Goal: Task Accomplishment & Management: Manage account settings

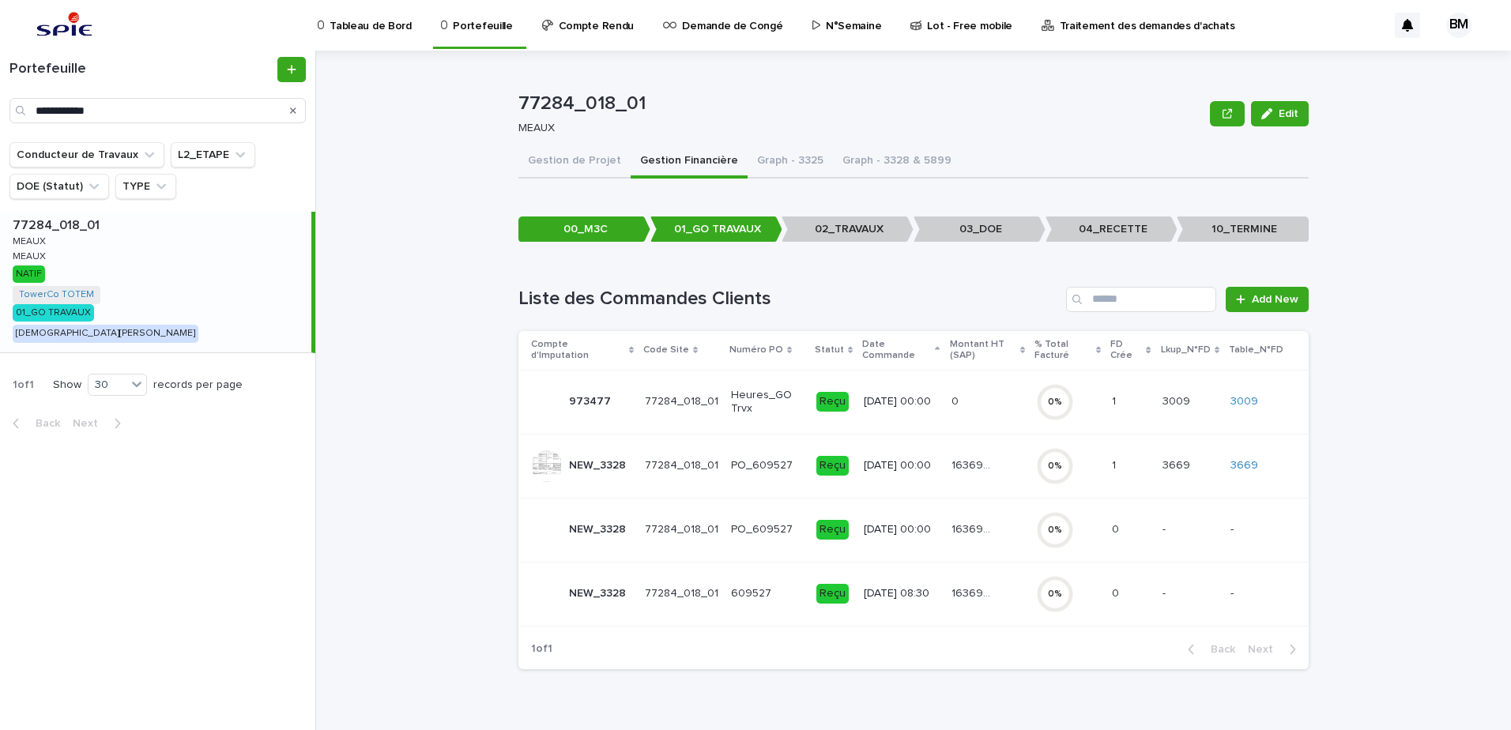
click at [1217, 525] on div "- -" at bounding box center [1189, 530] width 55 height 26
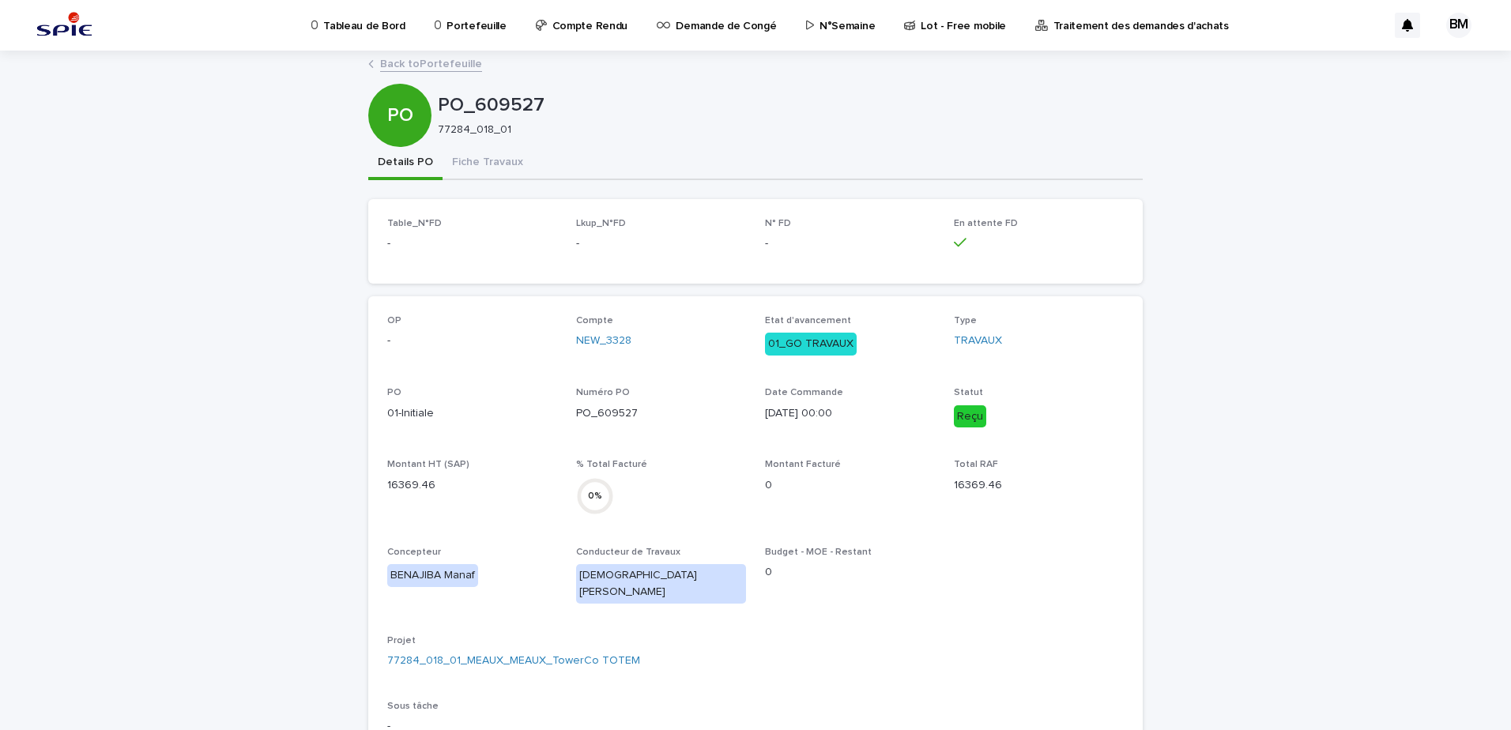
click at [431, 63] on link "Back to Portefeuille" at bounding box center [431, 63] width 102 height 18
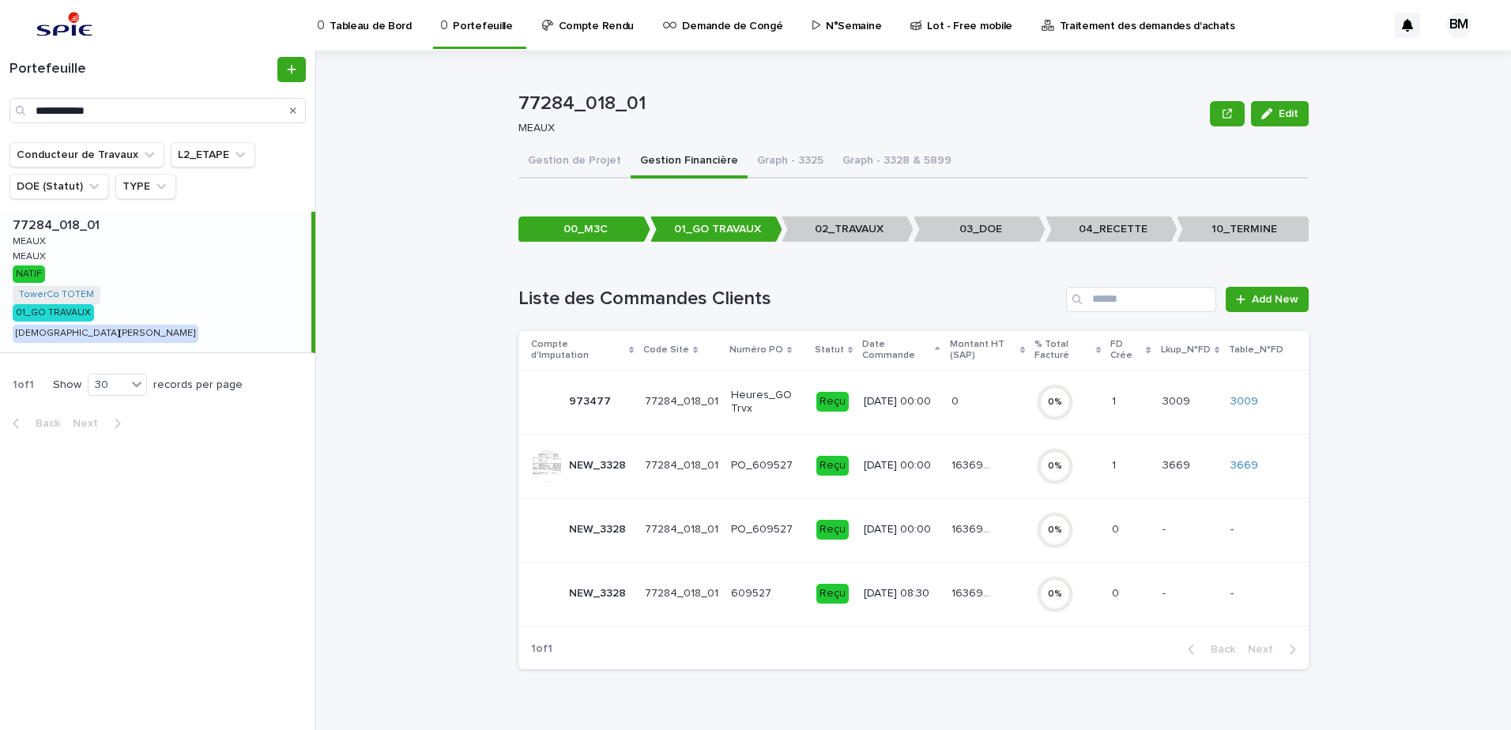
click at [1155, 520] on td "0 0" at bounding box center [1130, 530] width 50 height 64
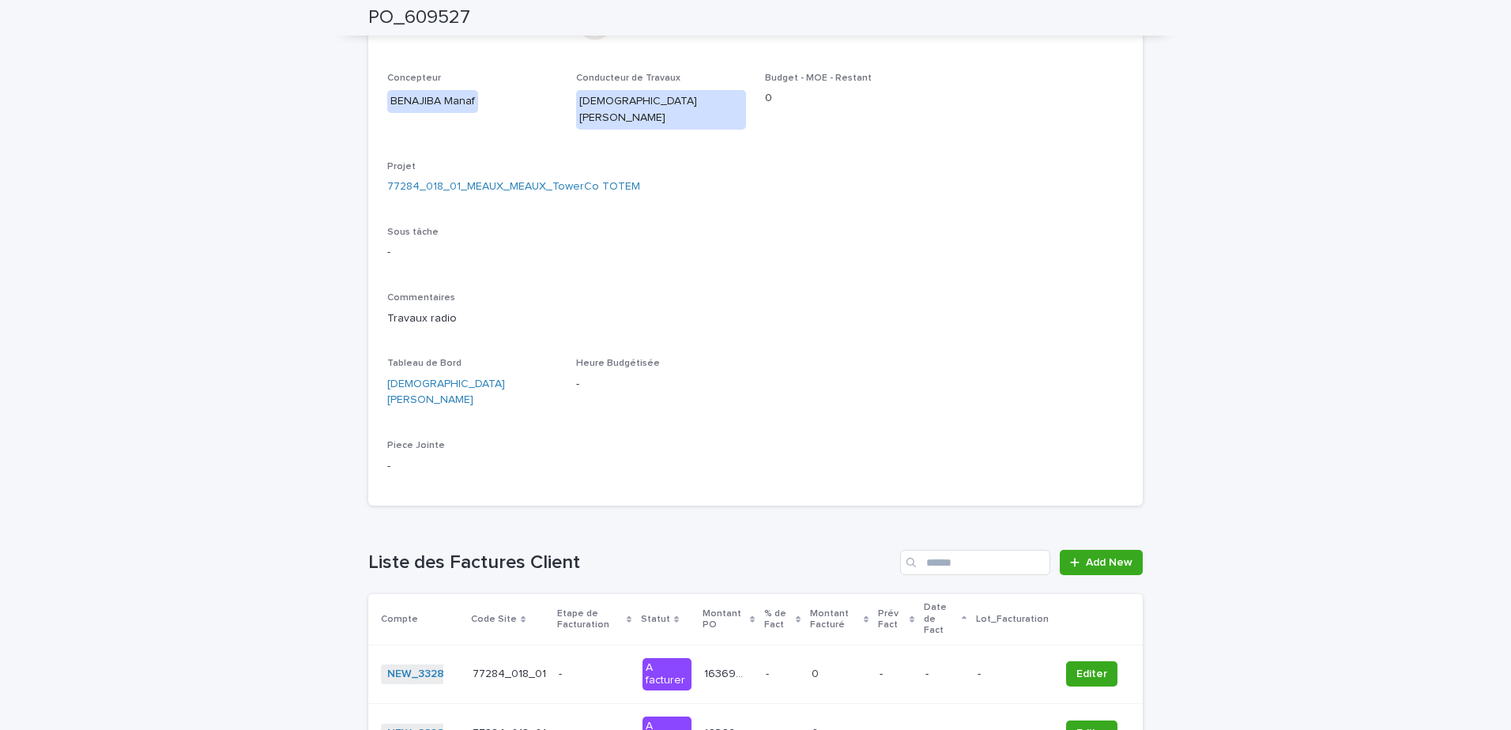
scroll to position [656, 0]
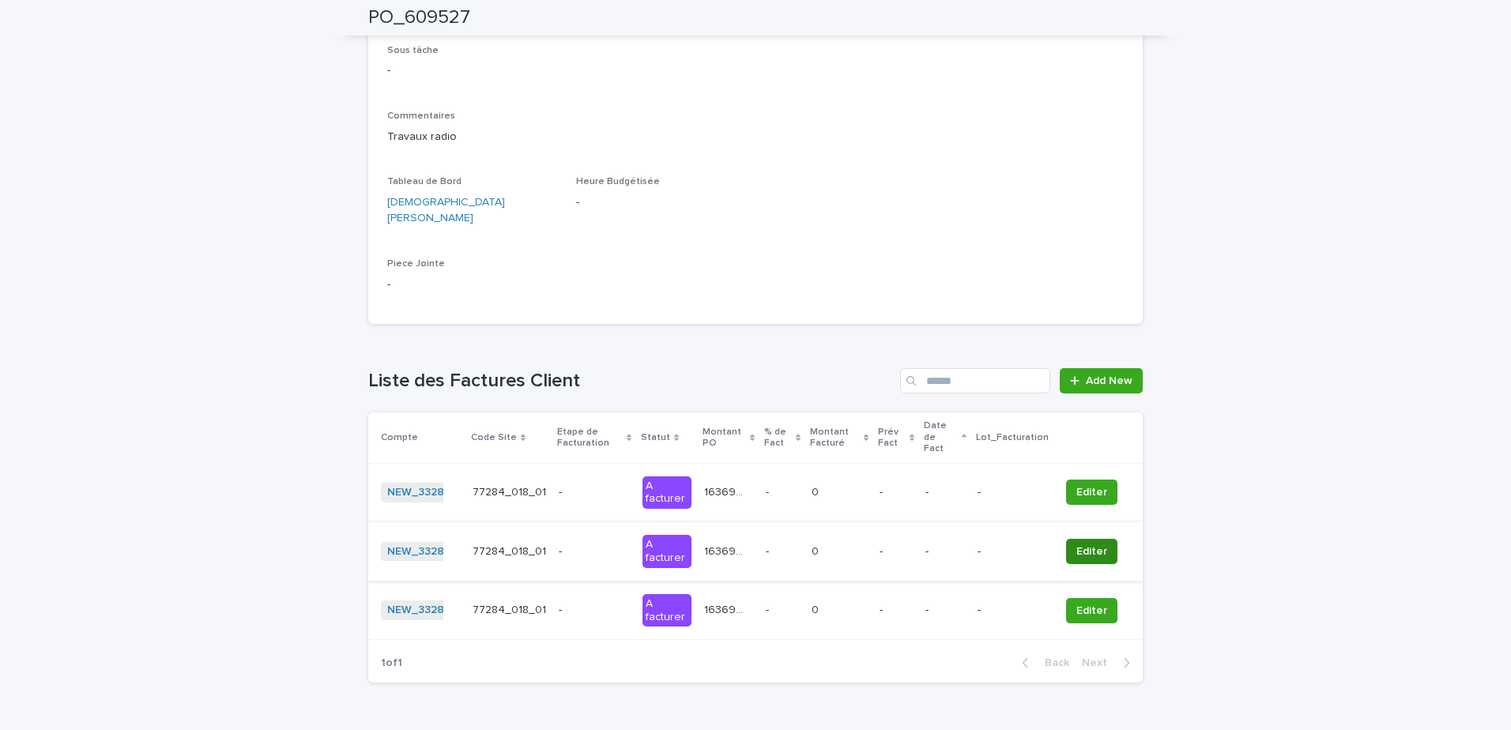
click at [1097, 544] on span "Editer" at bounding box center [1091, 552] width 31 height 16
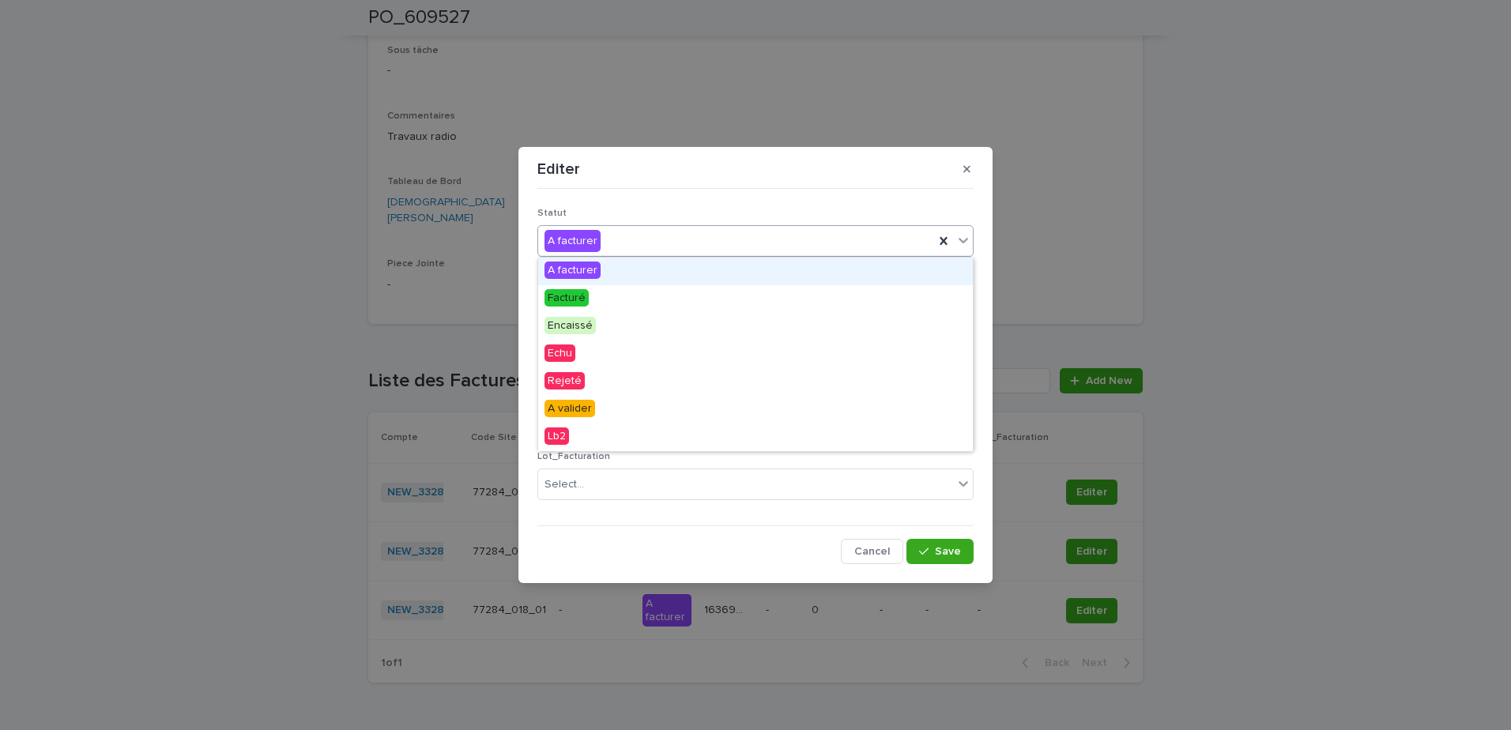
click at [643, 241] on div "A facturer" at bounding box center [736, 241] width 396 height 26
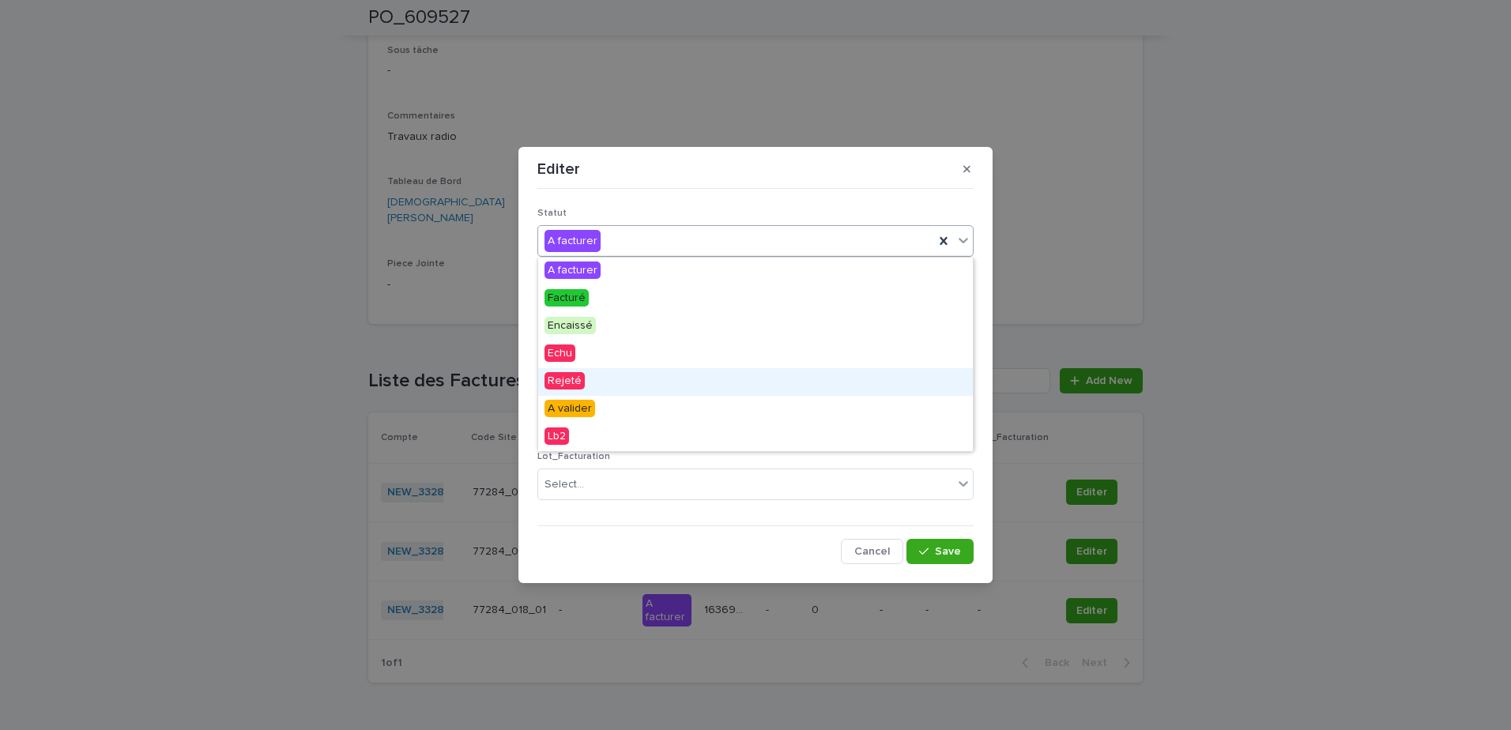
click at [576, 384] on span "Rejeté" at bounding box center [564, 380] width 40 height 17
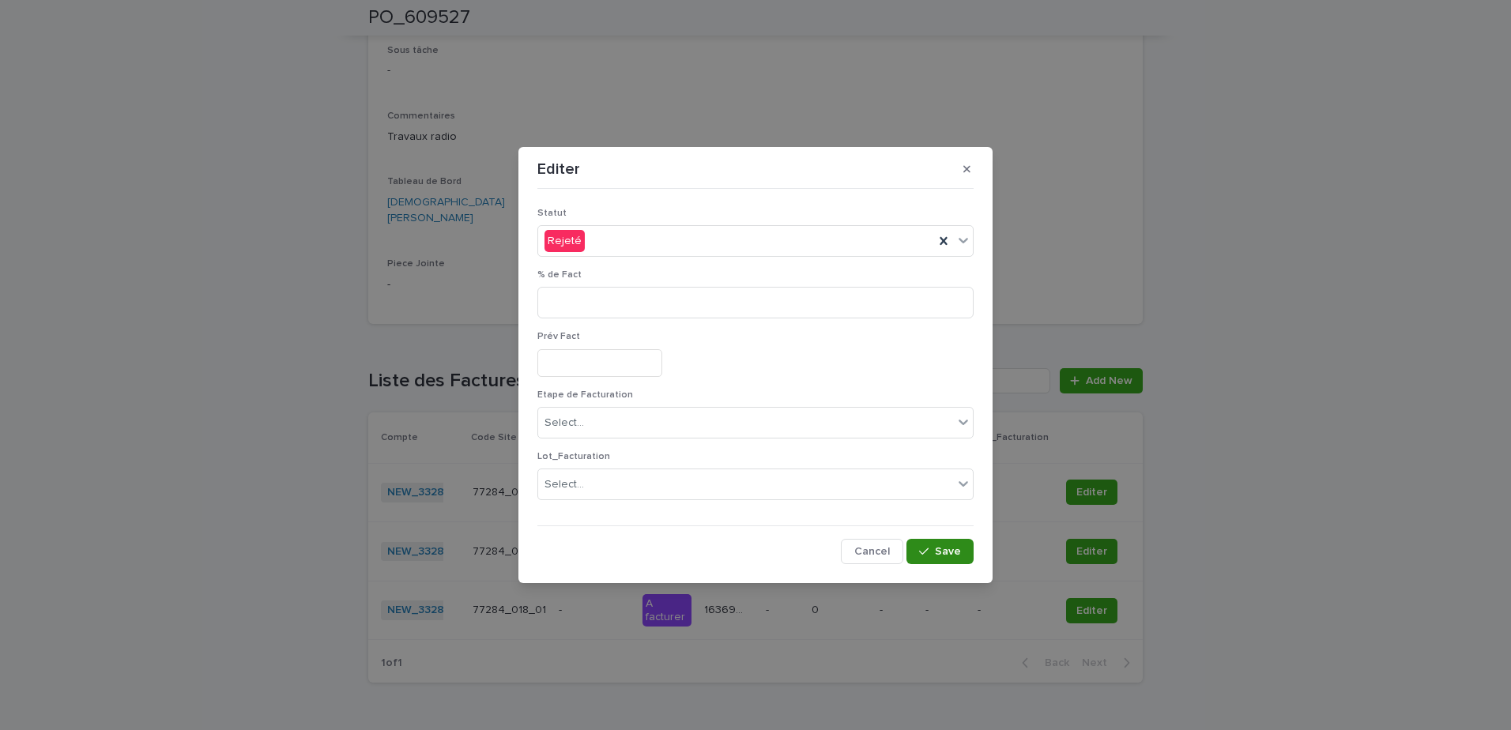
click at [941, 555] on span "Save" at bounding box center [948, 551] width 26 height 11
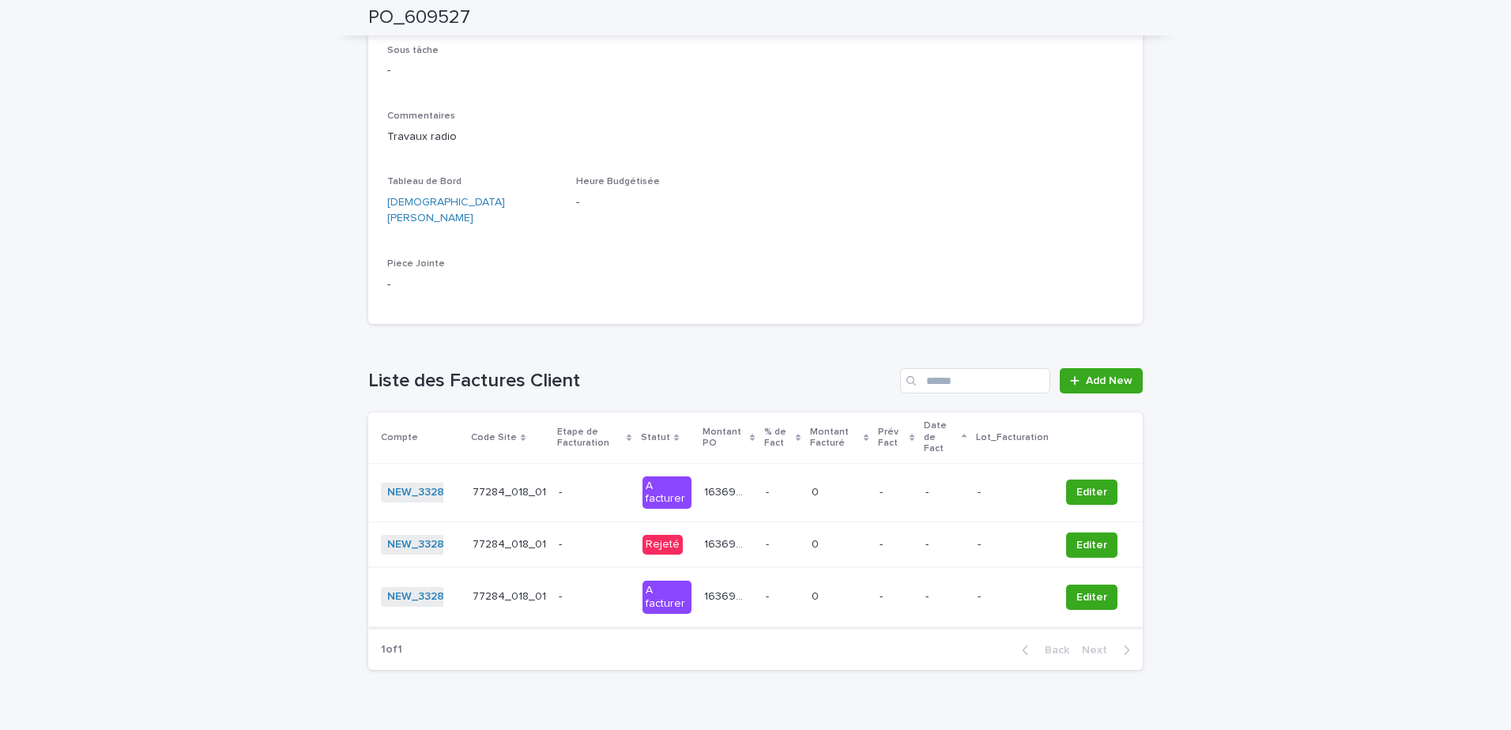
scroll to position [643, 0]
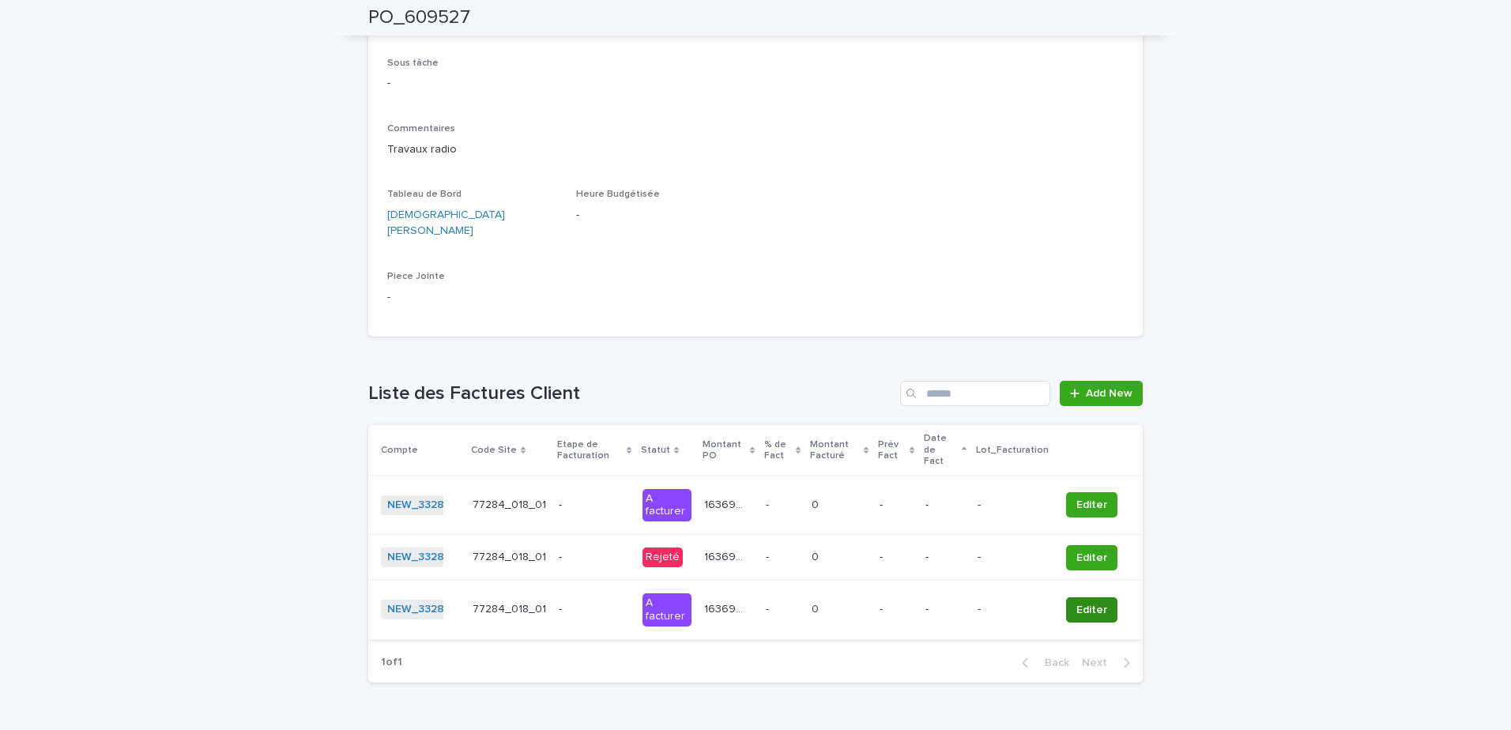
click at [1088, 602] on span "Editer" at bounding box center [1091, 610] width 31 height 16
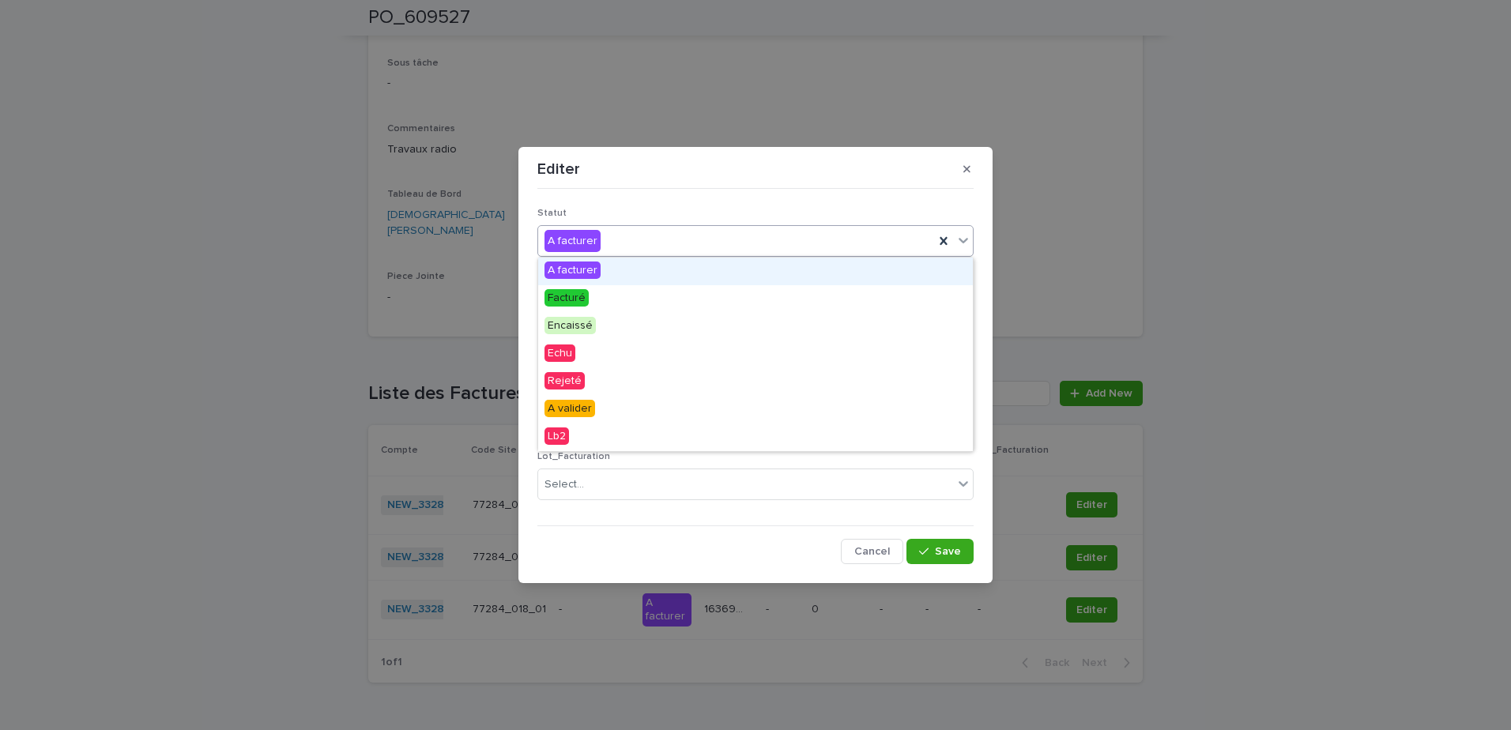
click at [655, 239] on div "A facturer" at bounding box center [736, 241] width 396 height 26
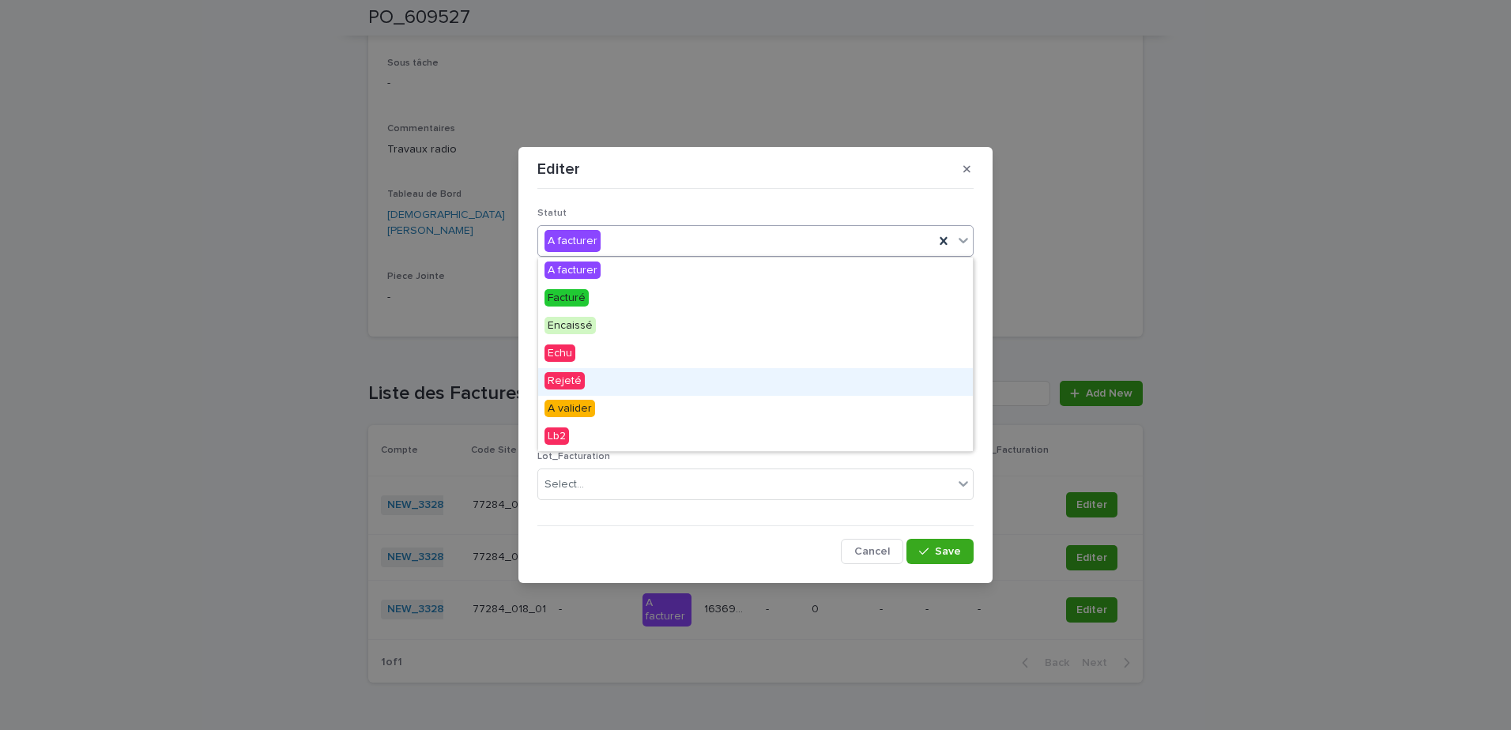
click at [578, 381] on span "Rejeté" at bounding box center [564, 380] width 40 height 17
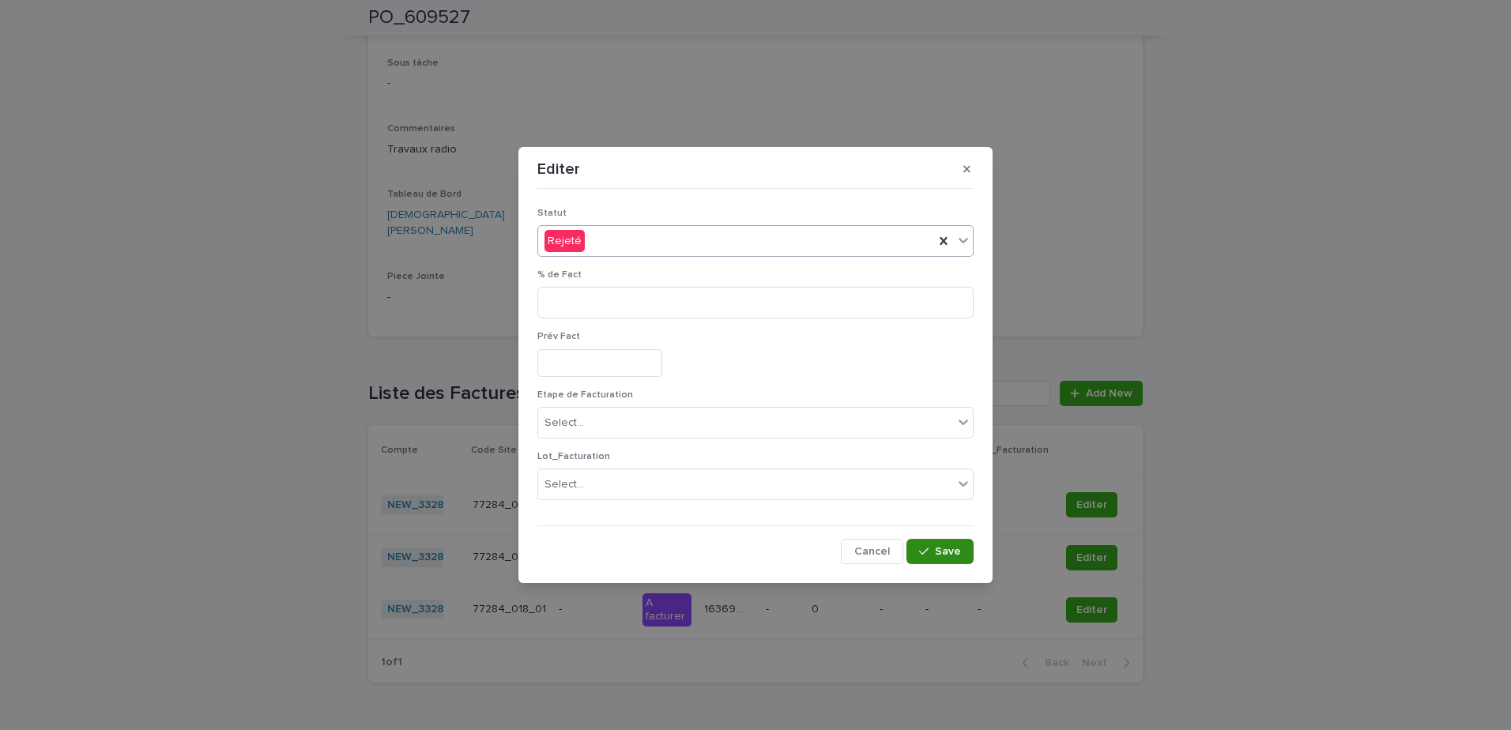
click at [931, 551] on div "button" at bounding box center [927, 551] width 16 height 11
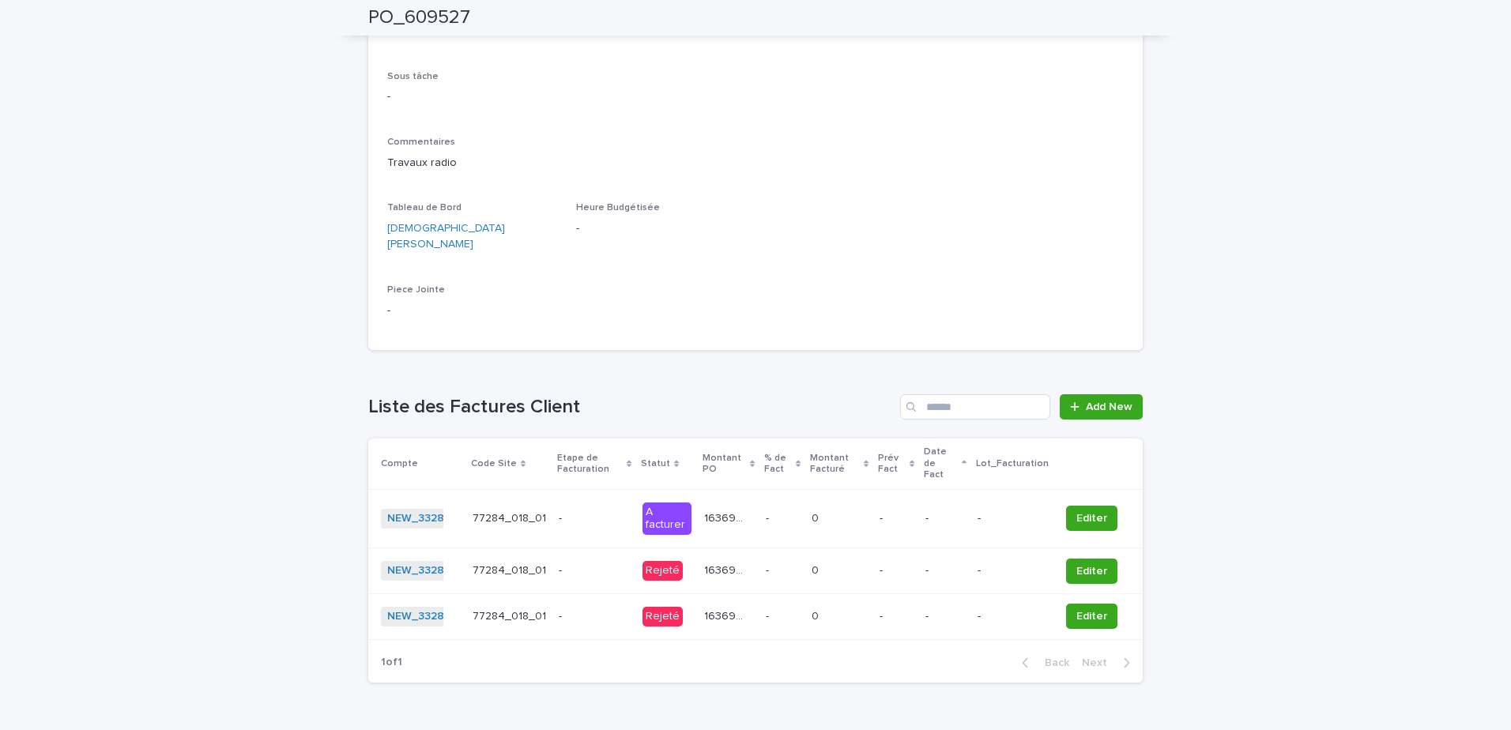
click at [1264, 423] on div "Loading... Saving… Loading... Saving… PO_609527 PO PO_609527 77284_018_01 Sorry…" at bounding box center [755, 98] width 1511 height 1352
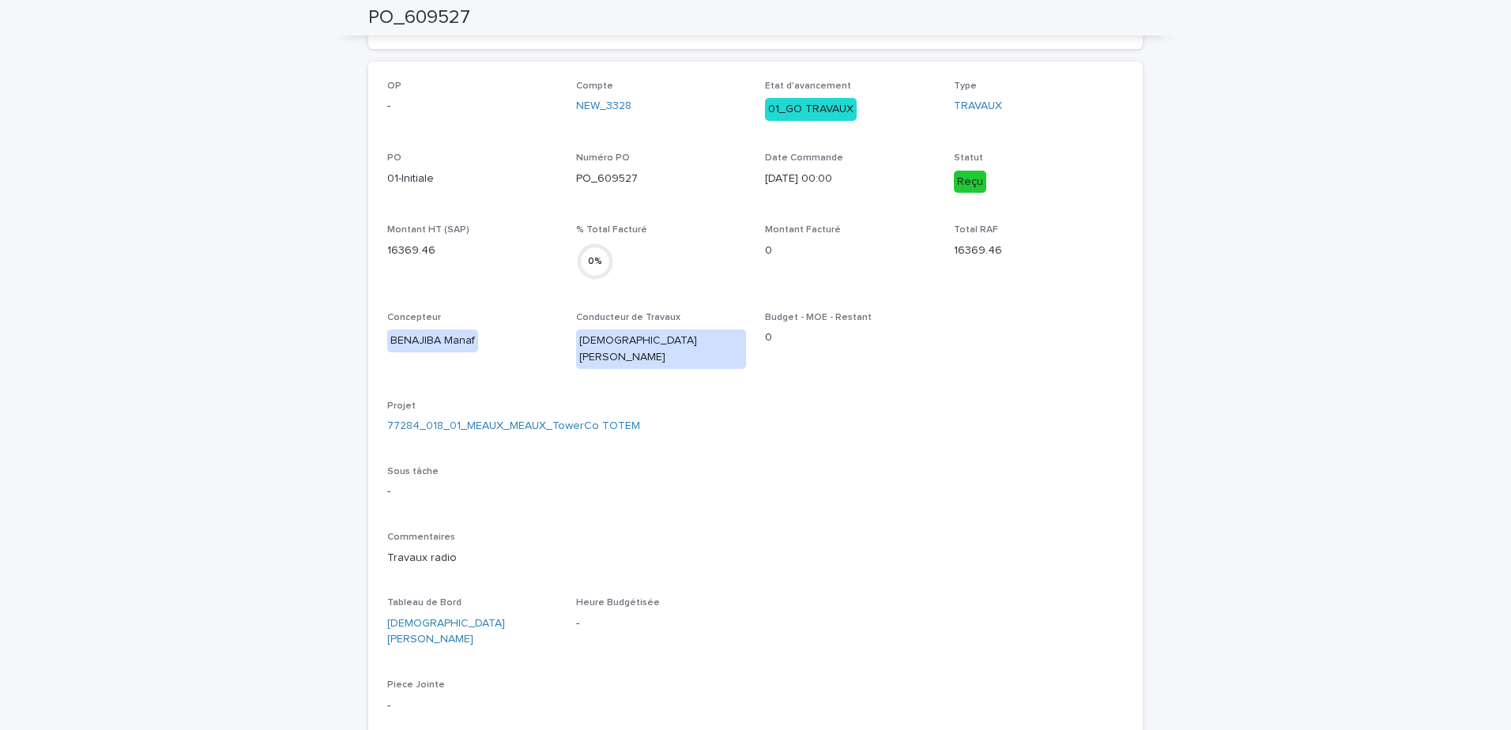
scroll to position [0, 0]
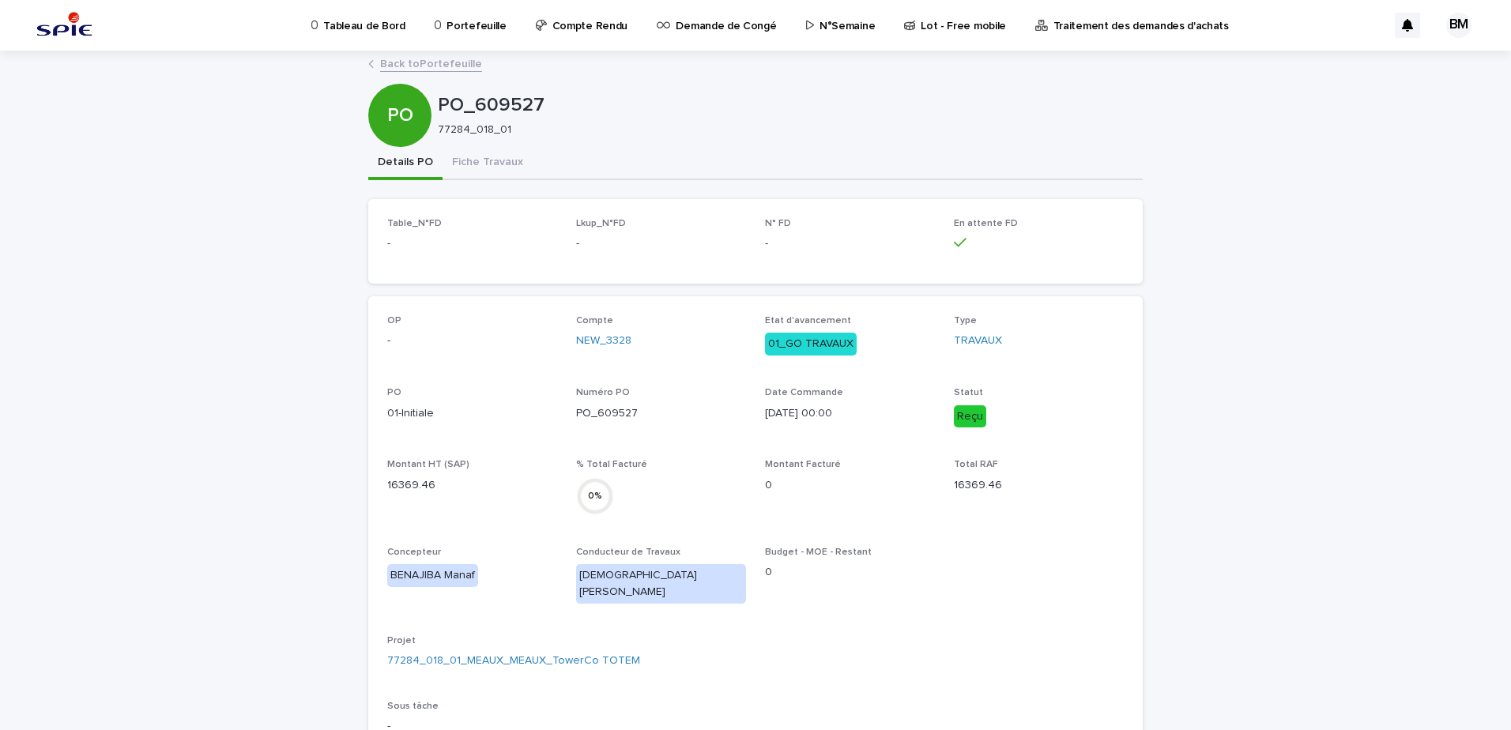
click at [446, 60] on link "Back to Portefeuille" at bounding box center [431, 63] width 102 height 18
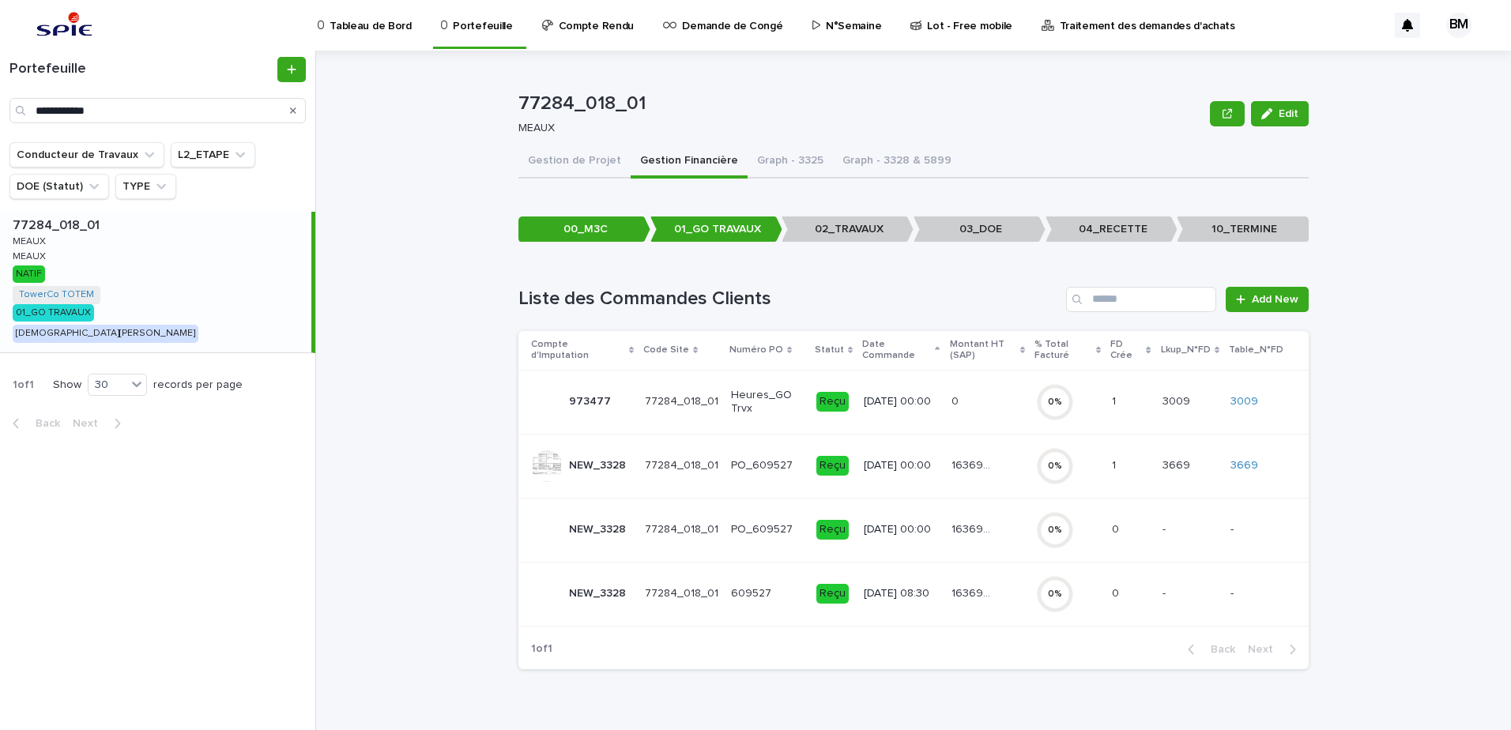
click at [1287, 116] on span "Edit" at bounding box center [1288, 113] width 20 height 11
click at [1025, 466] on td "16369.46 16369.46" at bounding box center [987, 466] width 85 height 64
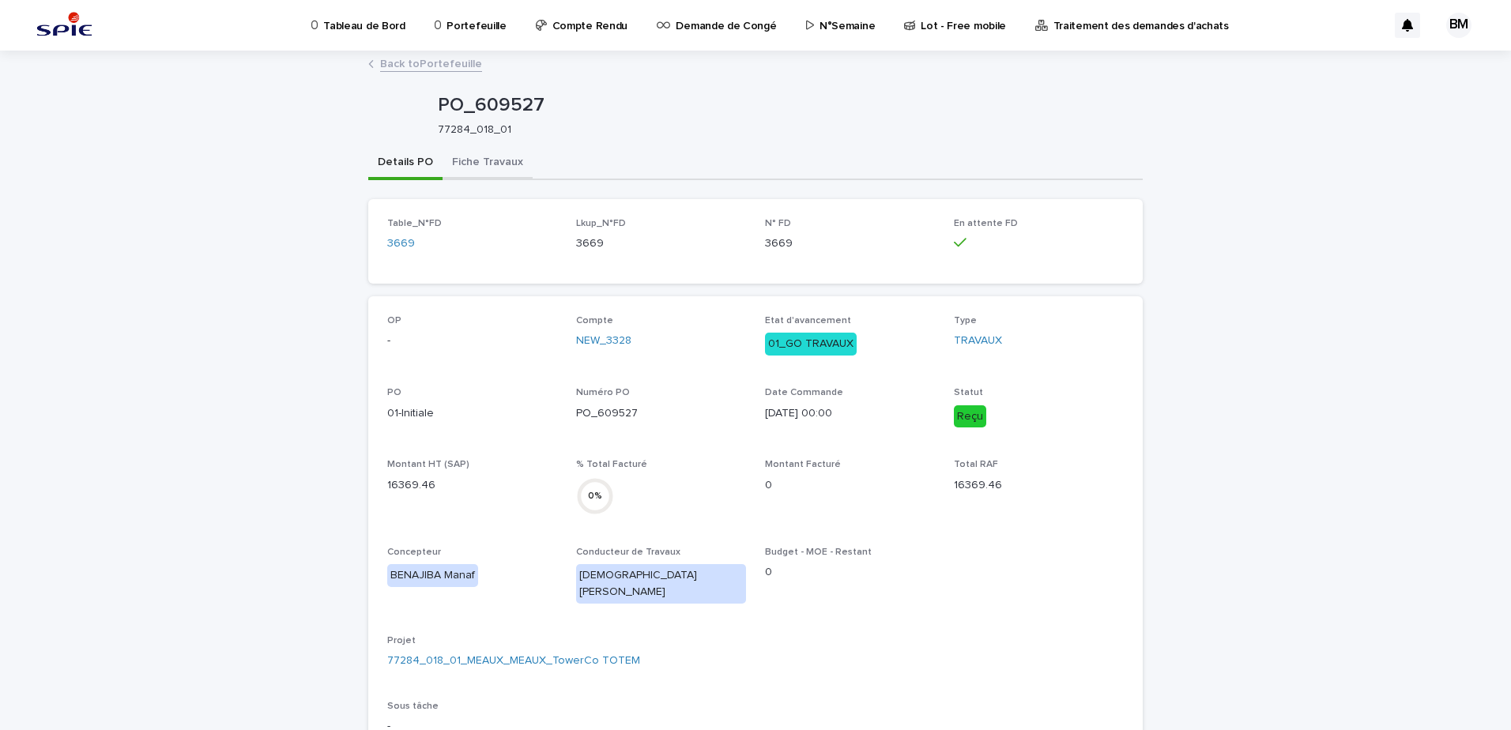
click at [468, 150] on button "Fiche Travaux" at bounding box center [487, 163] width 90 height 33
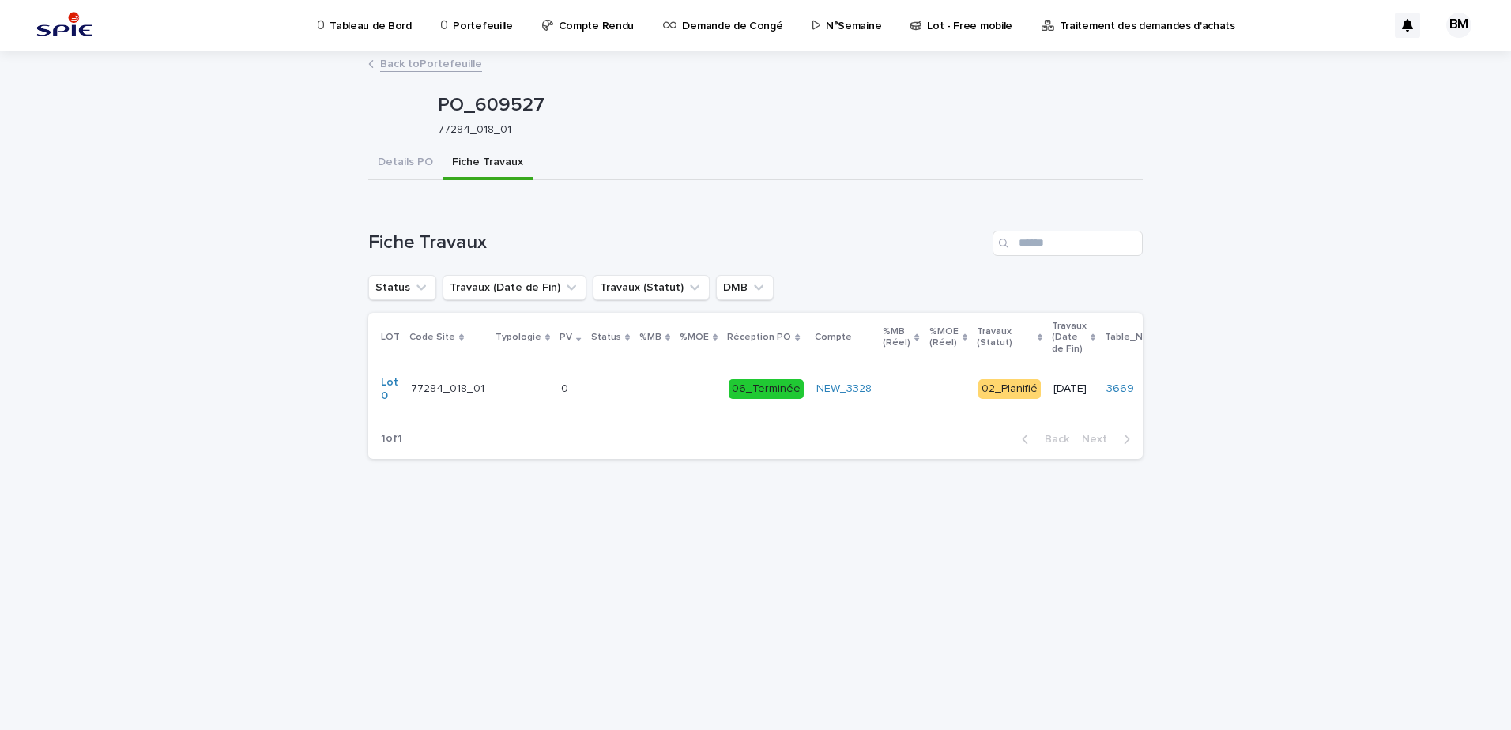
click at [634, 386] on td "- -" at bounding box center [654, 389] width 40 height 53
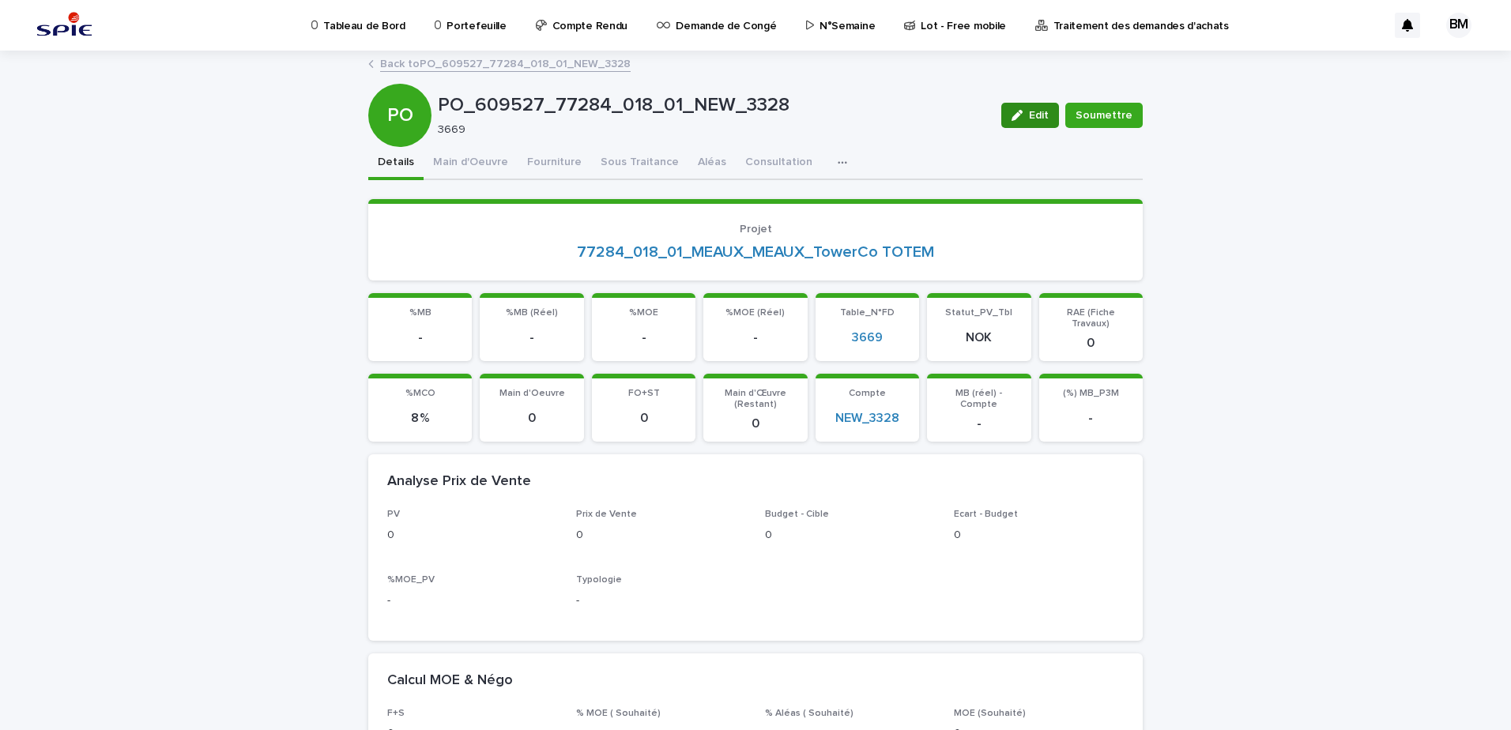
click at [1033, 114] on span "Edit" at bounding box center [1039, 115] width 20 height 11
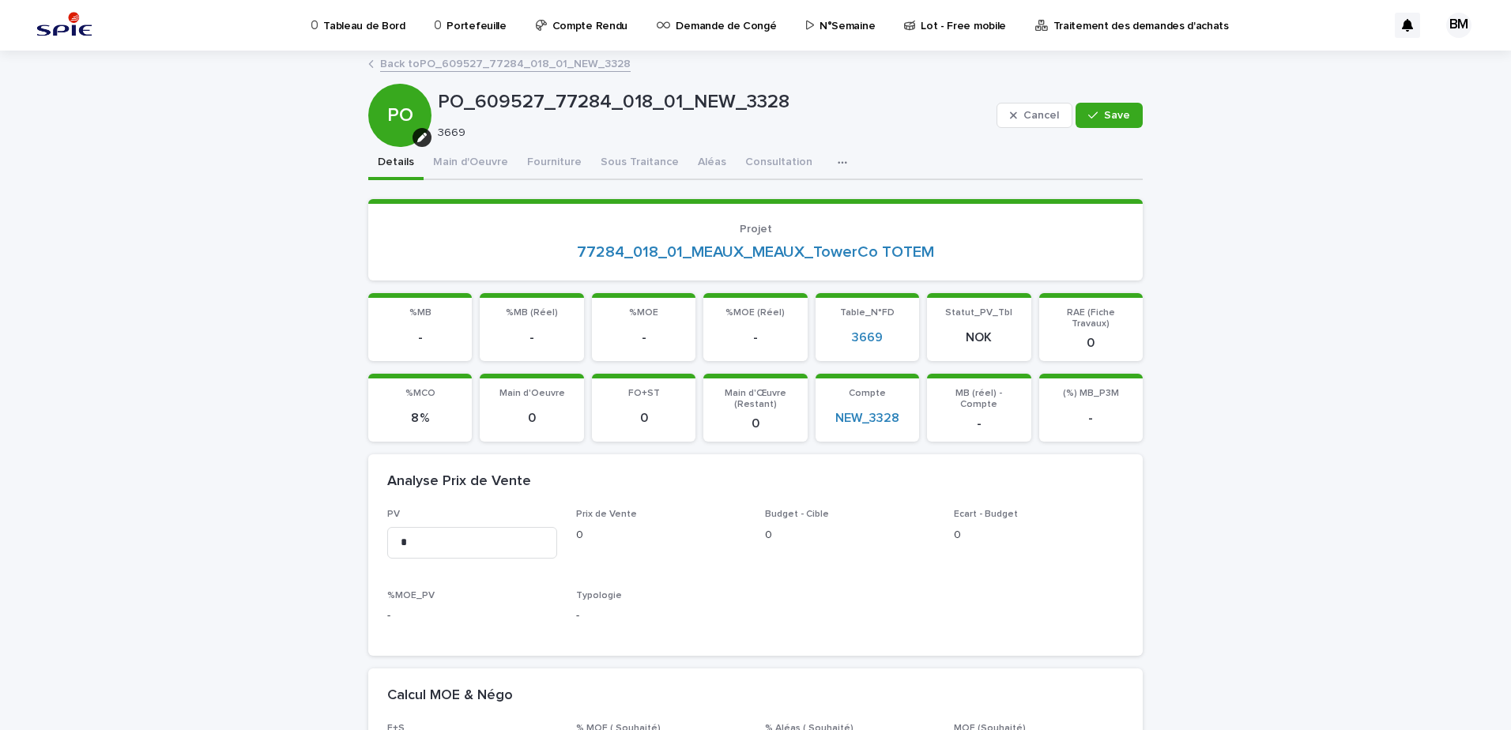
scroll to position [158, 0]
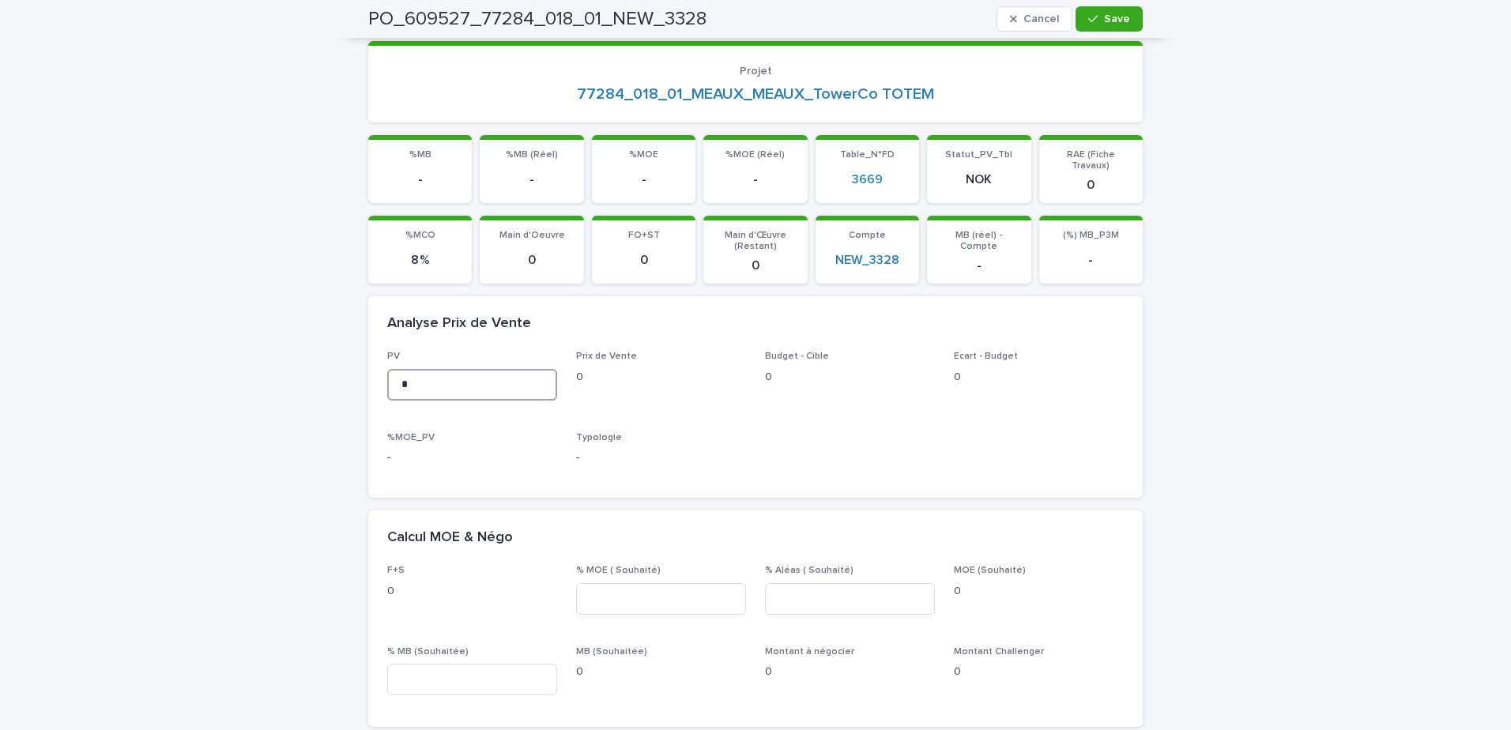
click at [439, 383] on input "*" at bounding box center [472, 385] width 170 height 32
click at [407, 371] on input at bounding box center [472, 385] width 170 height 32
paste input "********"
type input "********"
click at [656, 395] on span "Prix de Vente 0" at bounding box center [661, 382] width 170 height 62
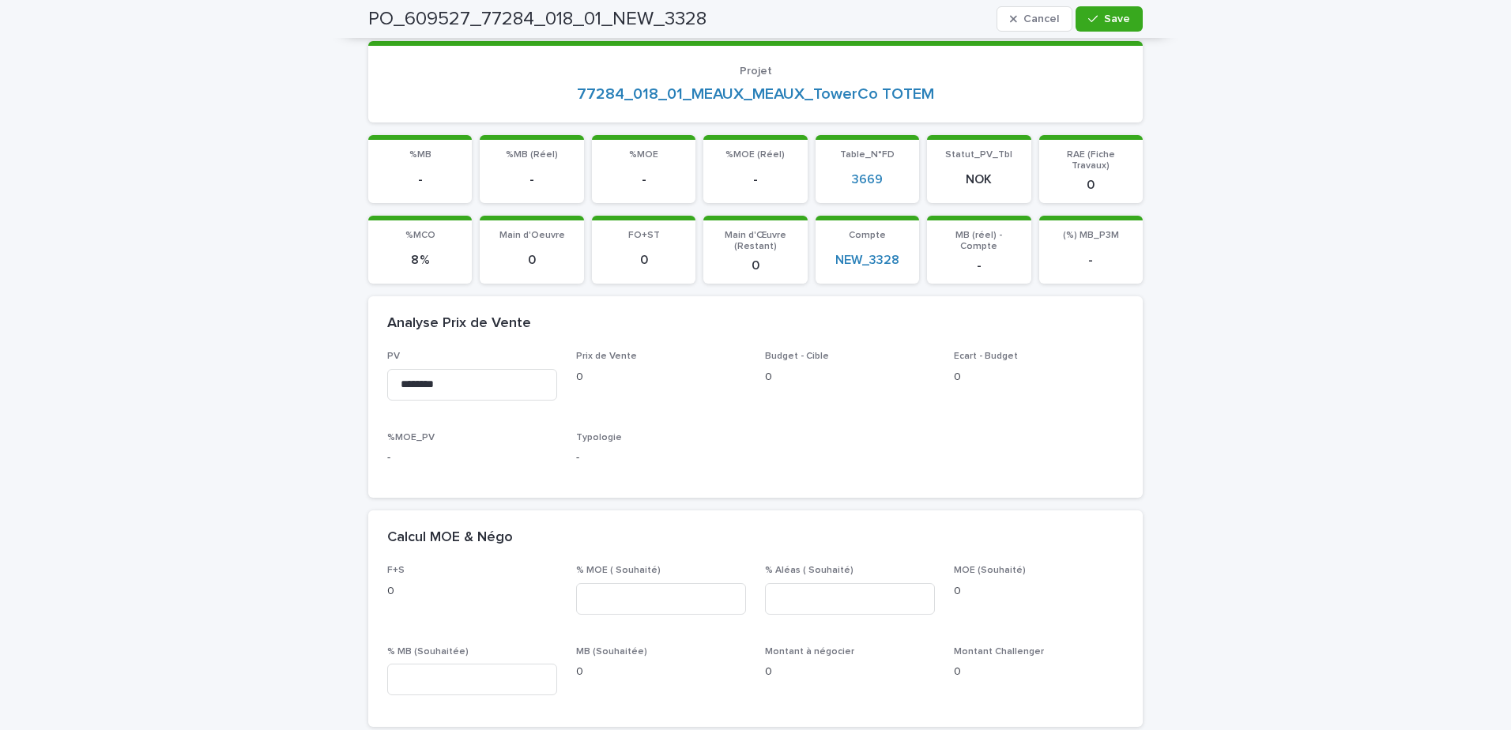
scroll to position [395, 0]
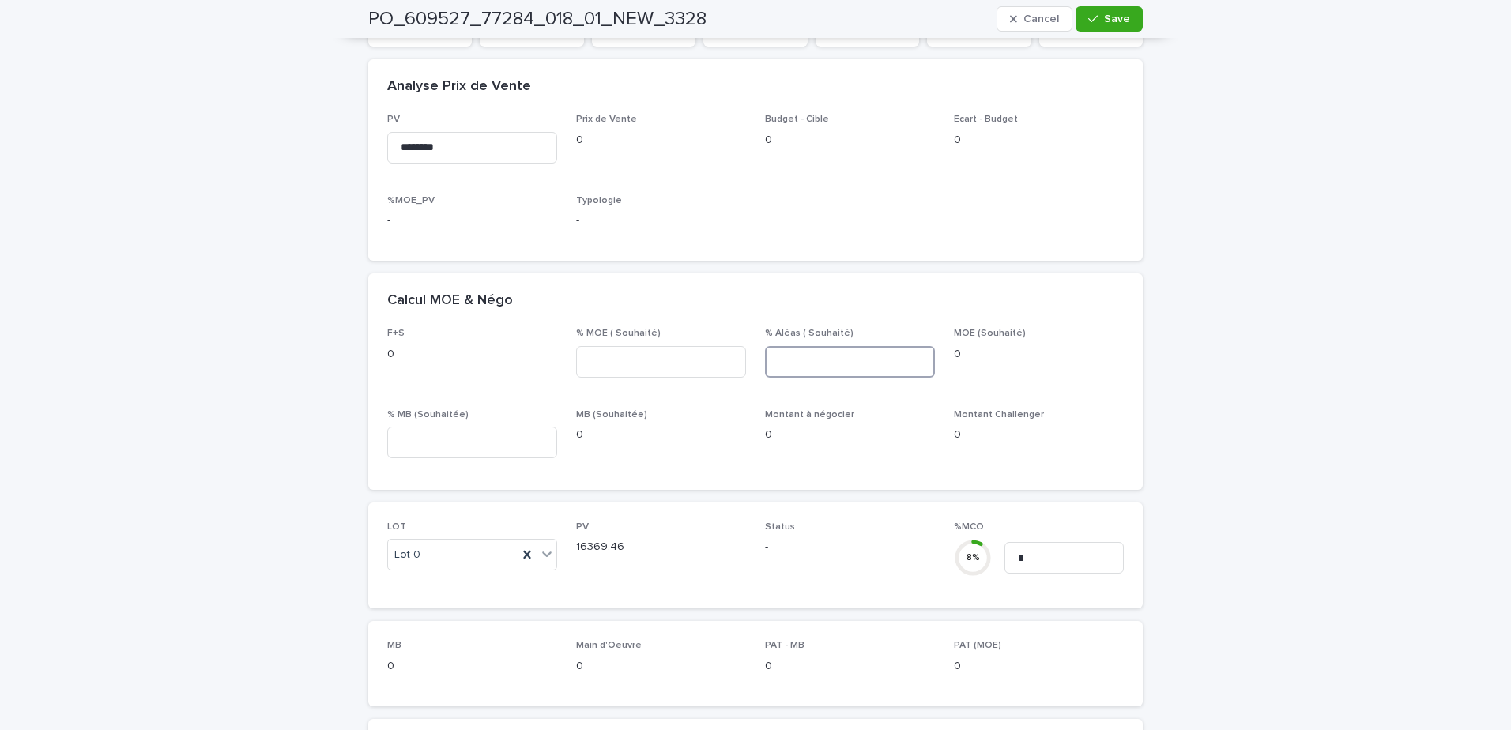
click at [807, 359] on input at bounding box center [850, 362] width 170 height 32
type input "*"
click at [675, 347] on input at bounding box center [661, 362] width 170 height 32
type input "**"
click at [620, 454] on span "MB (Souhaitée) 0" at bounding box center [661, 440] width 170 height 62
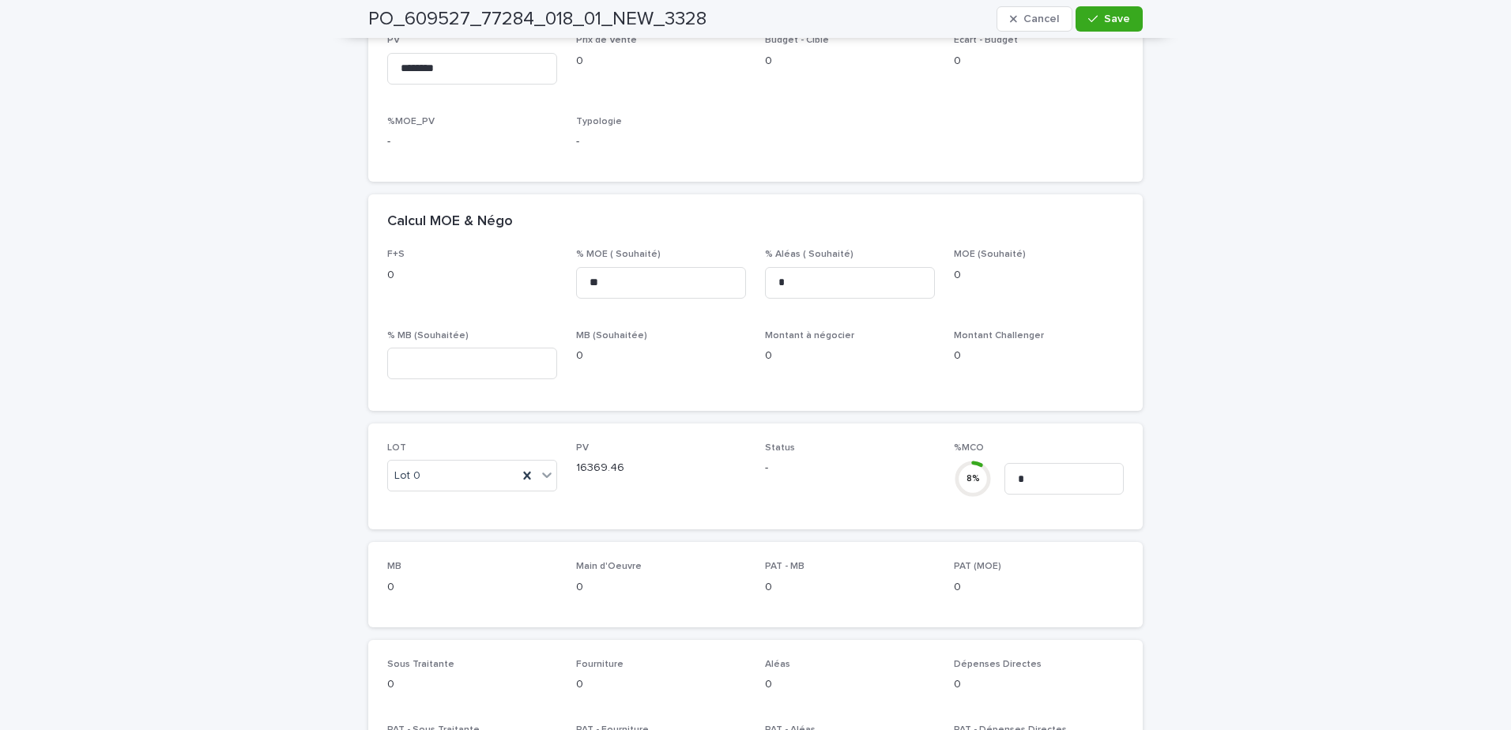
scroll to position [553, 0]
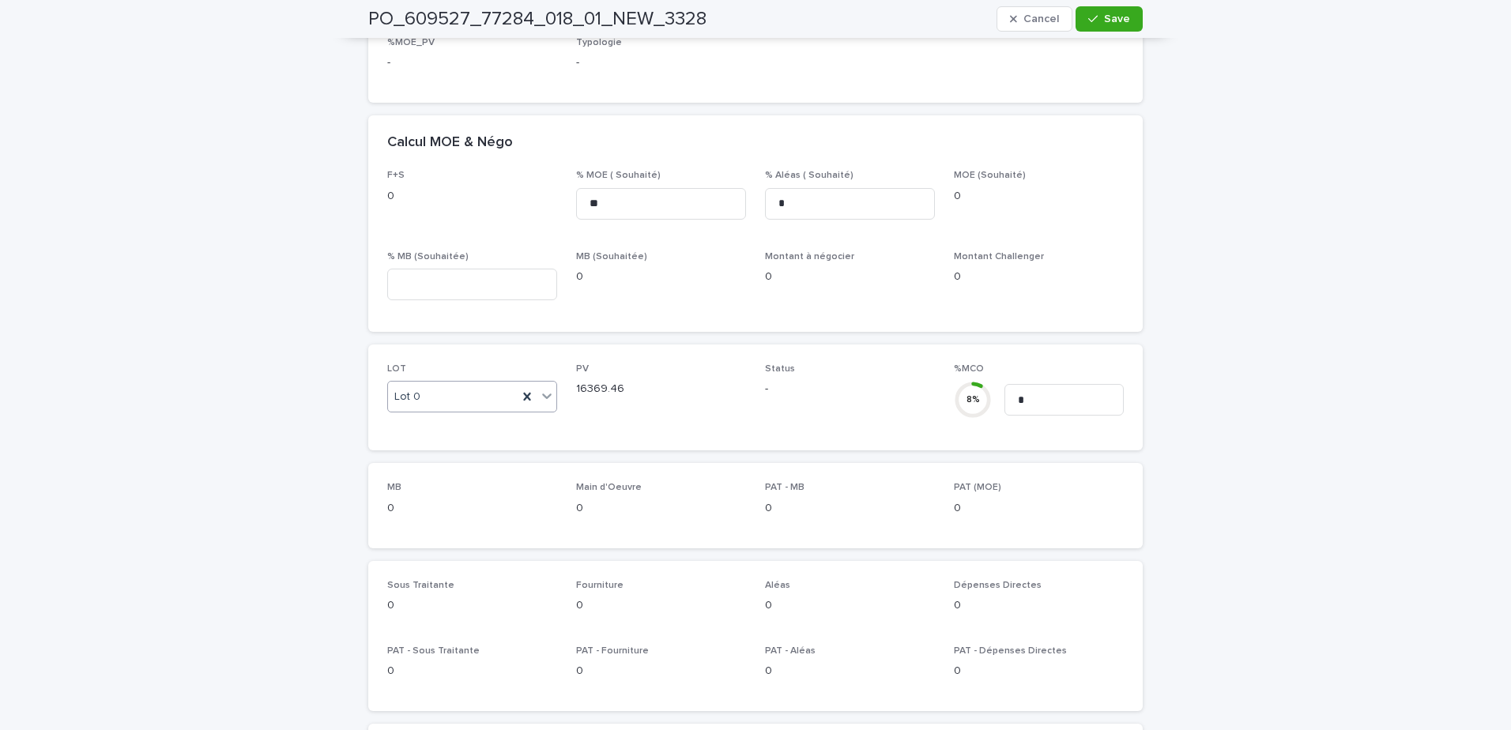
click at [469, 386] on div "Lot 0" at bounding box center [453, 397] width 130 height 26
click at [411, 445] on div "Lot 10" at bounding box center [466, 444] width 168 height 28
click at [663, 410] on span "PV 16369.46" at bounding box center [661, 397] width 170 height 68
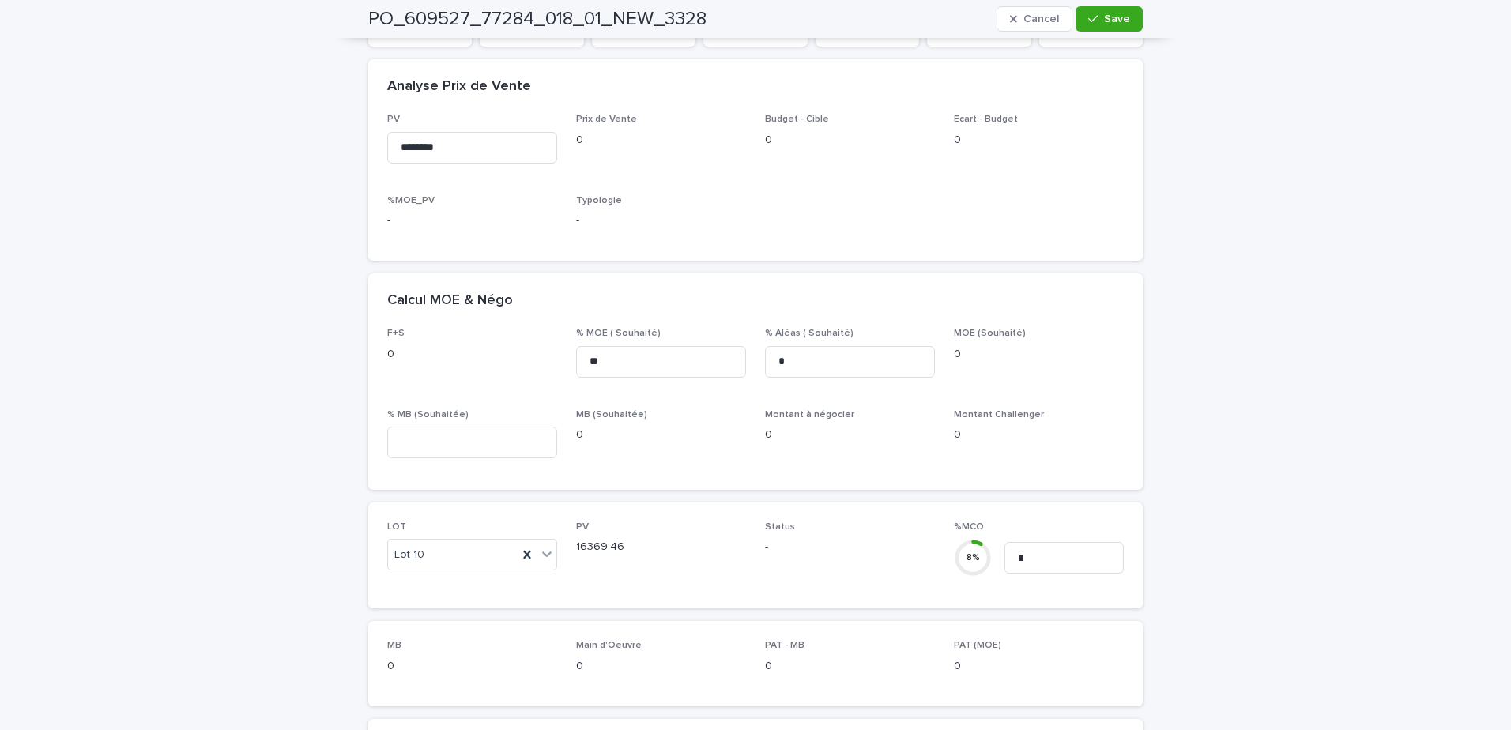
scroll to position [0, 0]
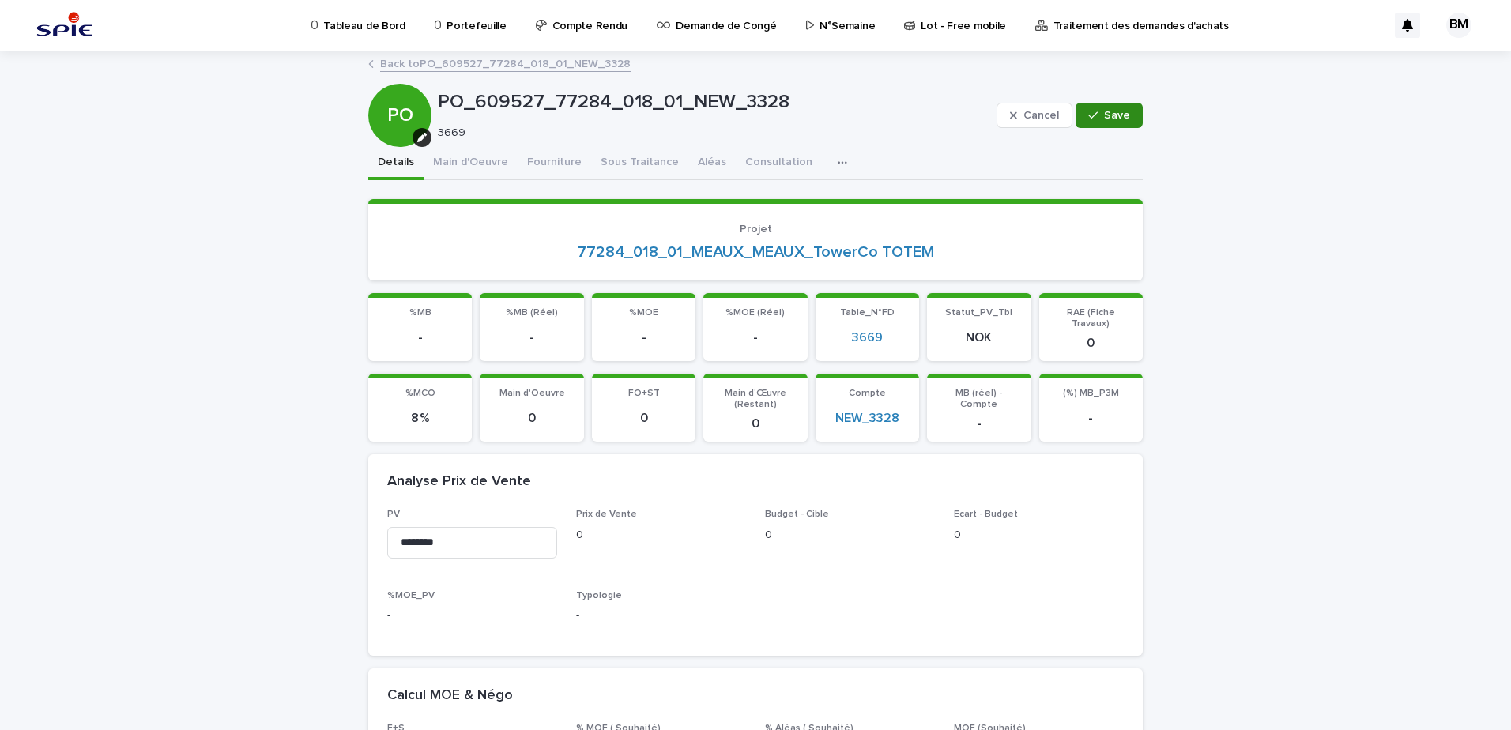
click at [1106, 107] on button "Save" at bounding box center [1108, 115] width 67 height 25
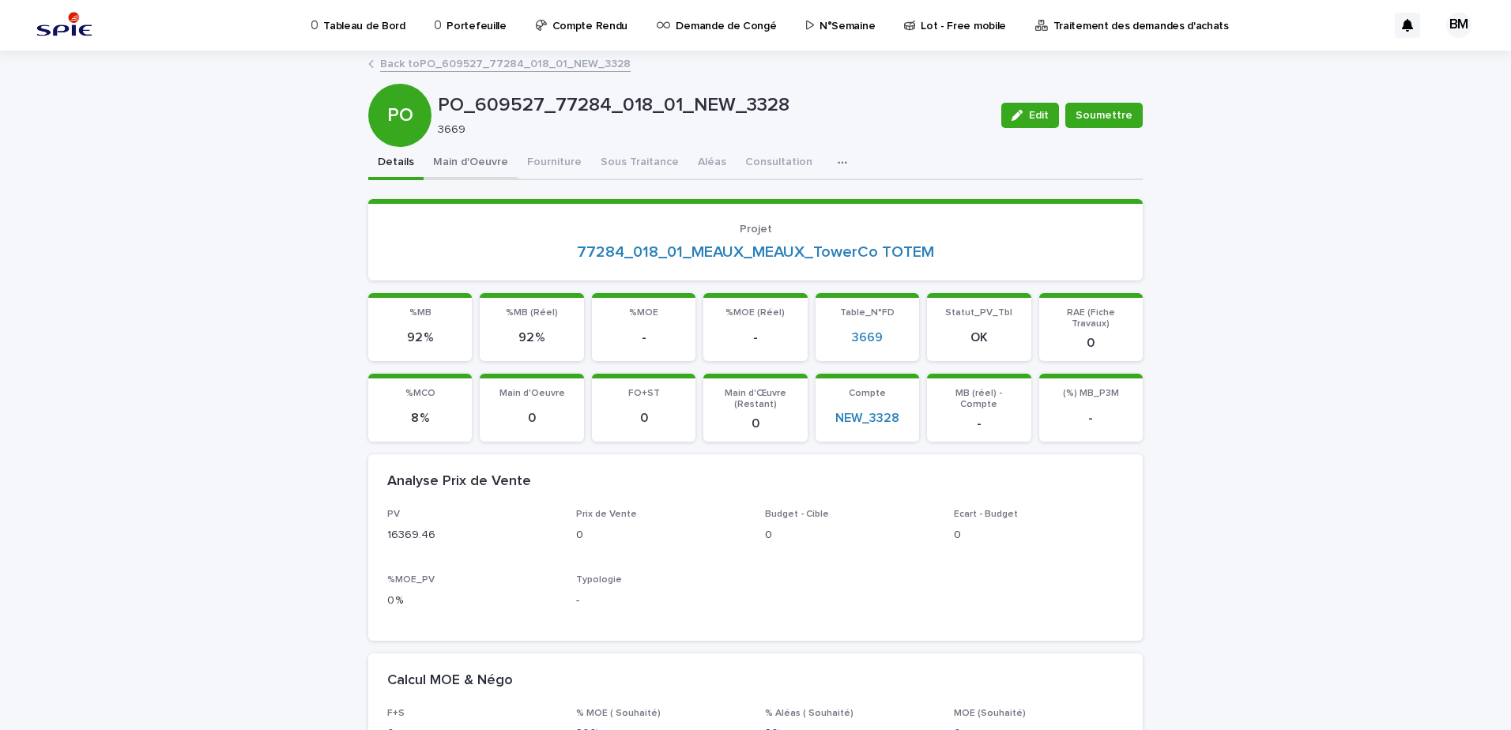
click at [478, 167] on button "Main d'Oeuvre" at bounding box center [470, 163] width 94 height 33
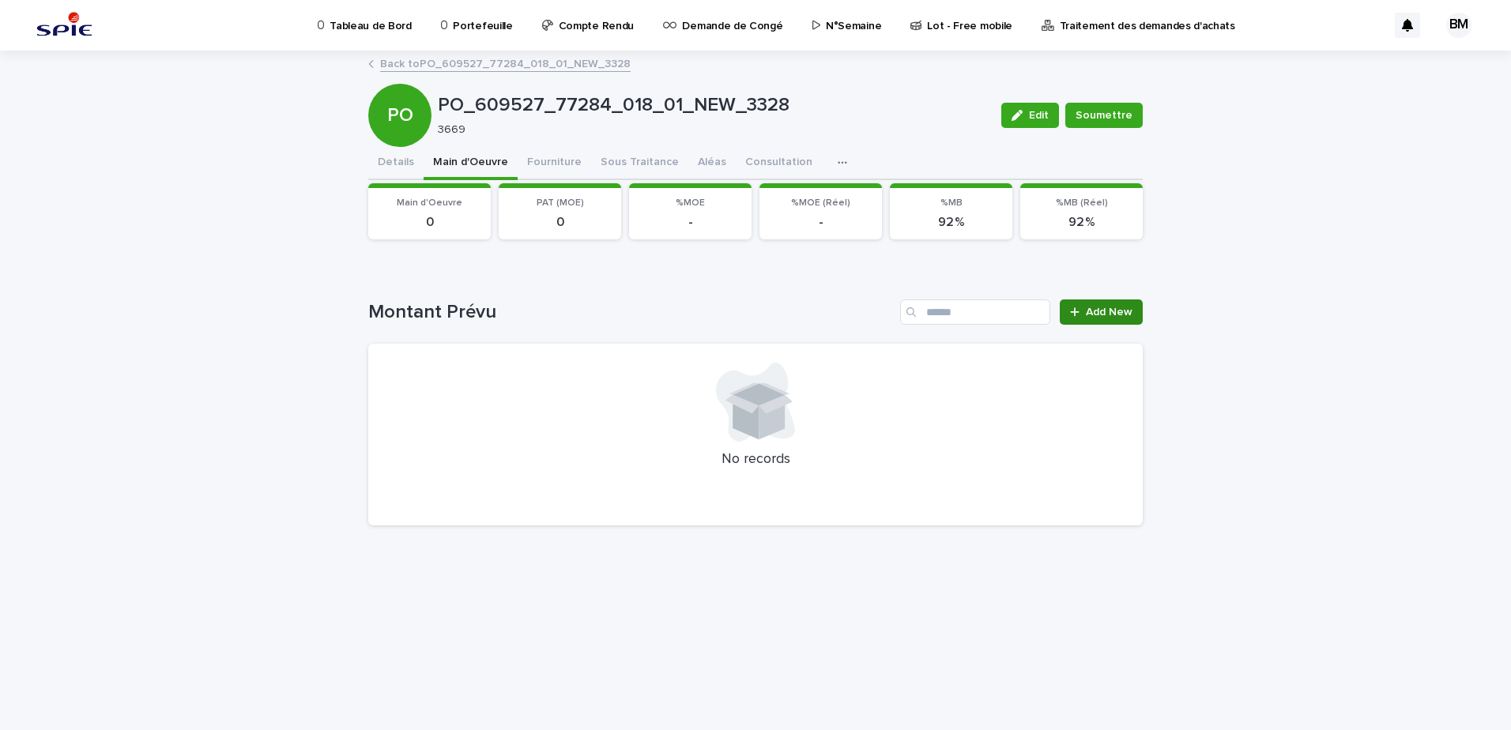
click at [1138, 321] on link "Add New" at bounding box center [1100, 311] width 83 height 25
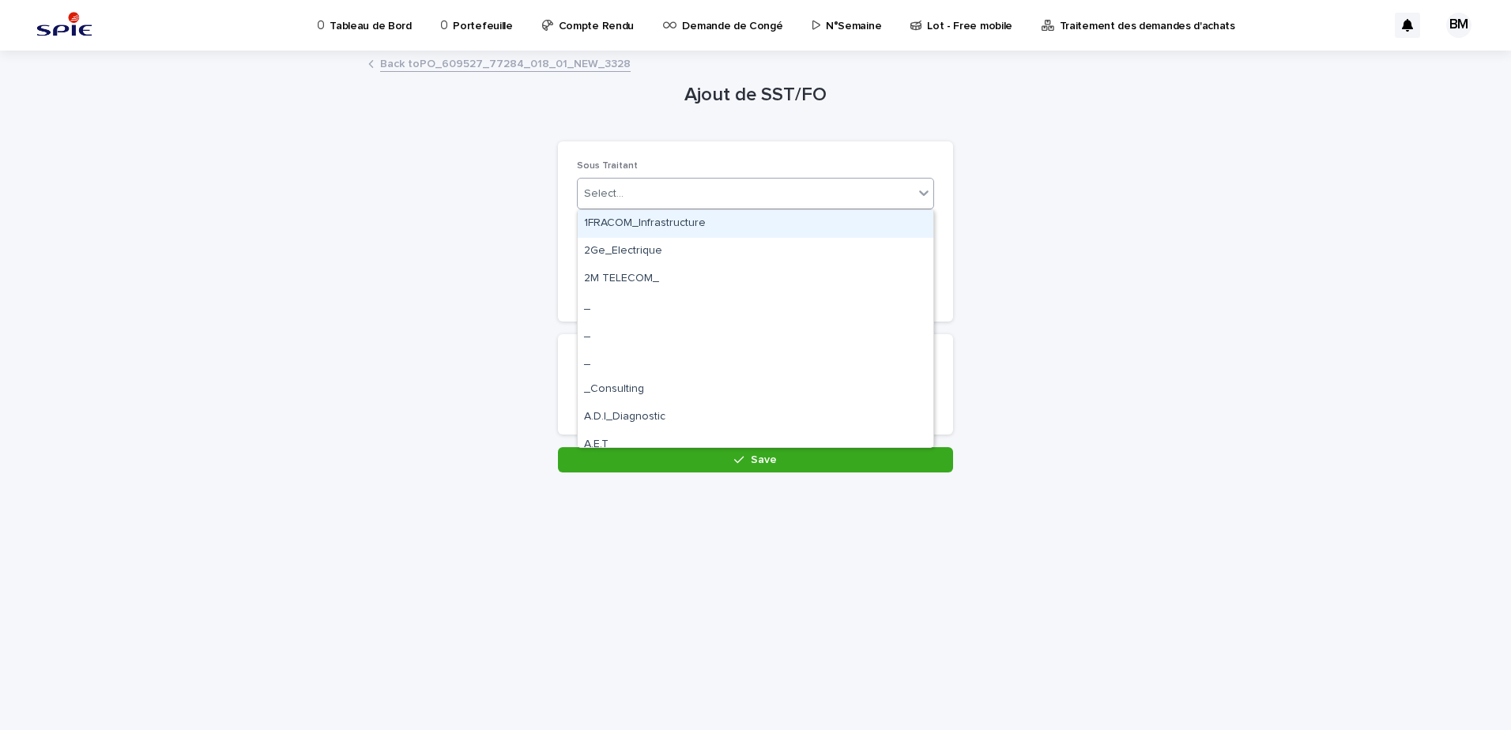
click at [668, 194] on div "Select..." at bounding box center [746, 194] width 336 height 26
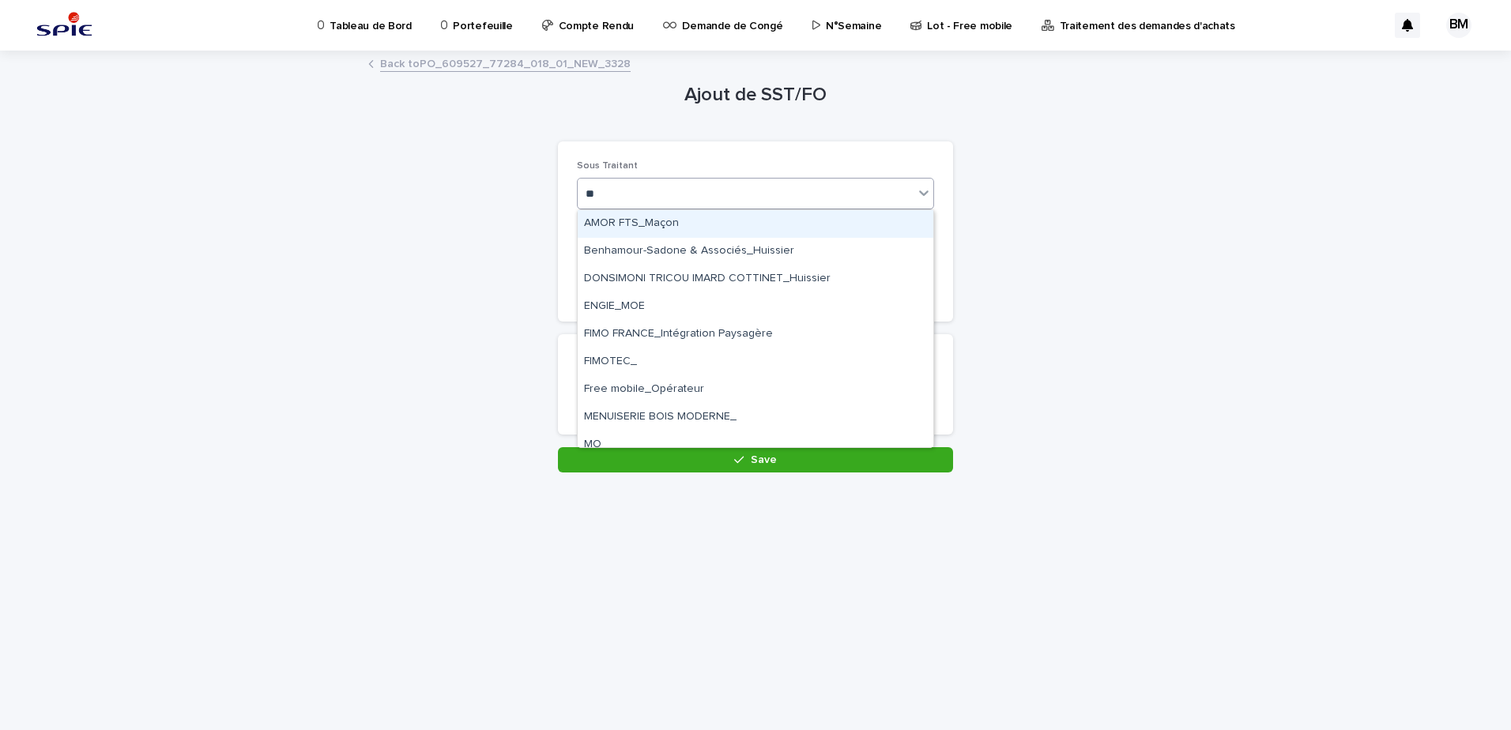
type input "***"
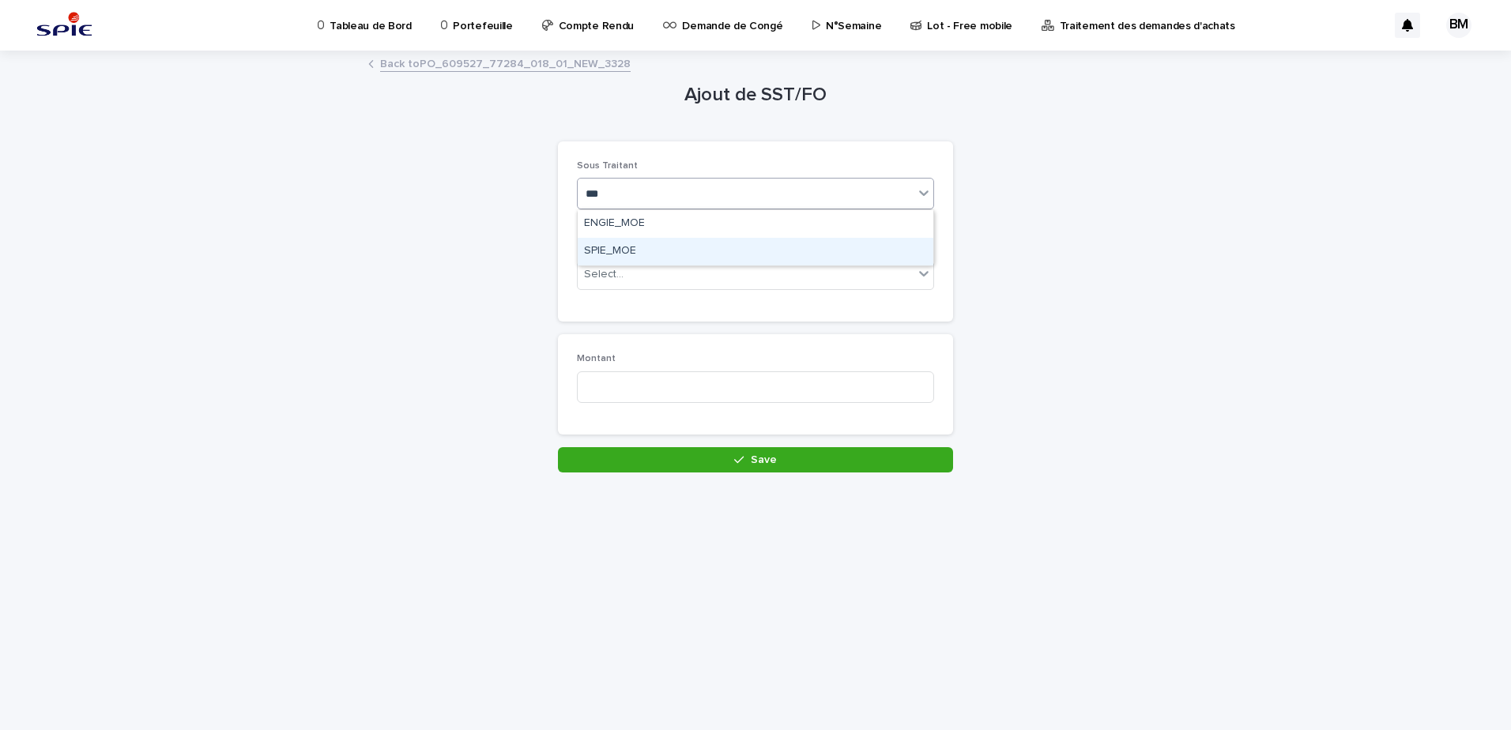
click at [612, 245] on div "SPIE_MOE" at bounding box center [756, 252] width 356 height 28
click at [619, 274] on div "Select..." at bounding box center [604, 274] width 40 height 17
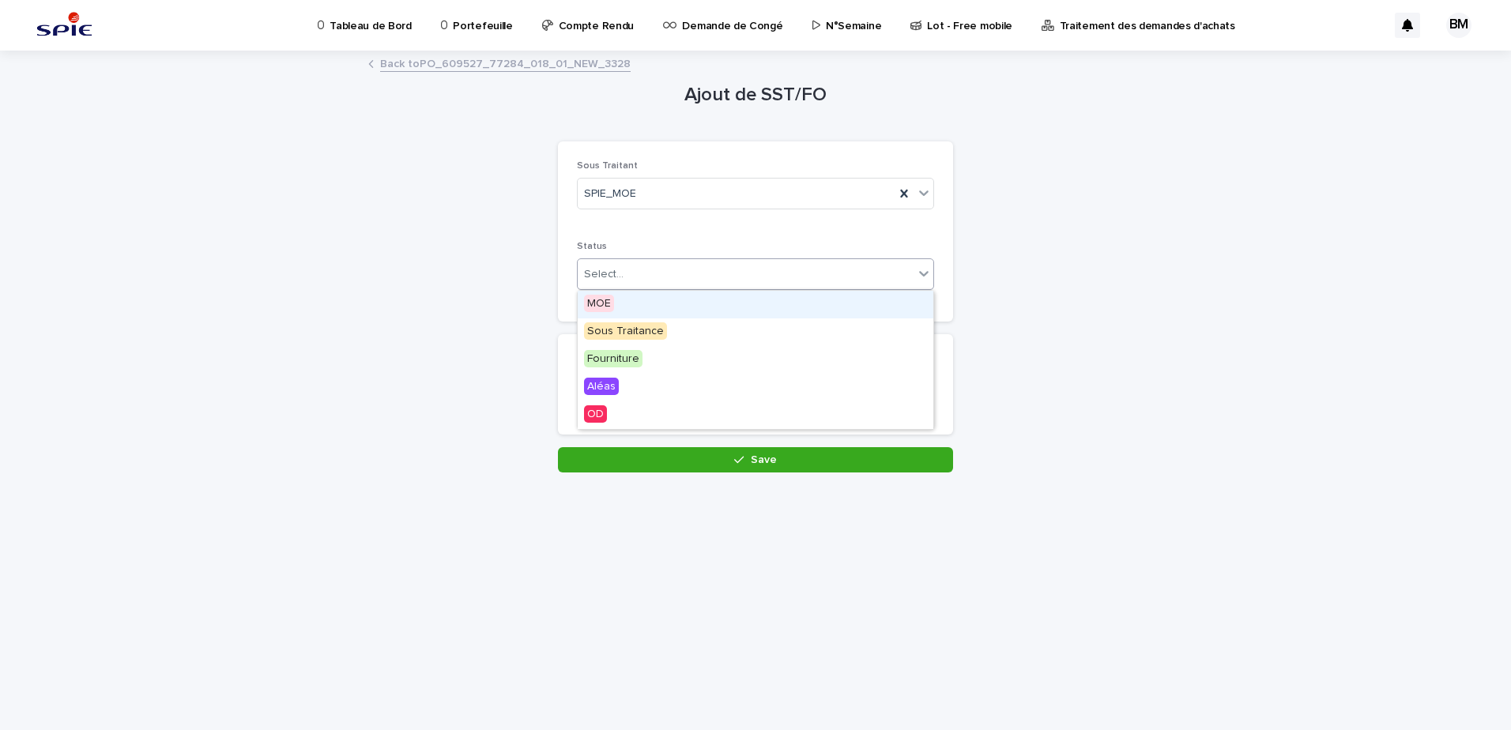
click at [604, 307] on span "MOE" at bounding box center [599, 303] width 30 height 17
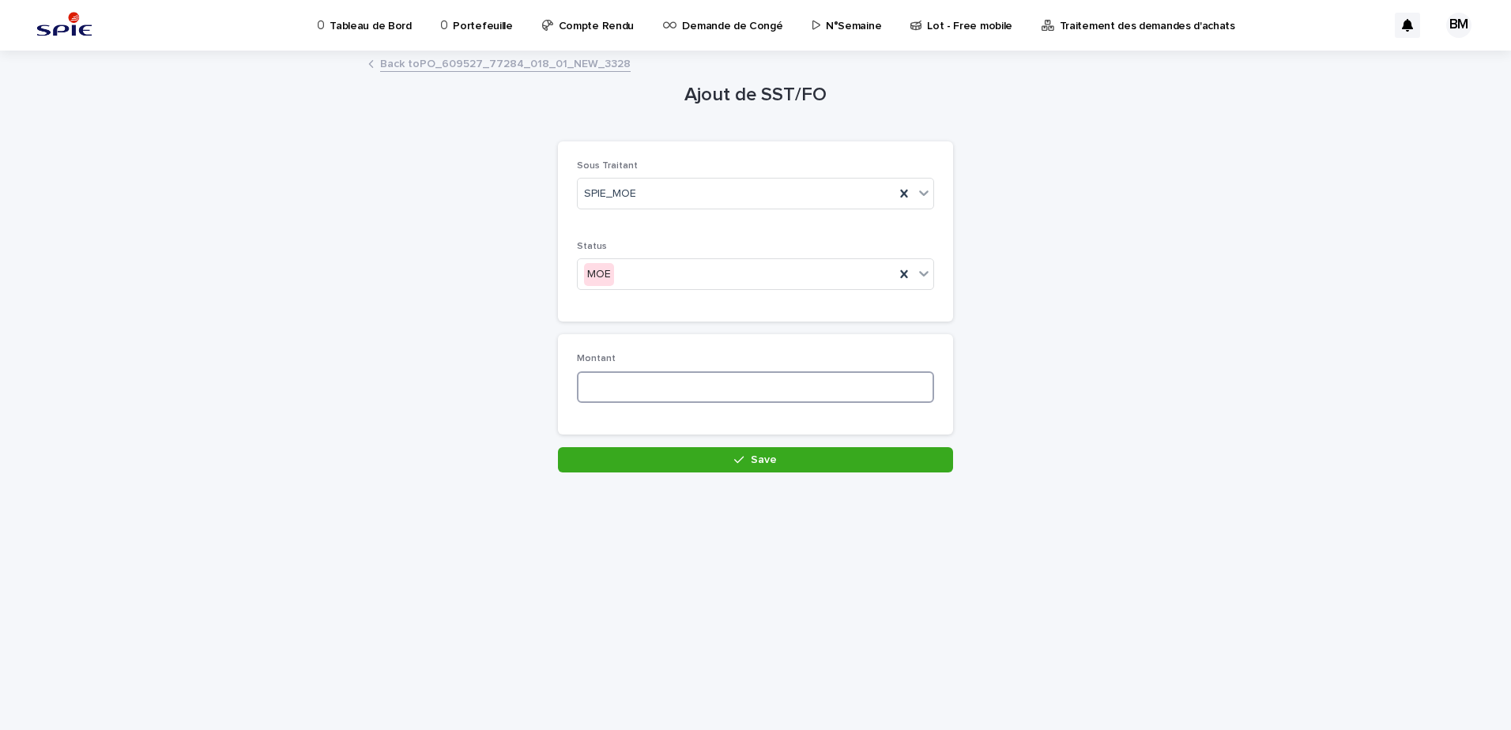
click at [642, 393] on input at bounding box center [755, 387] width 357 height 32
click at [608, 401] on input at bounding box center [755, 387] width 357 height 32
type input "****"
click at [743, 456] on icon "button" at bounding box center [738, 459] width 9 height 11
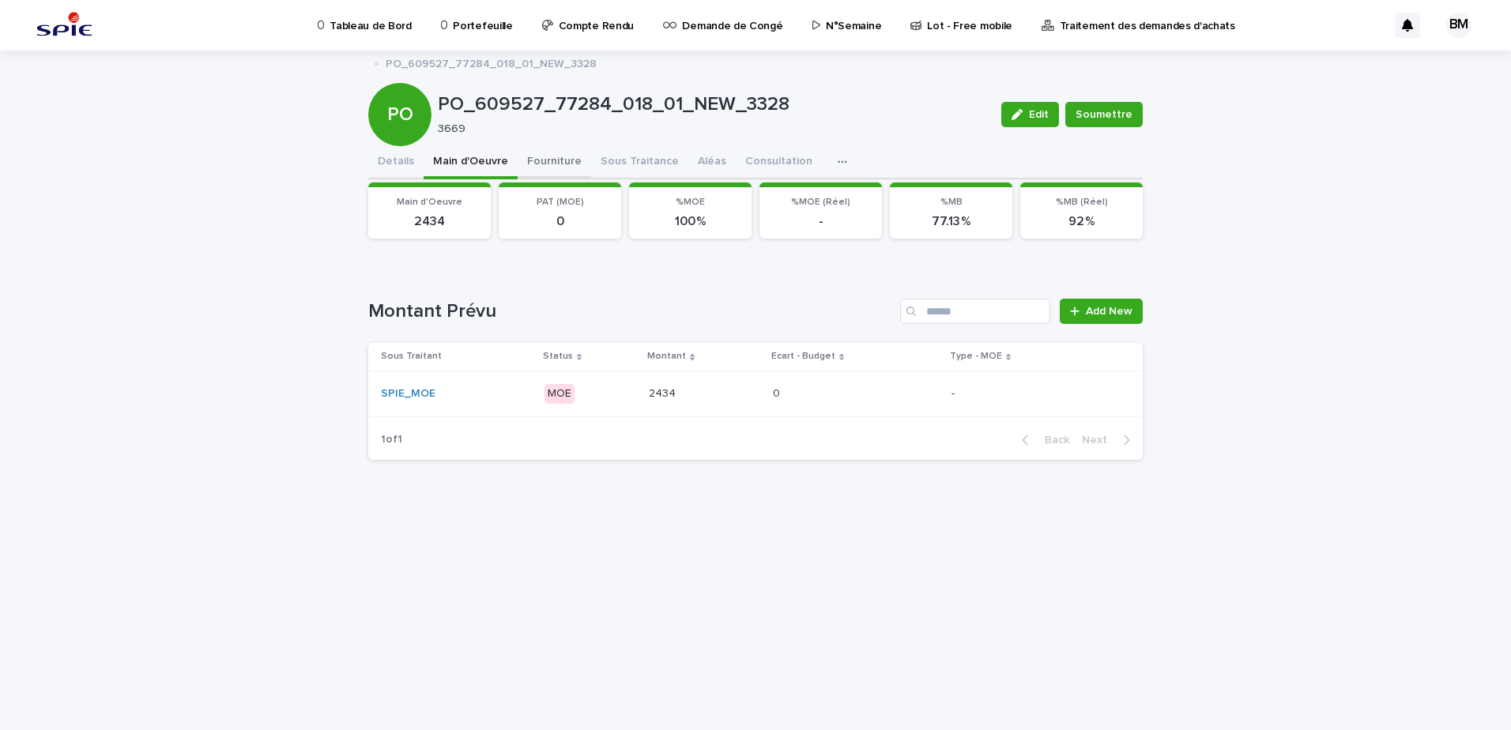
click at [546, 169] on button "Fourniture" at bounding box center [553, 162] width 73 height 33
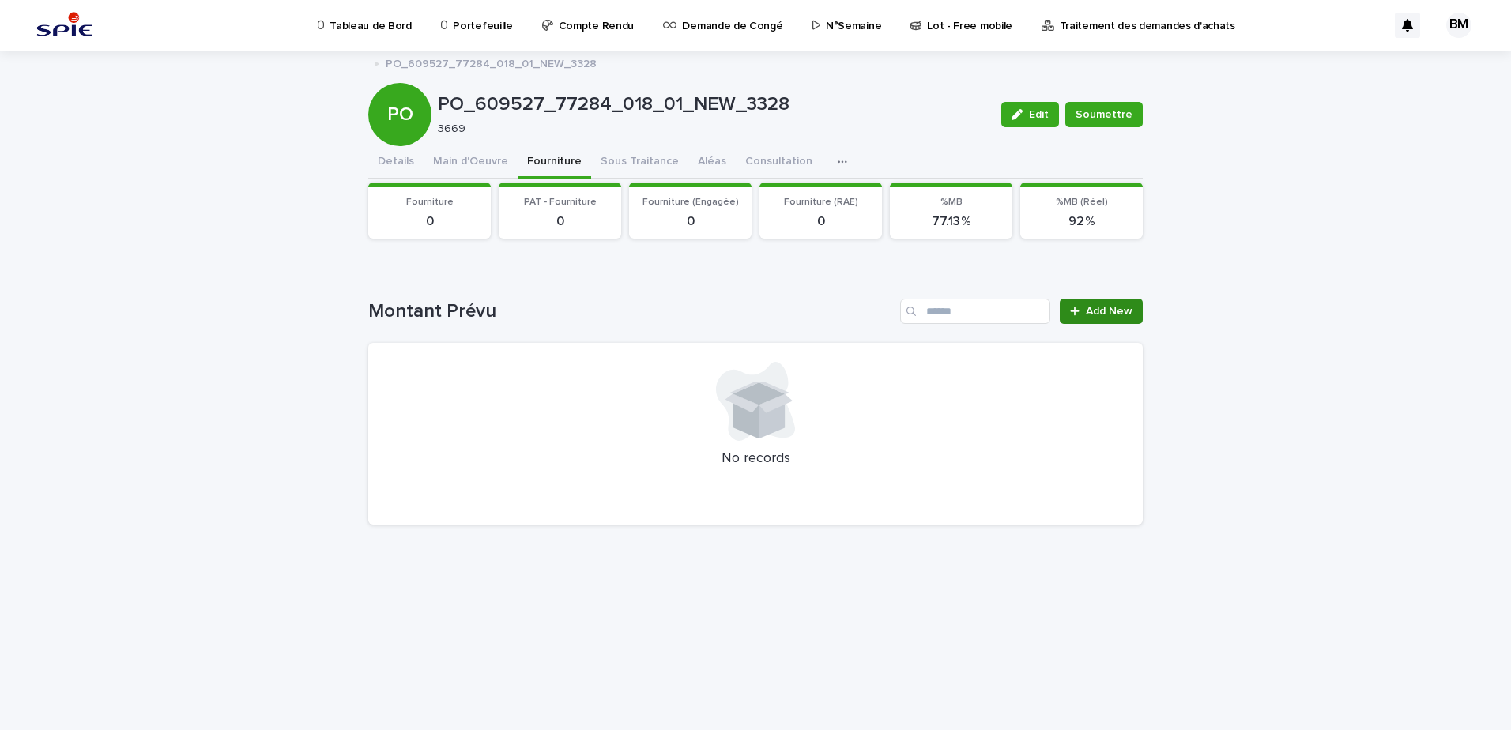
click at [1128, 308] on span "Add New" at bounding box center [1108, 311] width 47 height 11
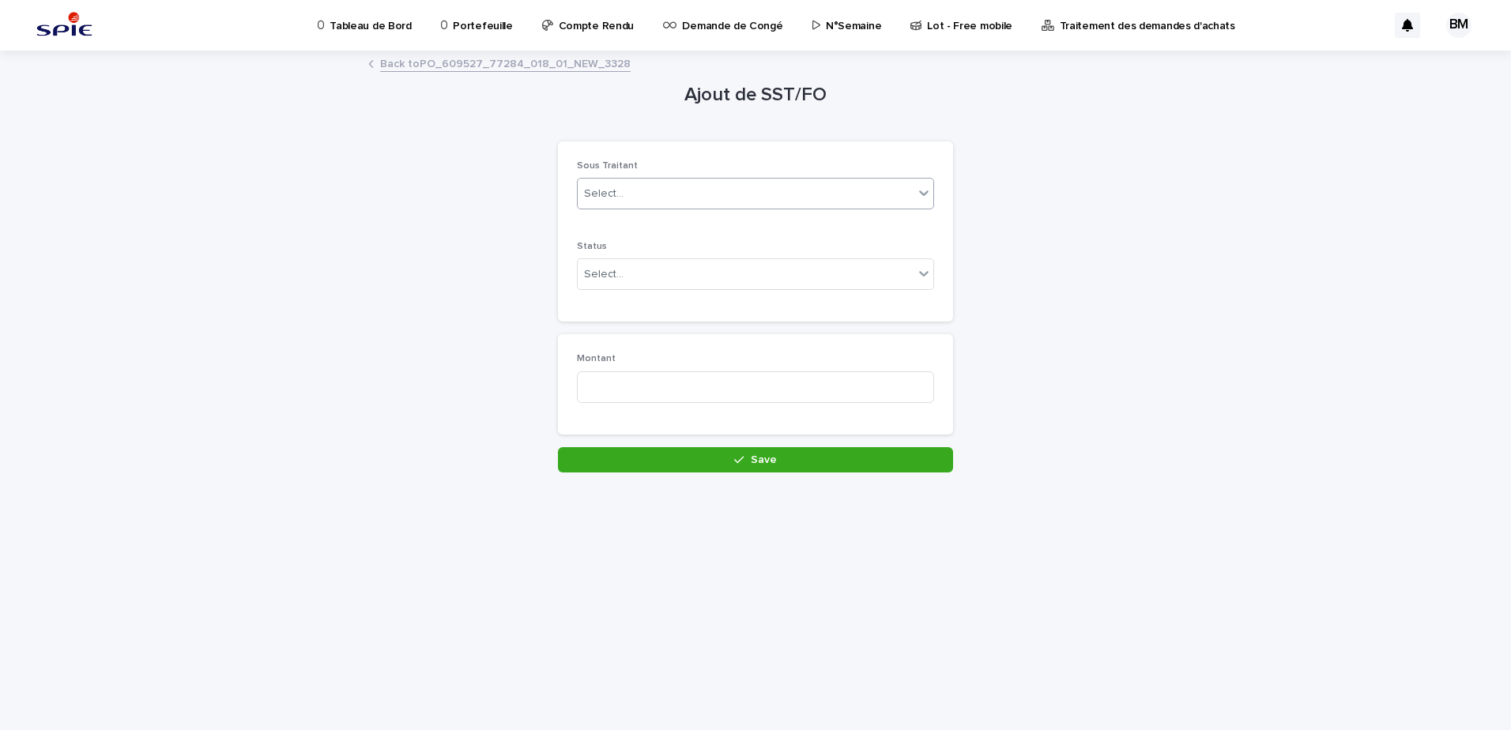
click at [702, 197] on div "Select..." at bounding box center [746, 194] width 336 height 26
type input "*****"
click at [682, 228] on div "STACI_Logistique" at bounding box center [756, 224] width 356 height 28
click at [641, 278] on div "Select..." at bounding box center [746, 274] width 336 height 26
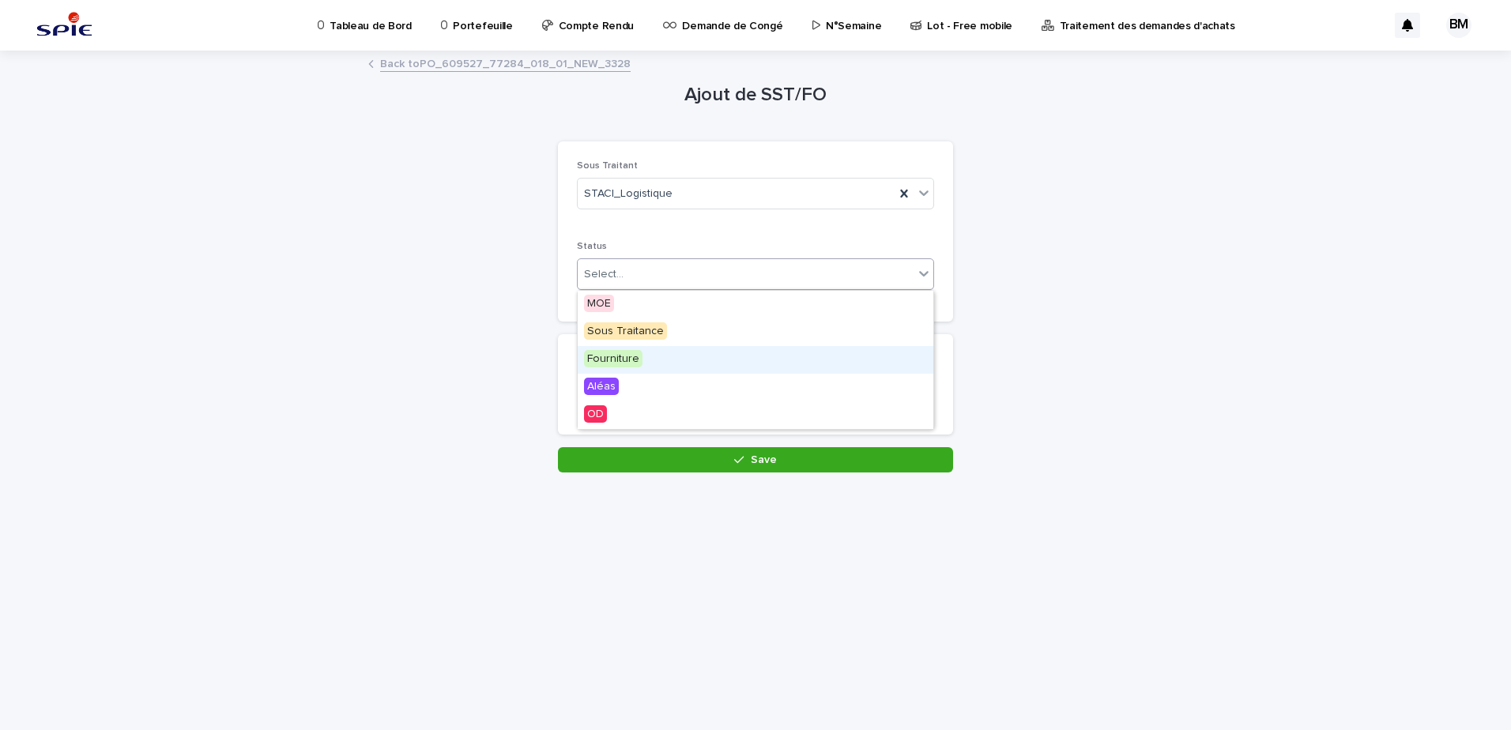
click at [629, 360] on span "Fourniture" at bounding box center [613, 358] width 58 height 17
click at [614, 378] on input at bounding box center [755, 387] width 357 height 32
type input "****"
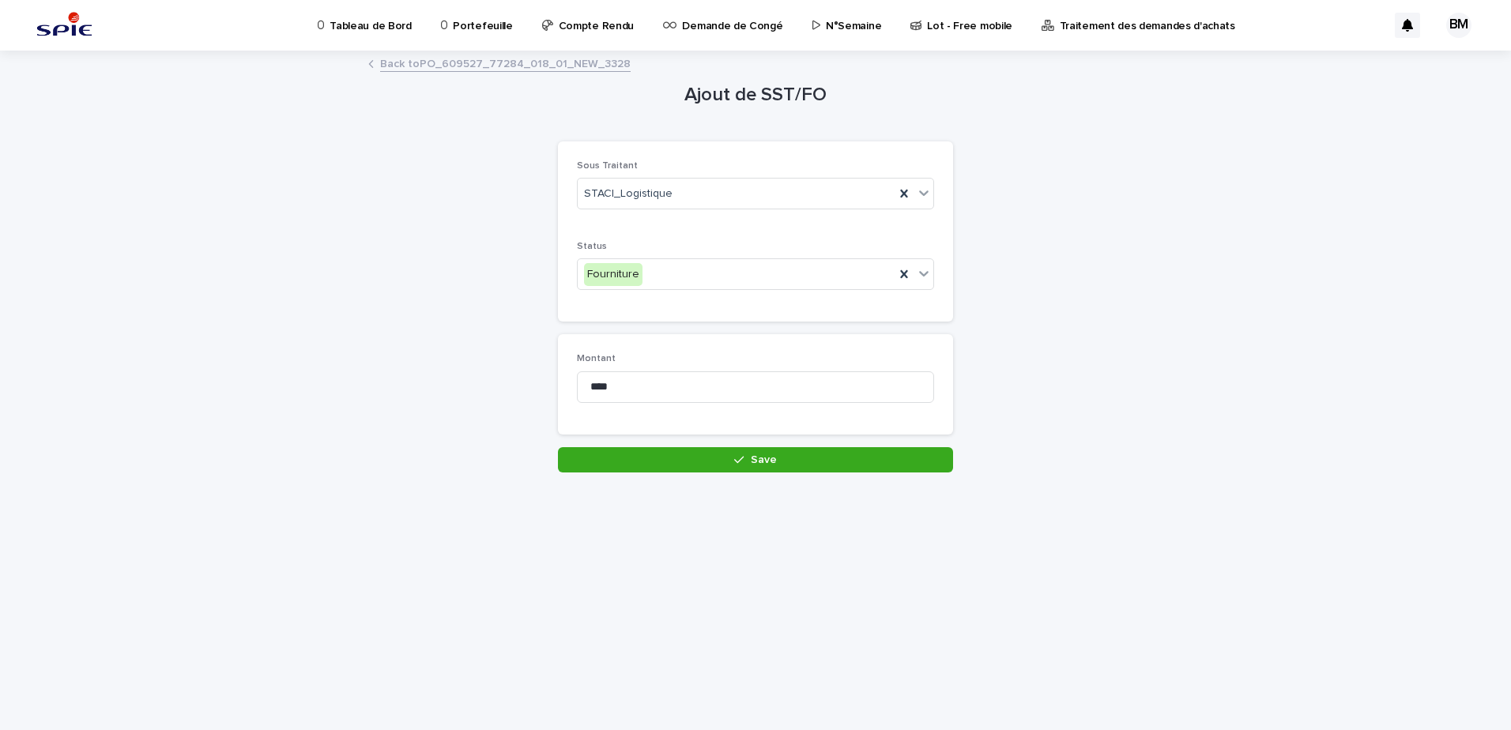
click at [781, 475] on div "Loading... Saving… Loading... Saving… Ajout de SST/FO Loading... Saving… Loadin…" at bounding box center [755, 371] width 790 height 638
click at [791, 461] on button "Save" at bounding box center [755, 459] width 395 height 25
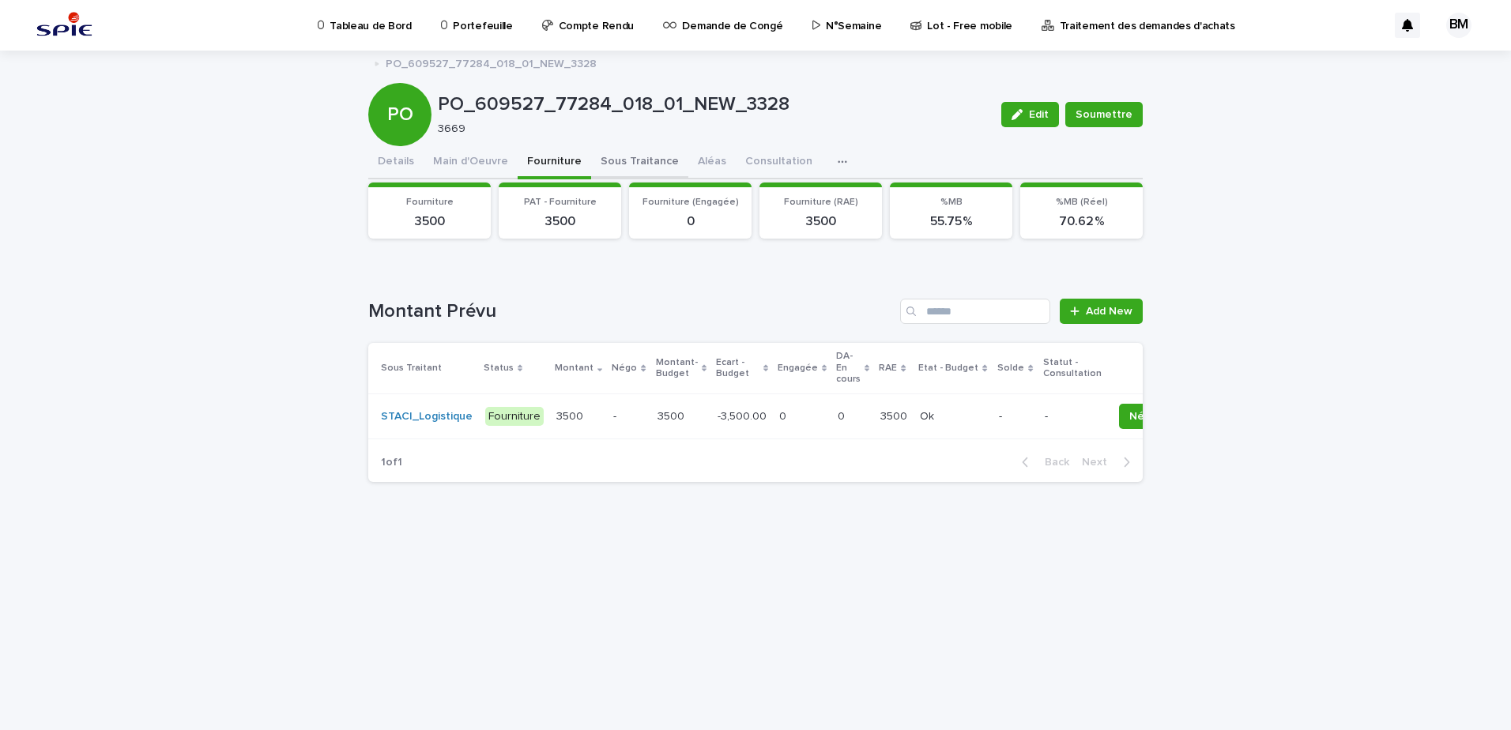
click at [641, 167] on button "Sous Traitance" at bounding box center [639, 162] width 97 height 33
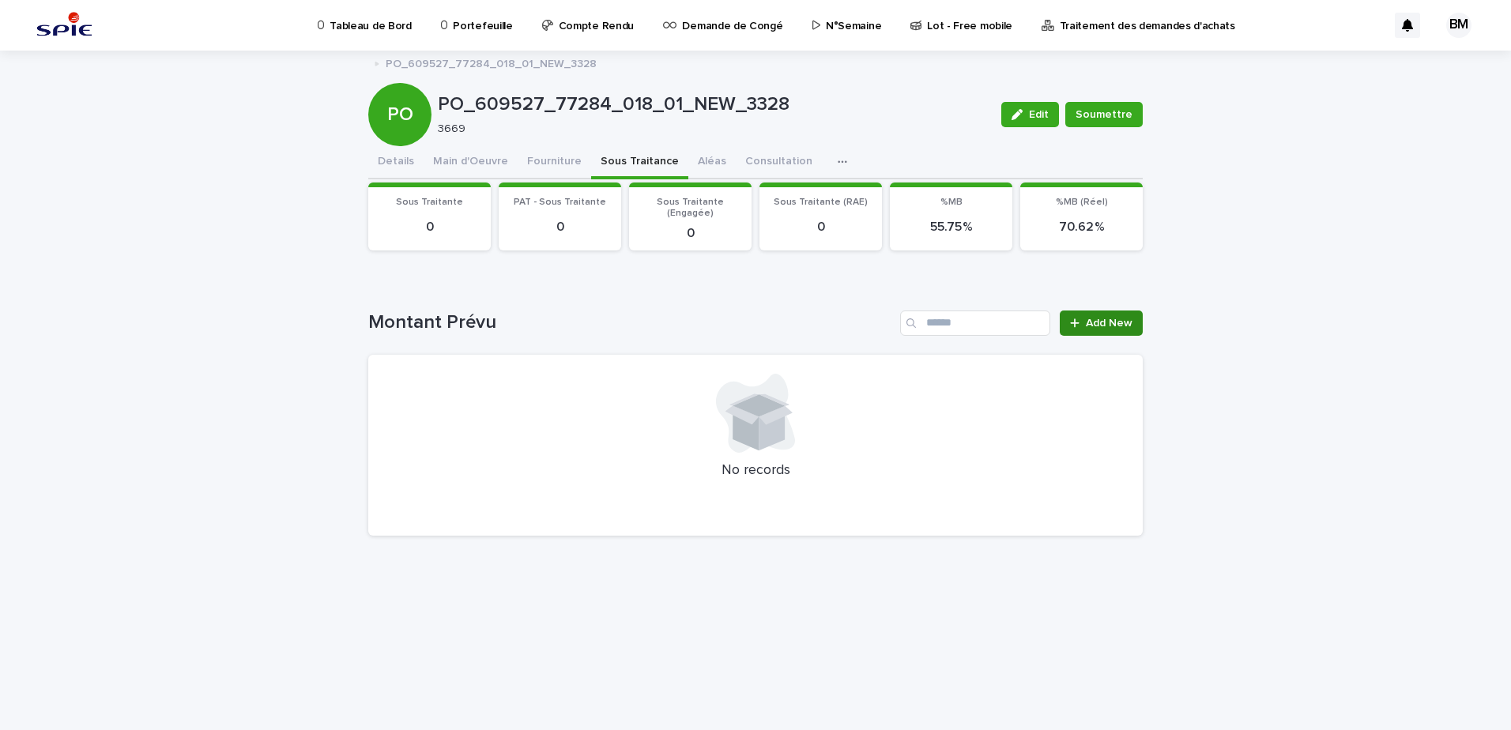
click at [1111, 325] on span "Add New" at bounding box center [1108, 323] width 47 height 11
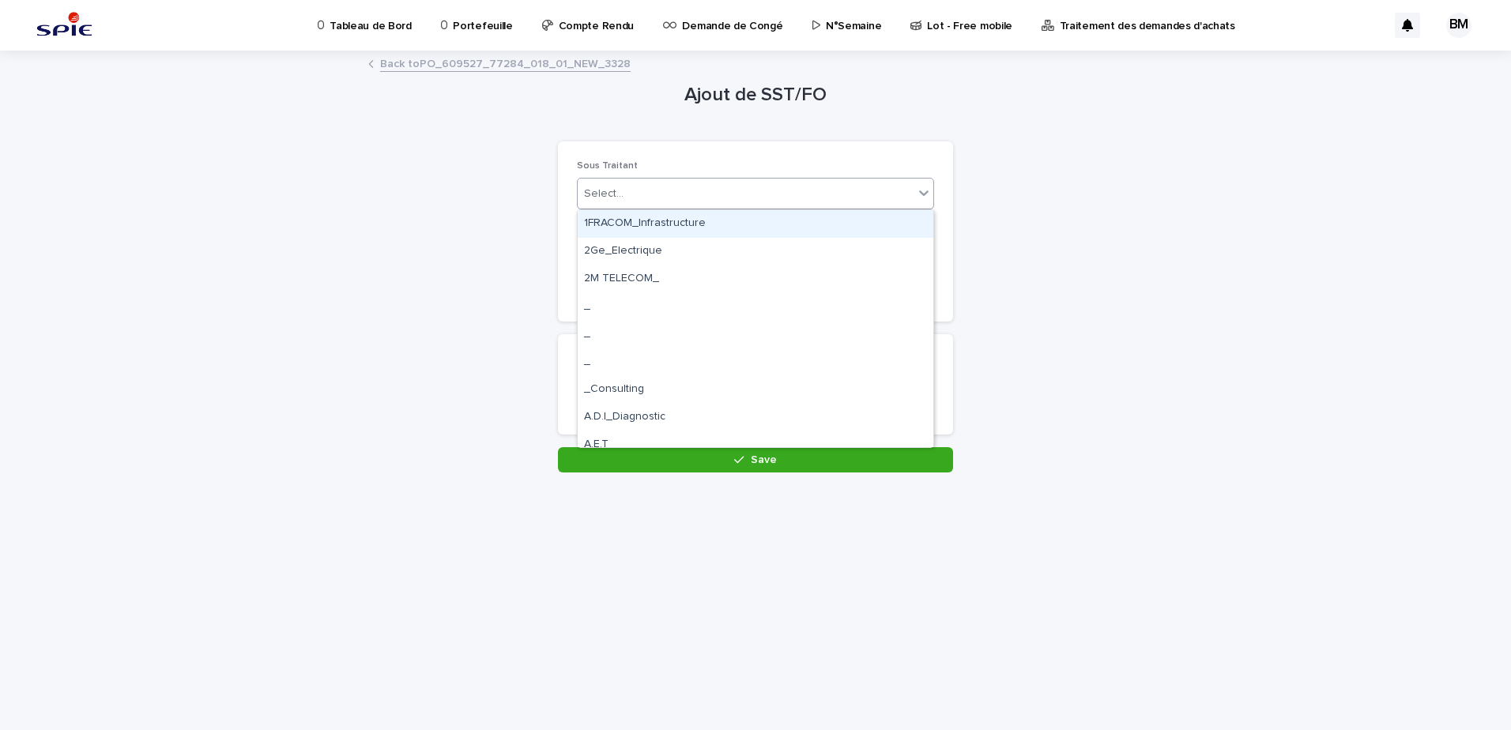
click at [667, 197] on div "Select..." at bounding box center [746, 194] width 336 height 26
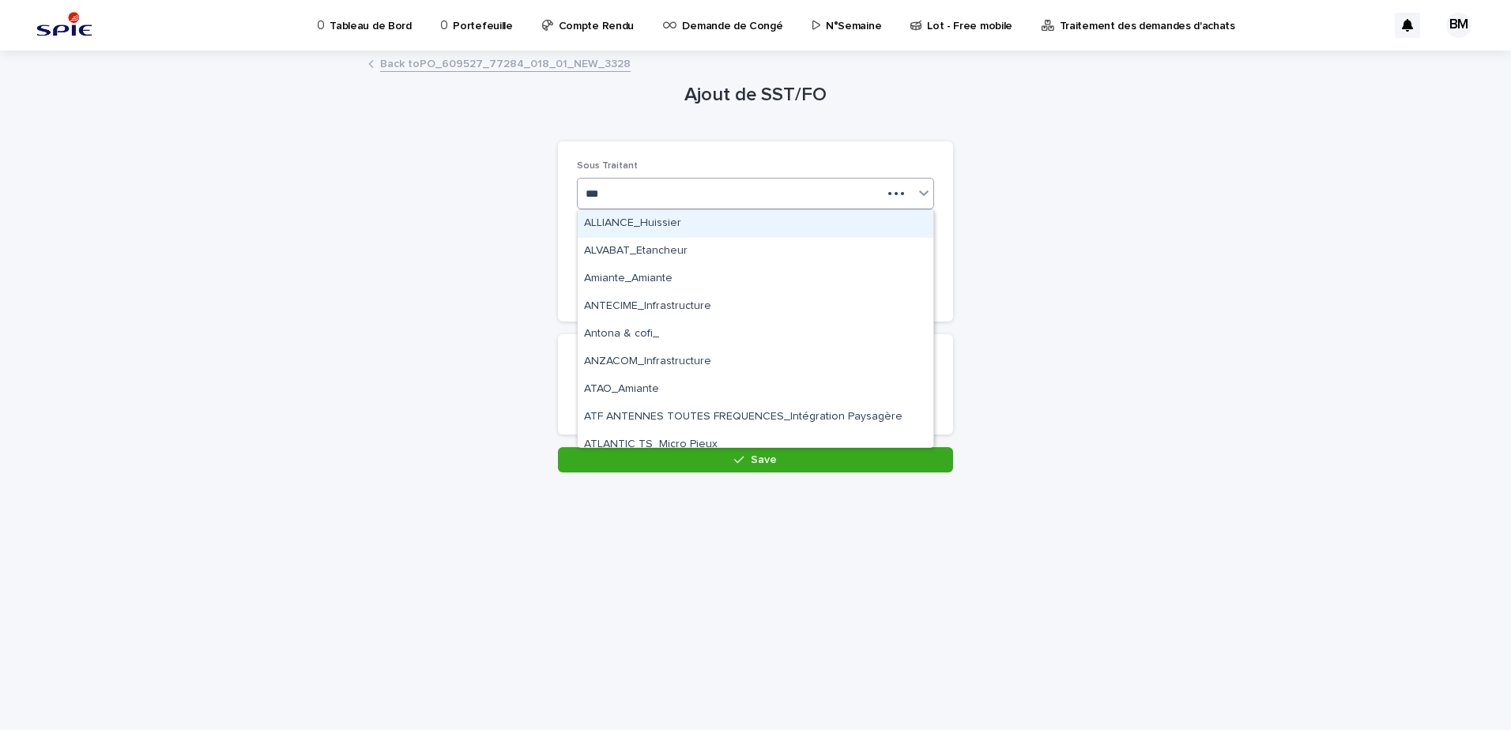
type input "****"
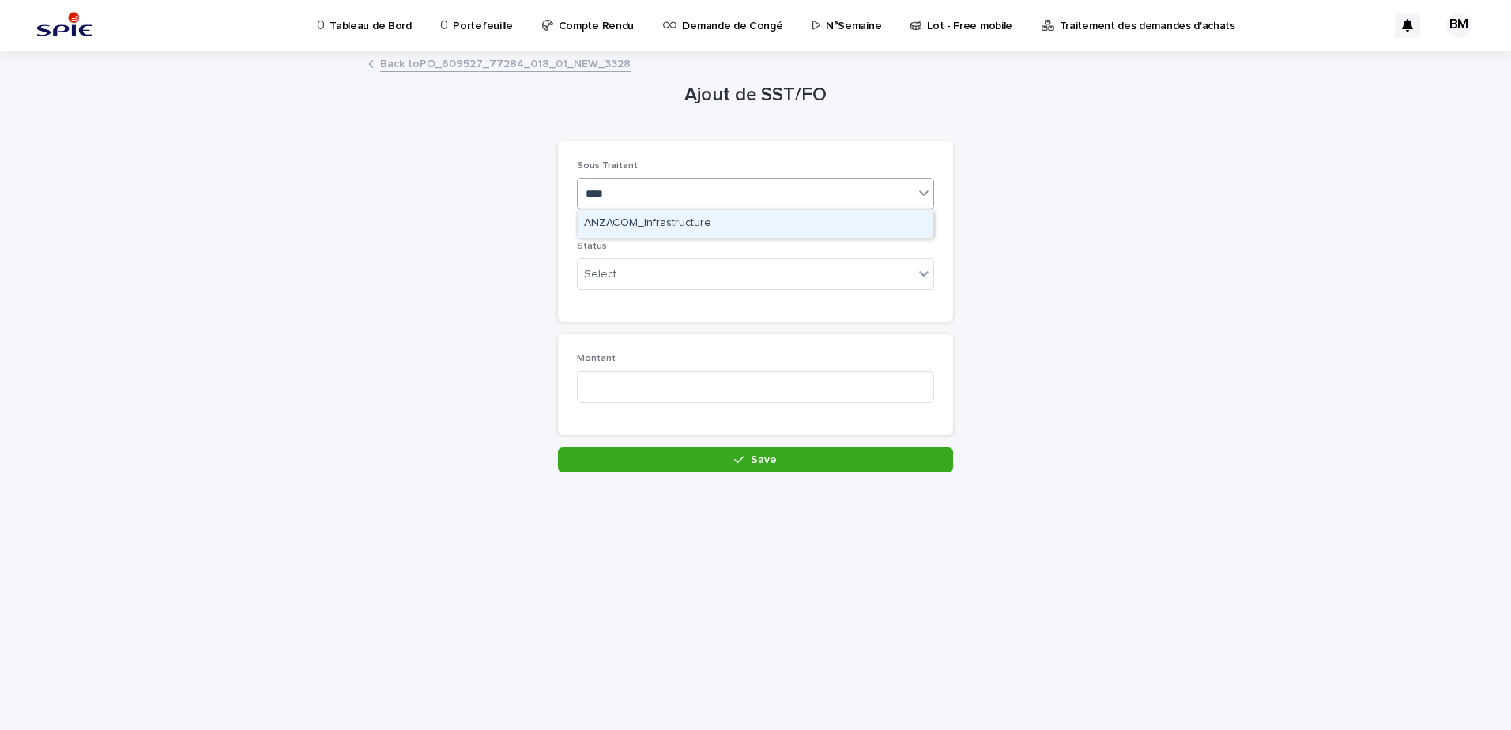
click at [693, 220] on div "ANZACOM_Infrastructure" at bounding box center [756, 224] width 356 height 28
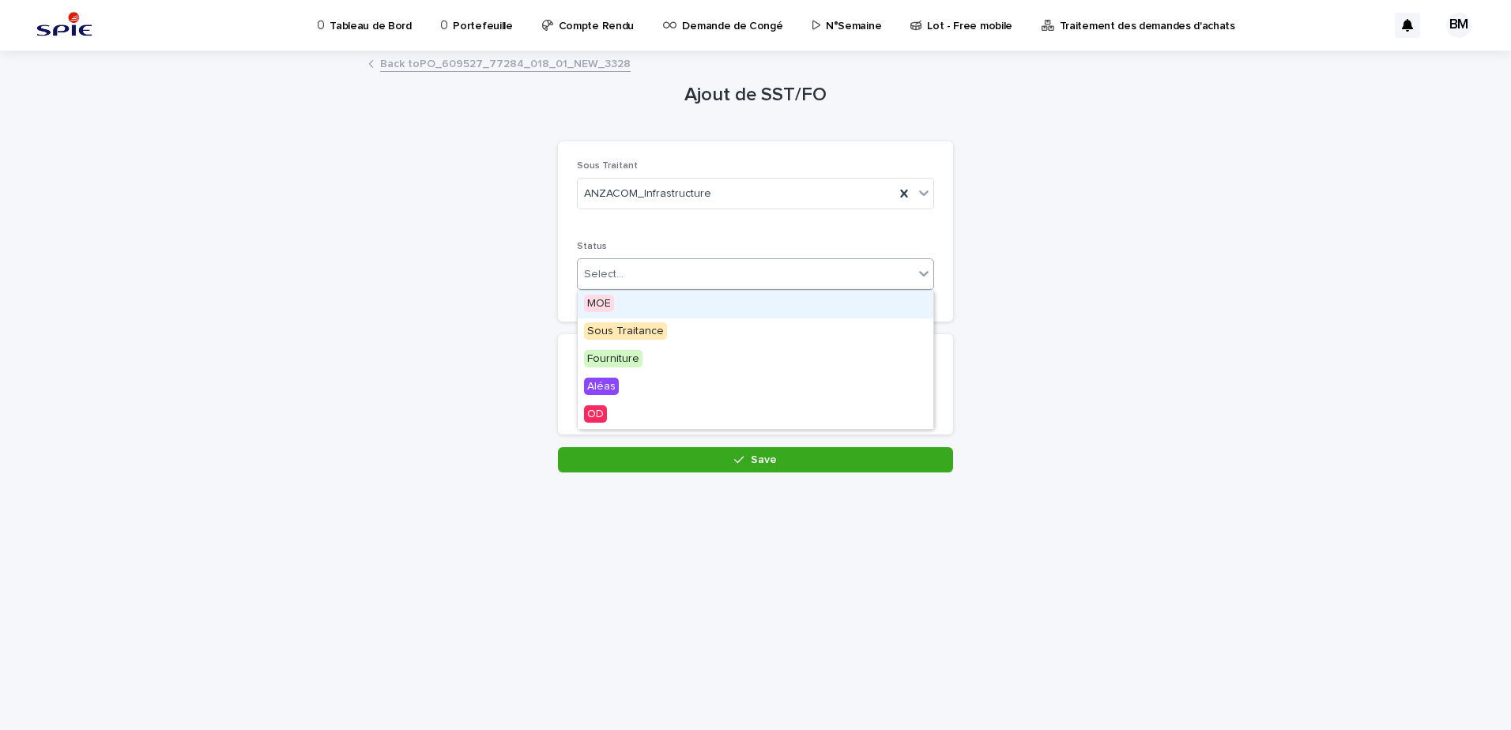
click at [634, 267] on div "Select..." at bounding box center [746, 274] width 336 height 26
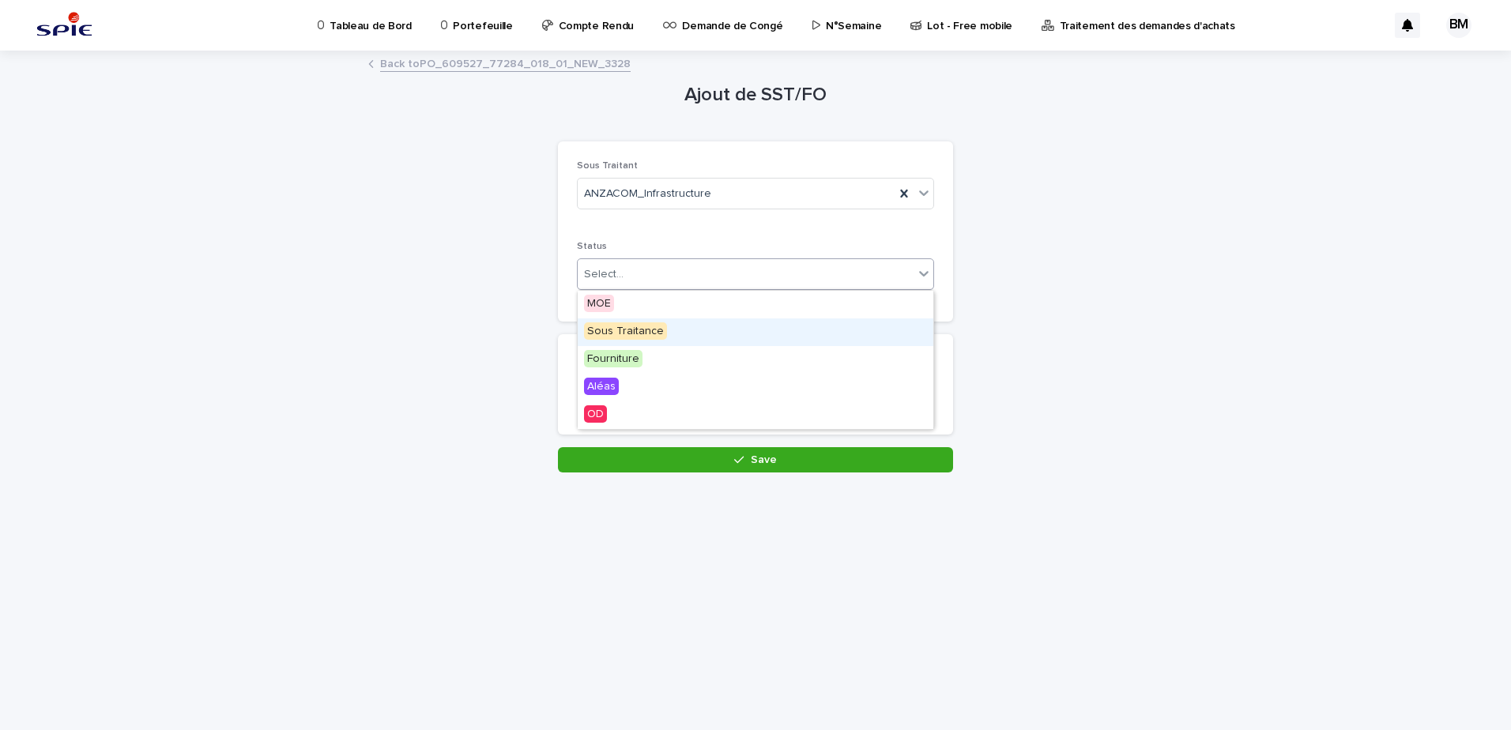
click at [638, 333] on span "Sous Traitance" at bounding box center [625, 330] width 83 height 17
click at [623, 395] on input at bounding box center [755, 387] width 357 height 32
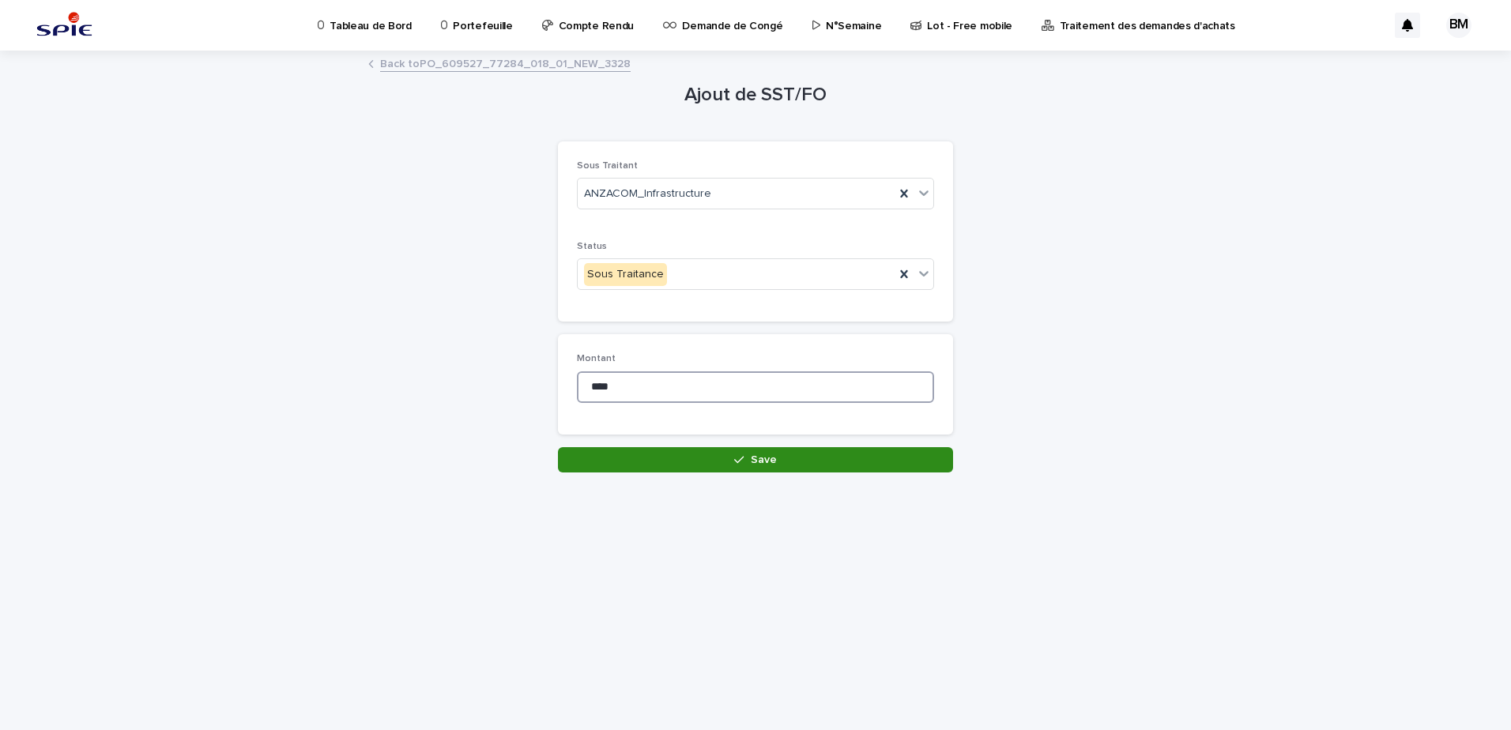
type input "****"
click at [721, 451] on button "Save" at bounding box center [755, 459] width 395 height 25
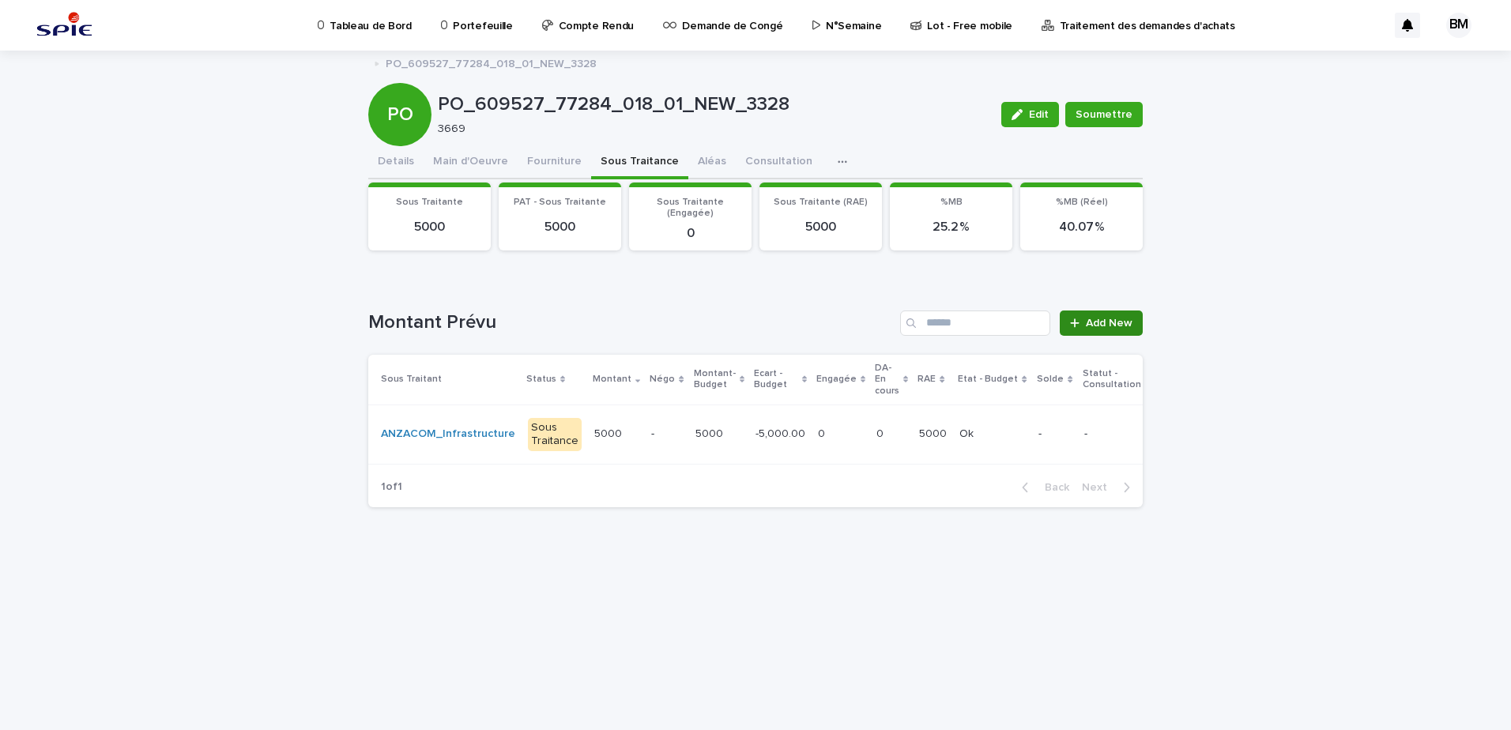
click at [1132, 322] on link "Add New" at bounding box center [1100, 322] width 83 height 25
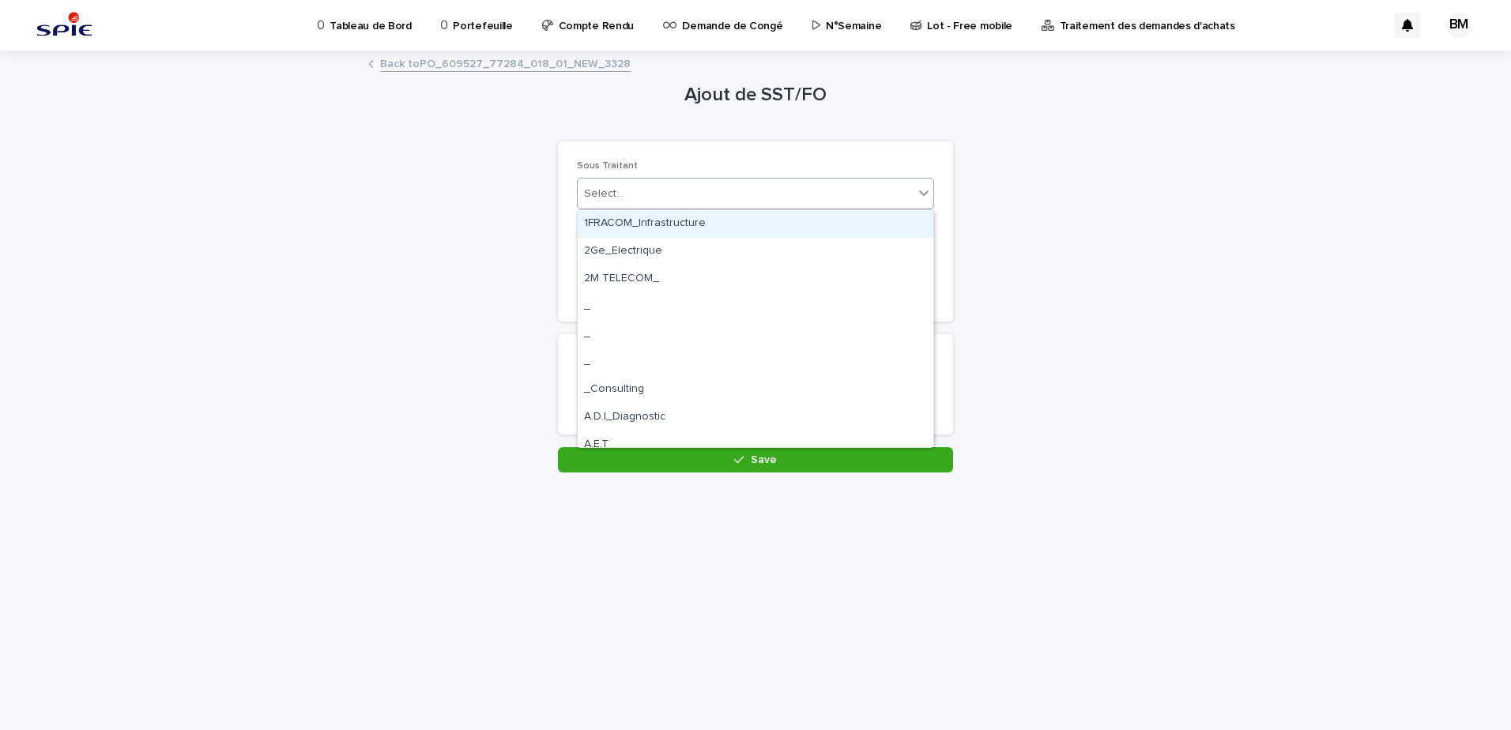
click at [653, 191] on div "Select..." at bounding box center [746, 194] width 336 height 26
type input "****"
click at [648, 223] on div "occilev _Nacelliste" at bounding box center [756, 224] width 356 height 28
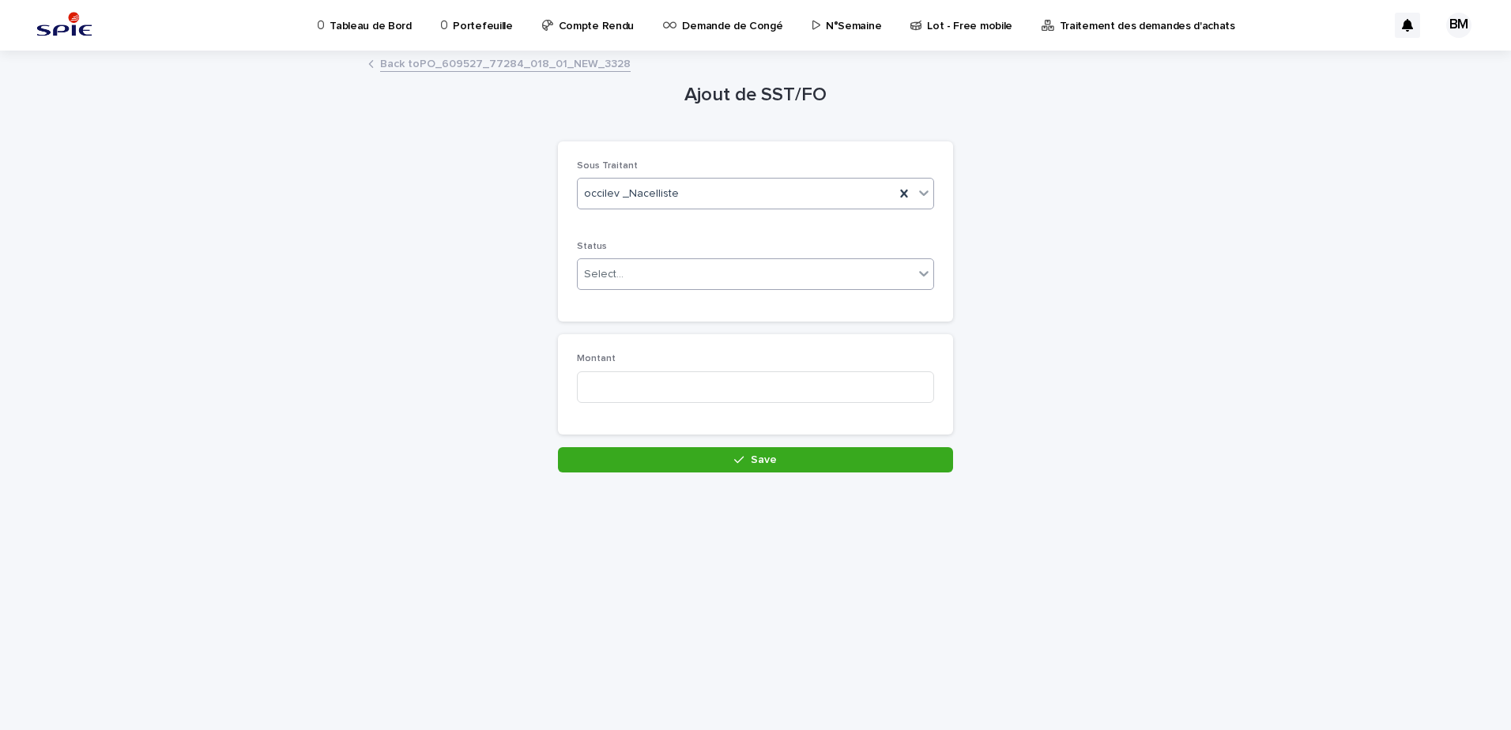
click at [635, 281] on div "Select..." at bounding box center [746, 274] width 336 height 26
click at [634, 330] on span "Sous Traitance" at bounding box center [625, 330] width 83 height 17
click at [670, 367] on div "Montant" at bounding box center [755, 384] width 357 height 62
click at [668, 383] on input at bounding box center [755, 387] width 357 height 32
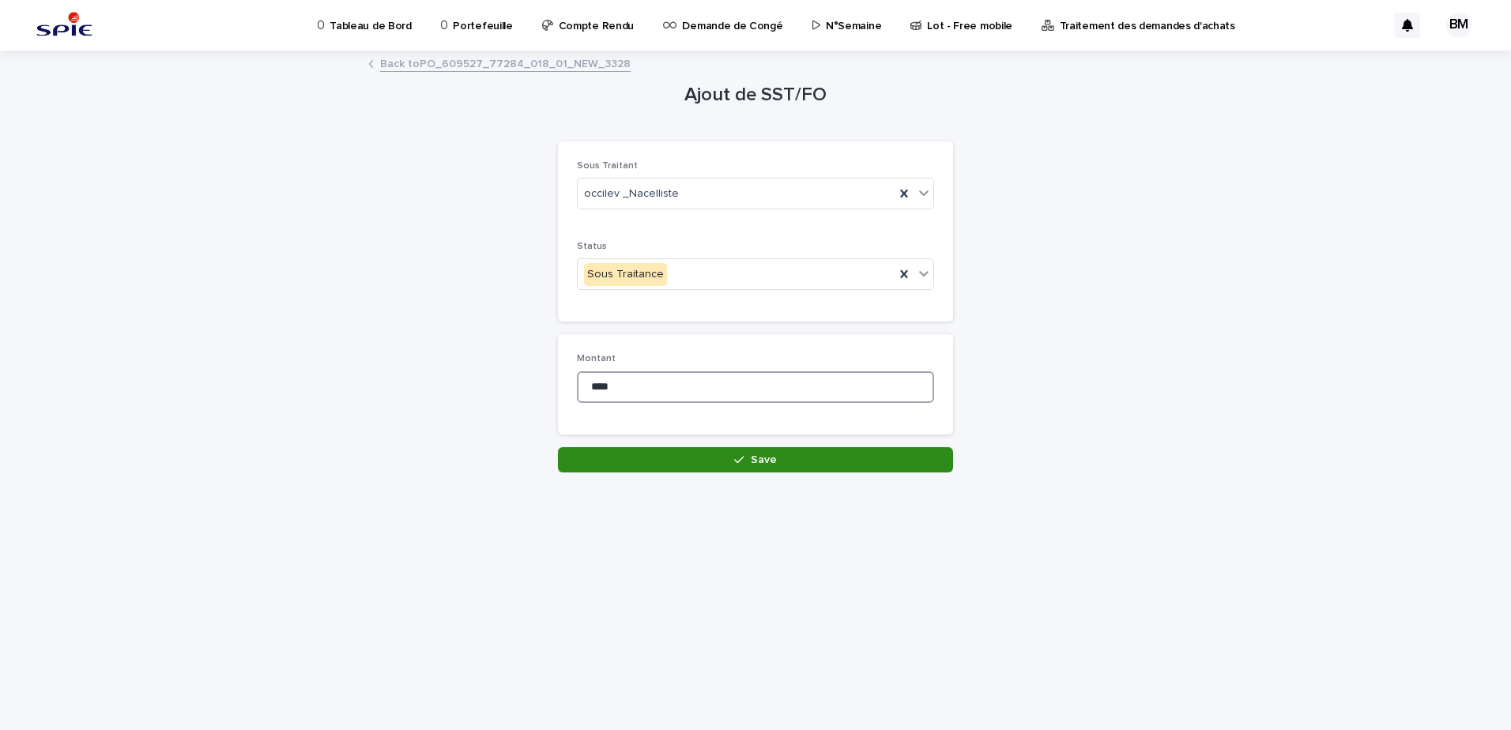
type input "****"
click at [772, 465] on button "Save" at bounding box center [755, 459] width 395 height 25
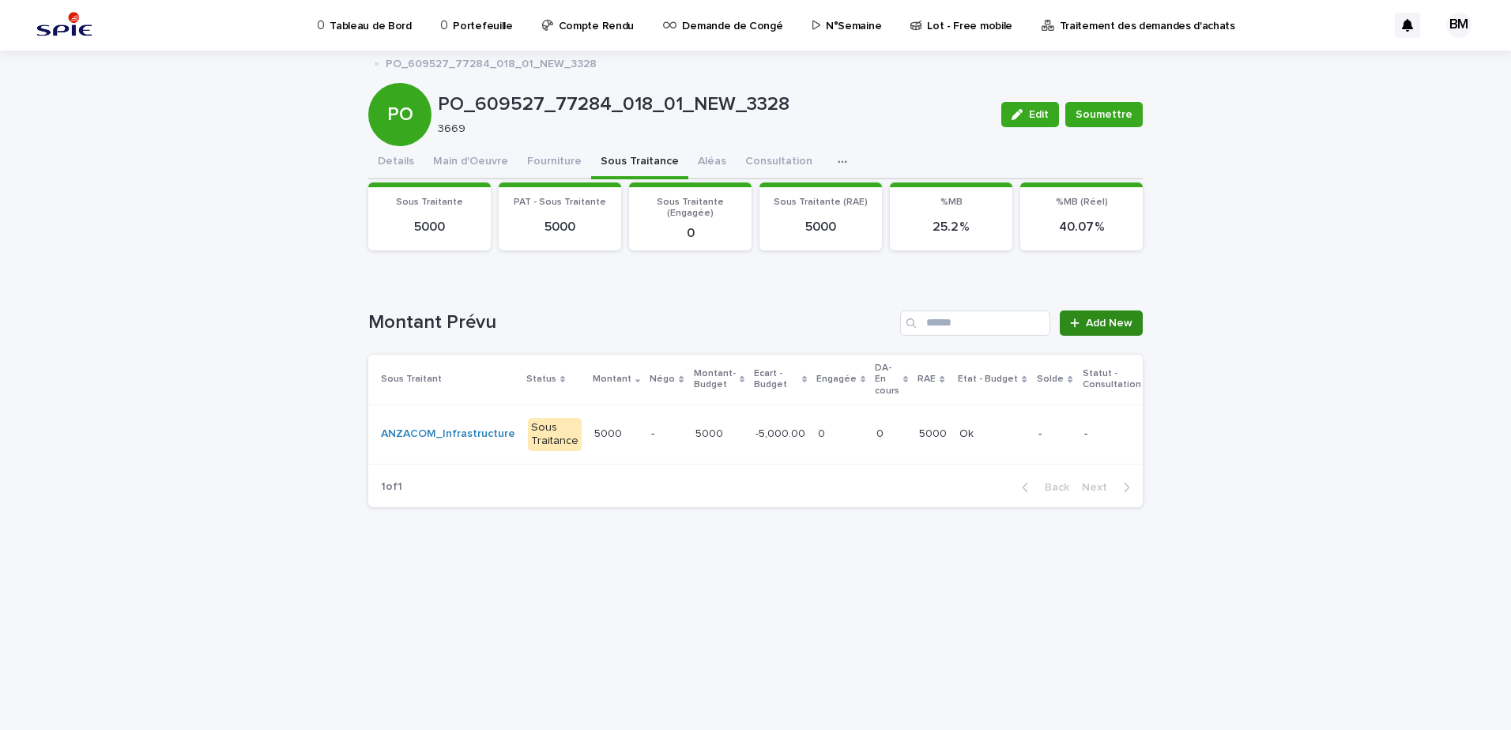
click at [1093, 329] on link "Add New" at bounding box center [1100, 322] width 83 height 25
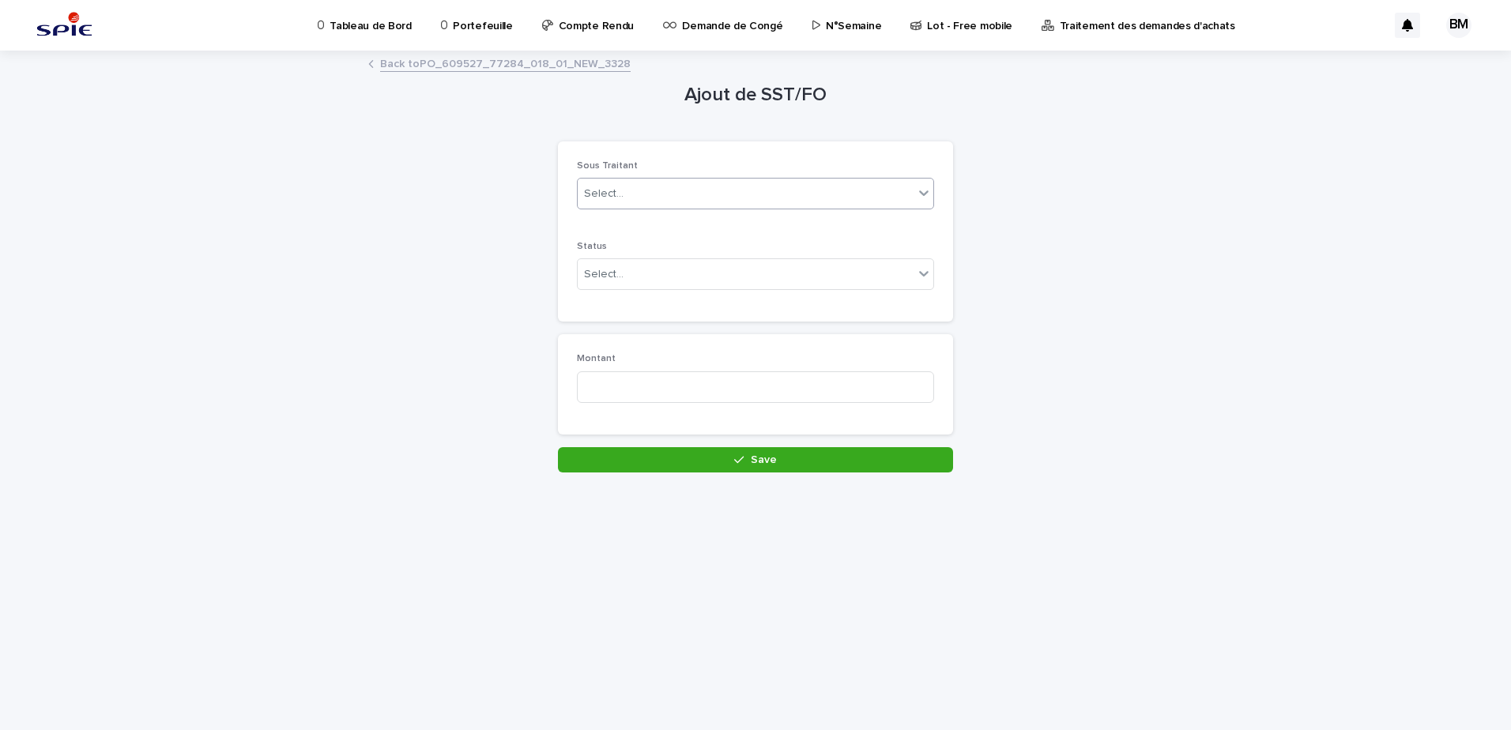
click at [660, 198] on div "Select..." at bounding box center [746, 194] width 336 height 26
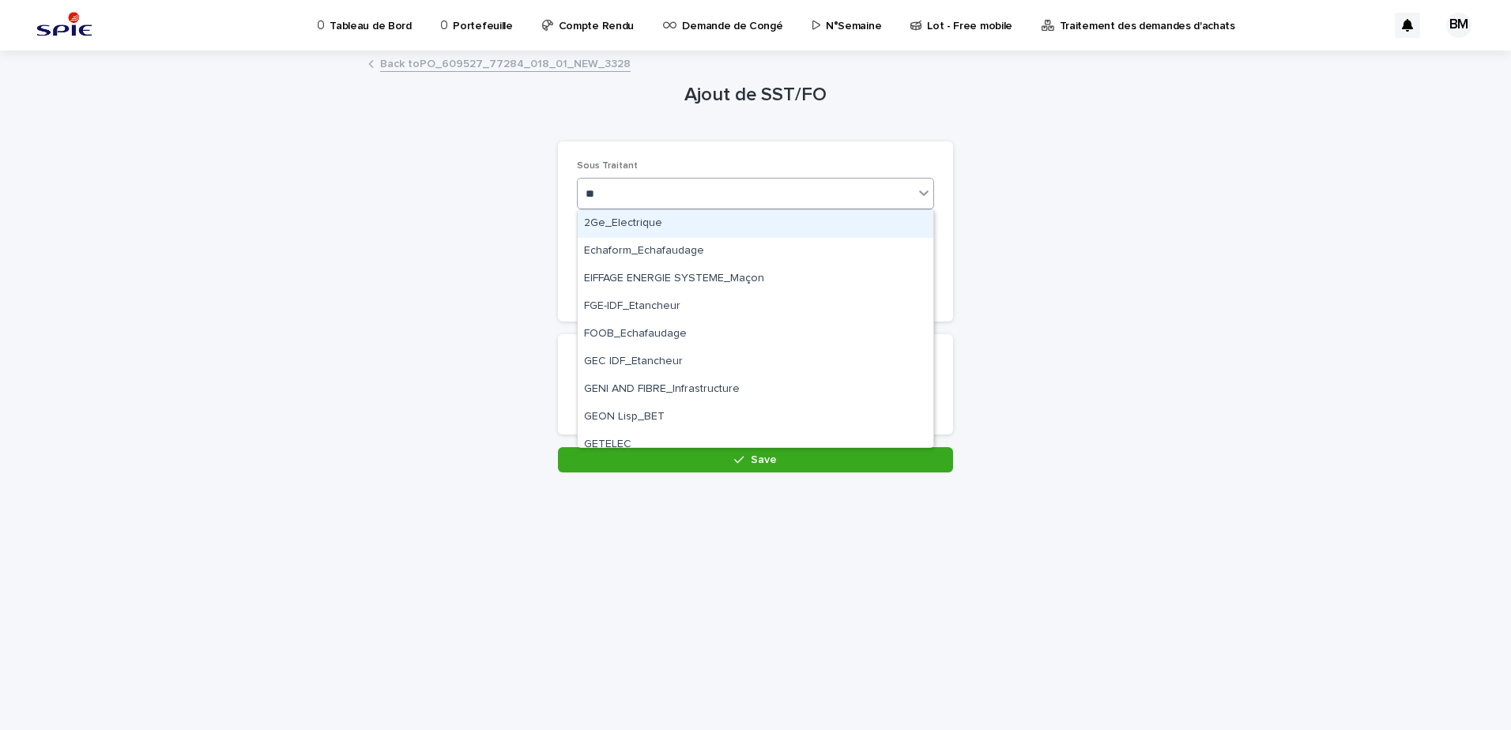
type input "***"
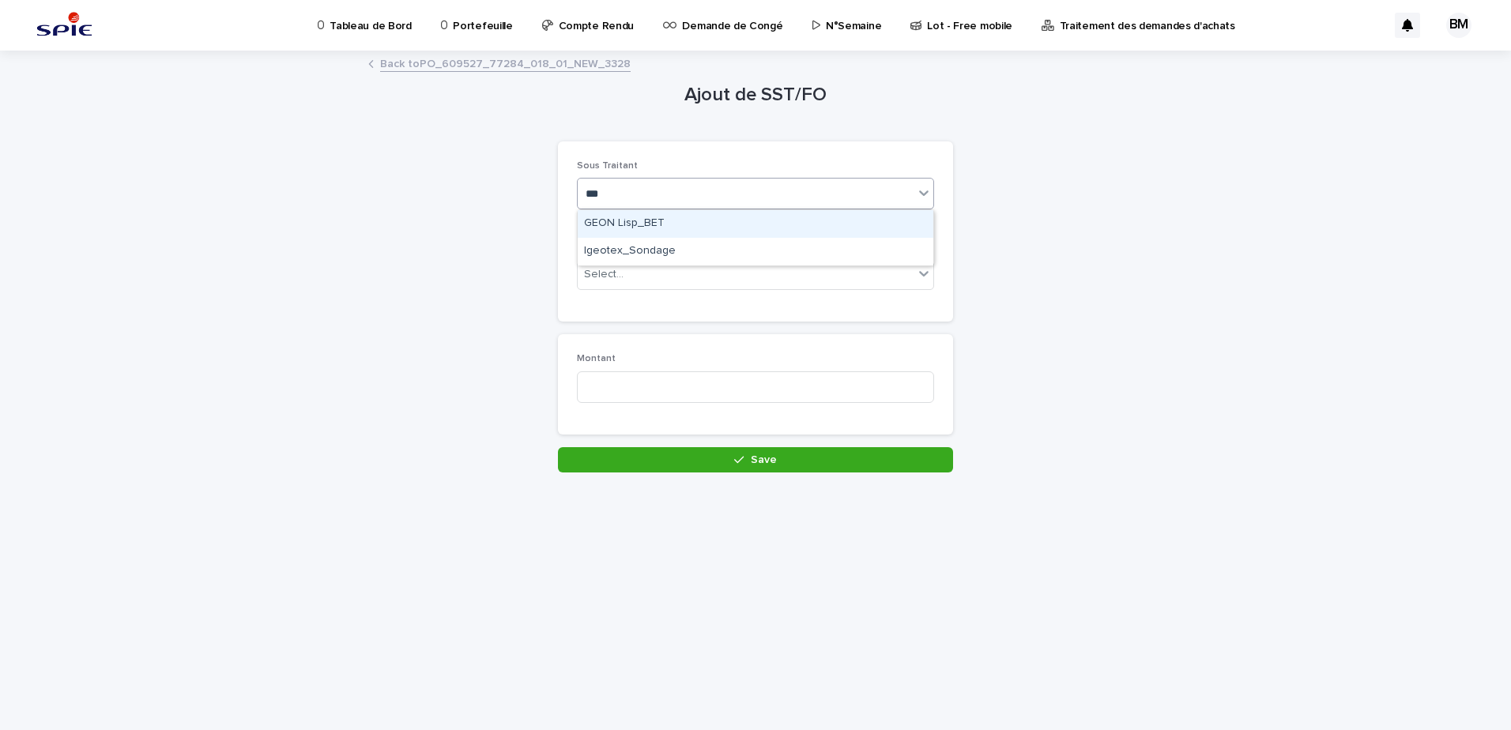
click at [675, 213] on div "GEON Lisp_BET" at bounding box center [756, 224] width 356 height 28
click at [637, 277] on div "Select..." at bounding box center [746, 274] width 336 height 26
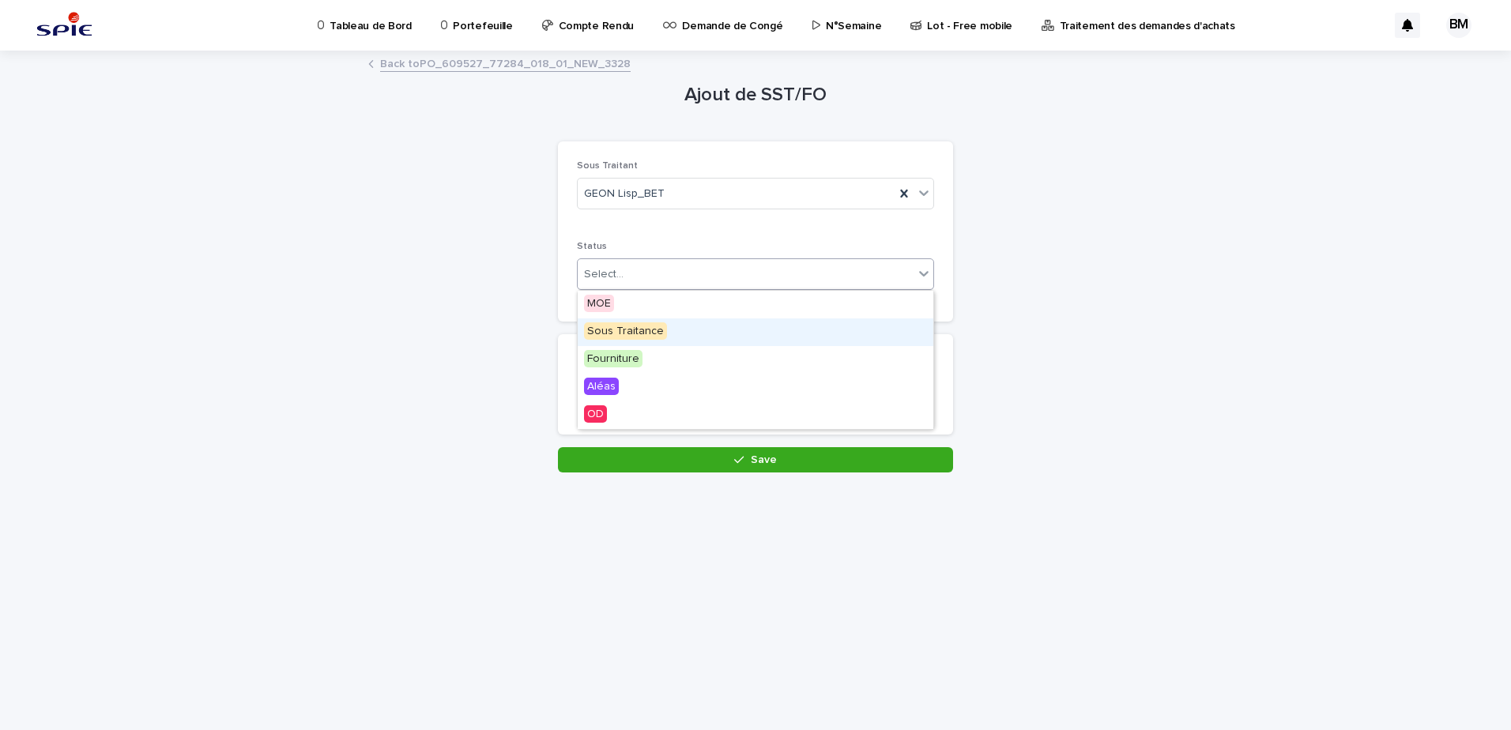
click at [633, 337] on span "Sous Traitance" at bounding box center [625, 330] width 83 height 17
click at [634, 379] on input at bounding box center [755, 387] width 357 height 32
click at [660, 397] on input at bounding box center [755, 387] width 357 height 32
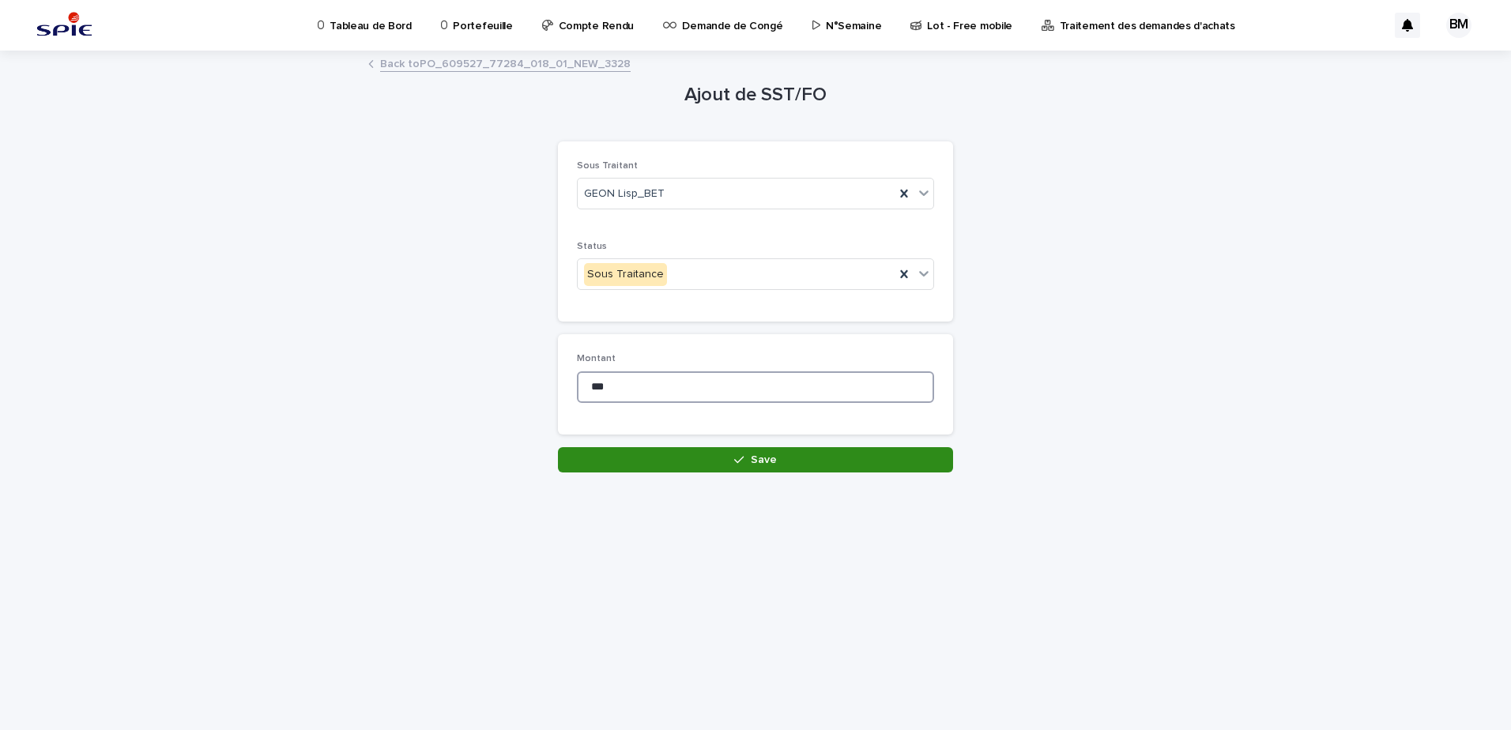
type input "***"
click at [727, 452] on button "Save" at bounding box center [755, 459] width 395 height 25
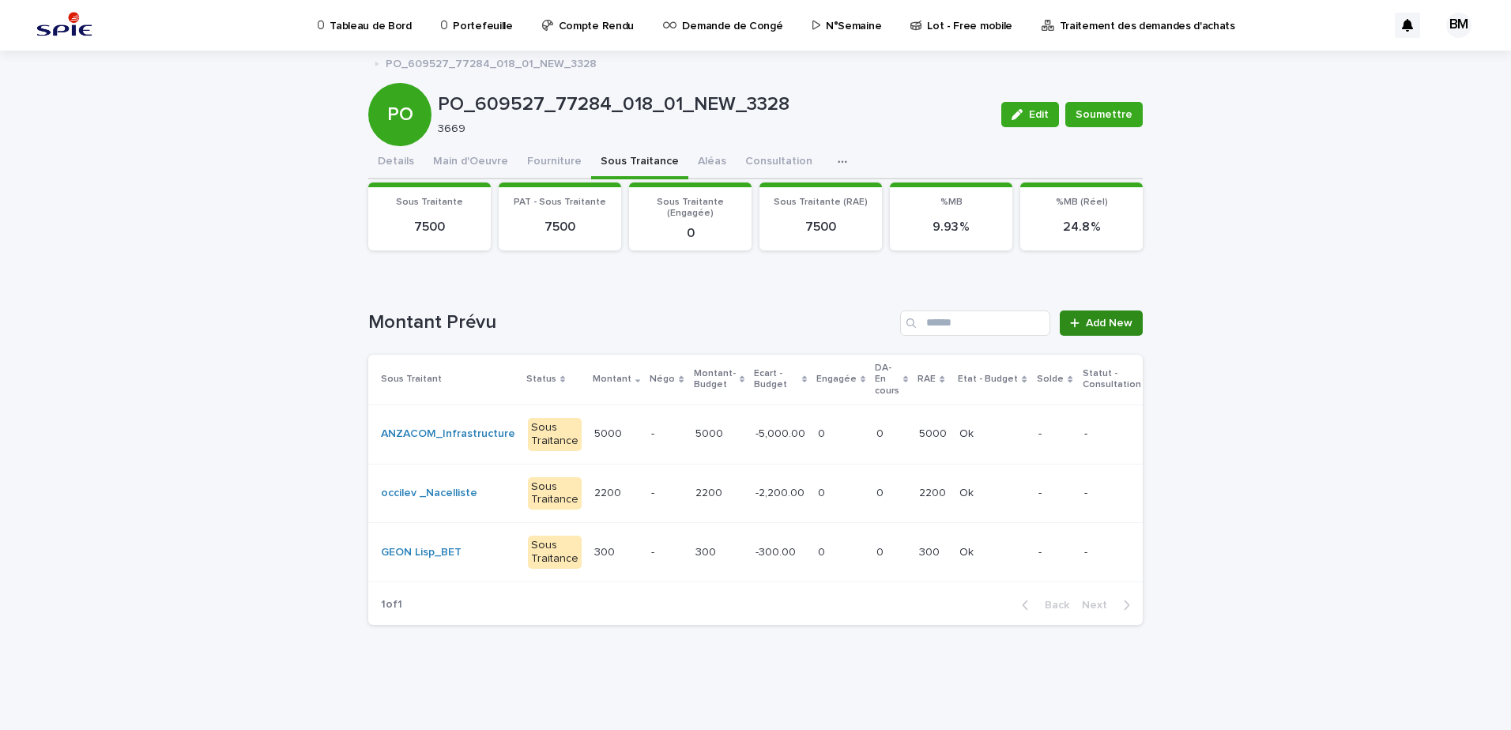
click at [1087, 326] on span "Add New" at bounding box center [1108, 323] width 47 height 11
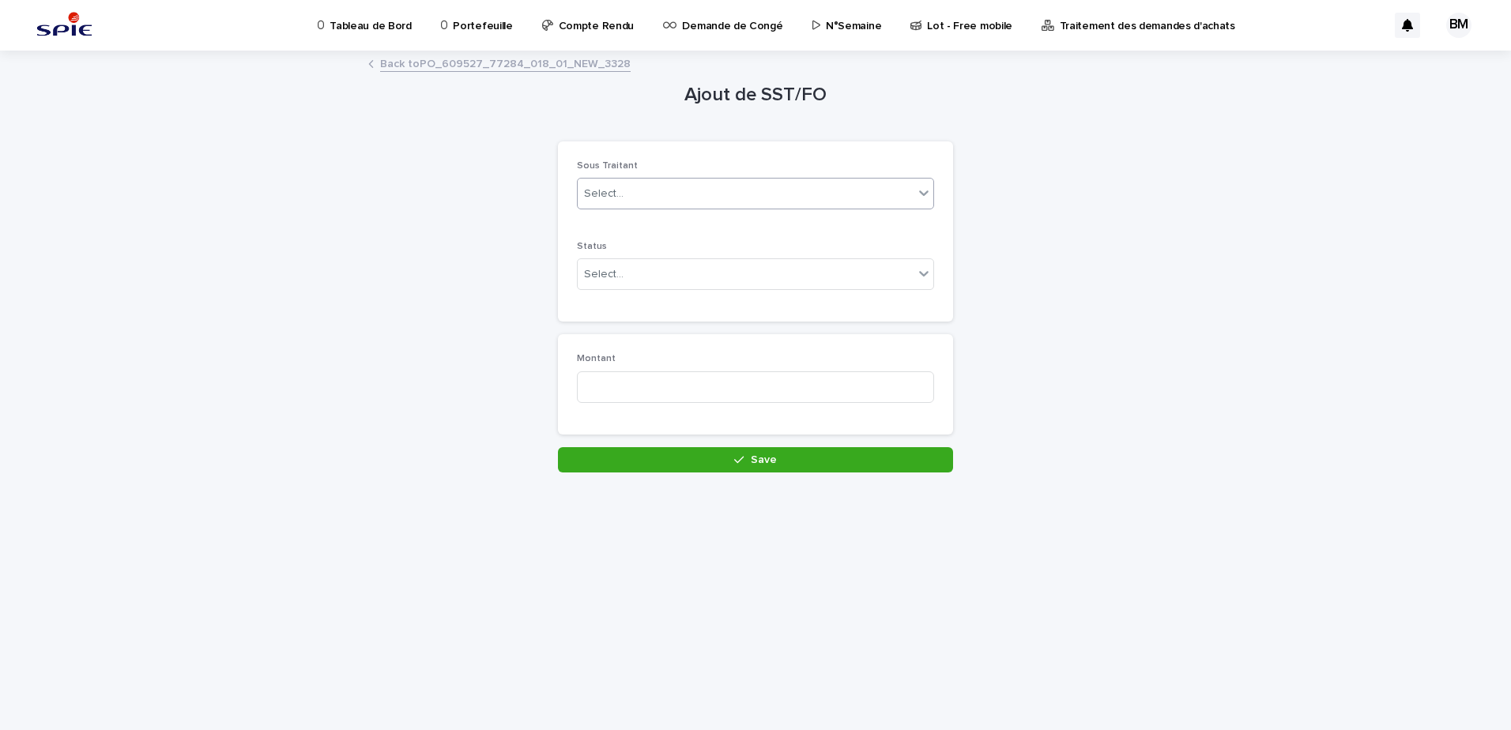
click at [658, 202] on div "Select..." at bounding box center [746, 194] width 336 height 26
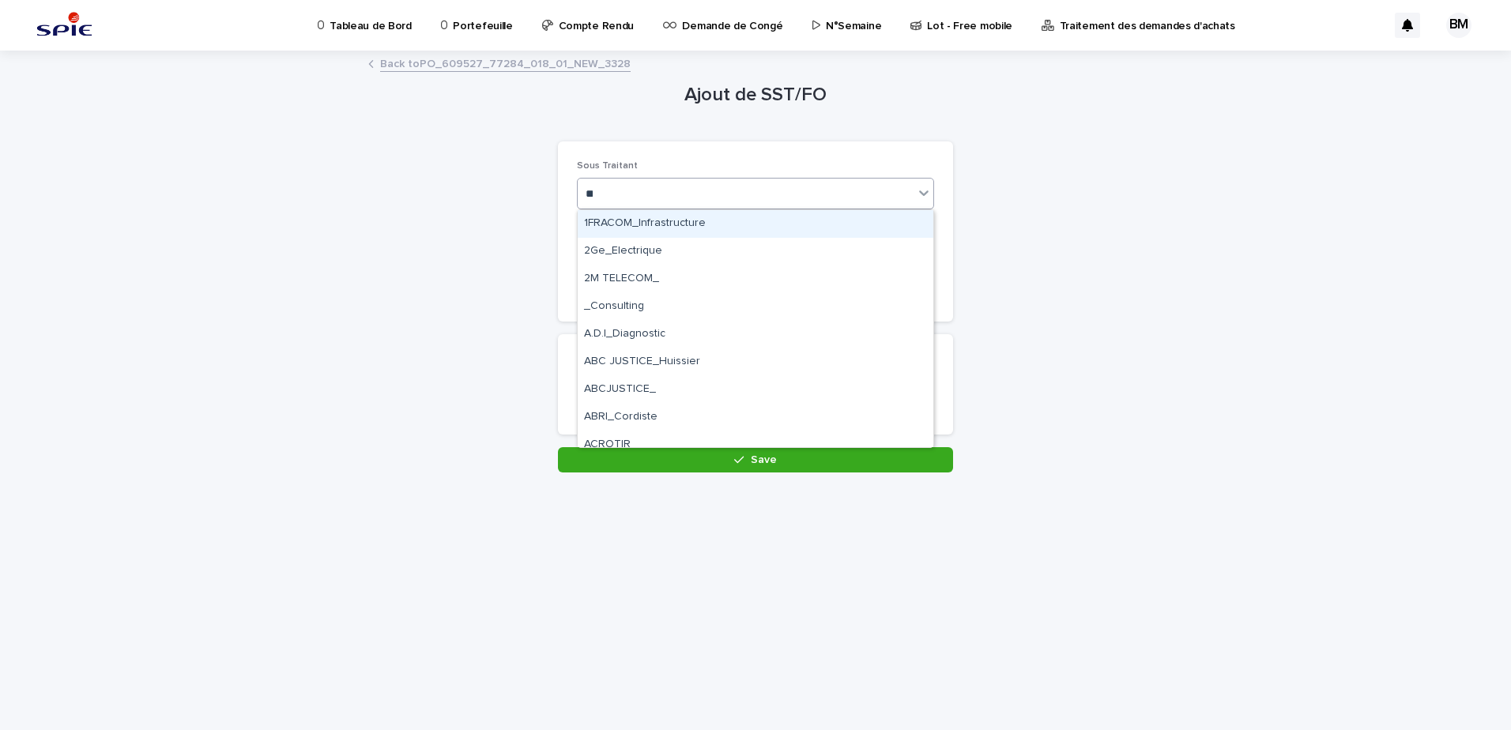
type input "***"
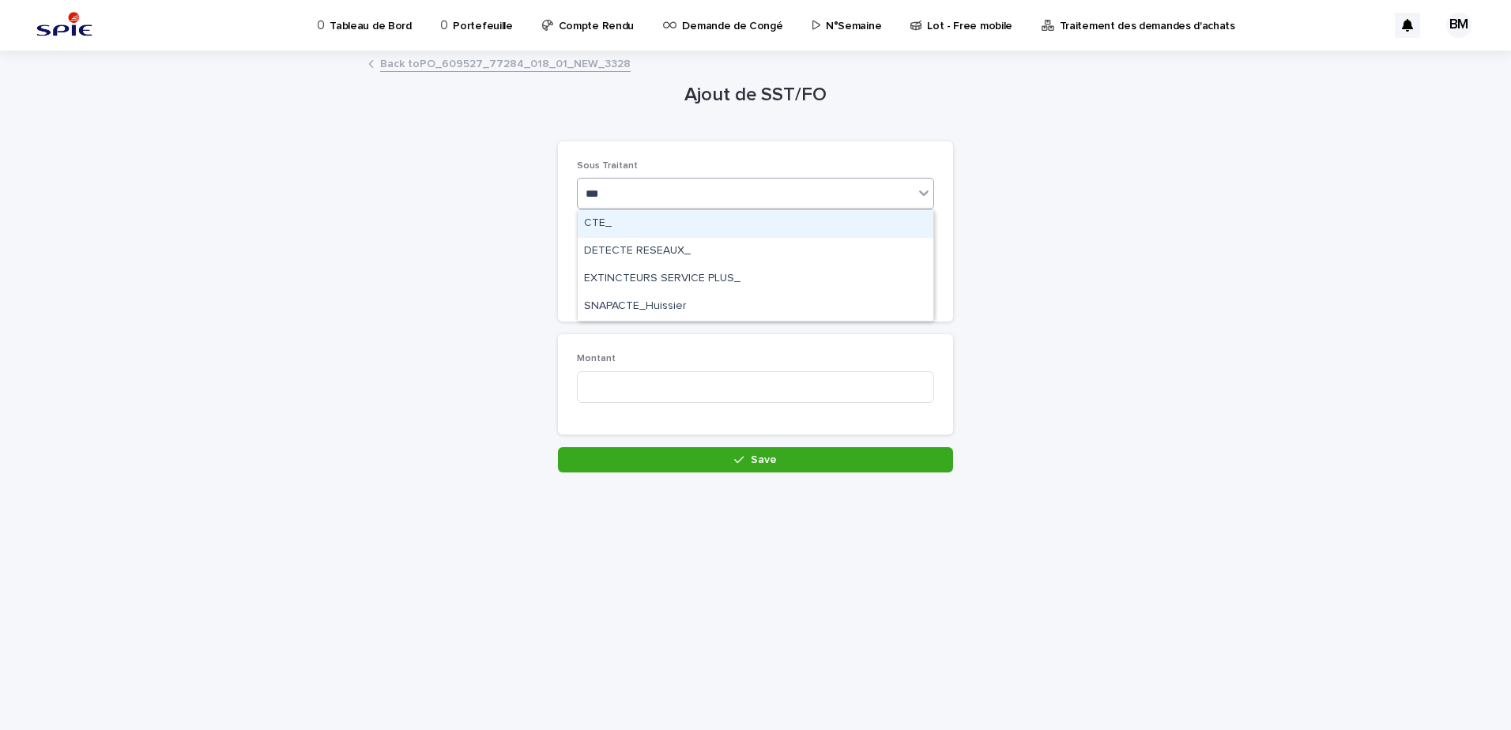
click at [655, 217] on div "CTE_" at bounding box center [756, 224] width 356 height 28
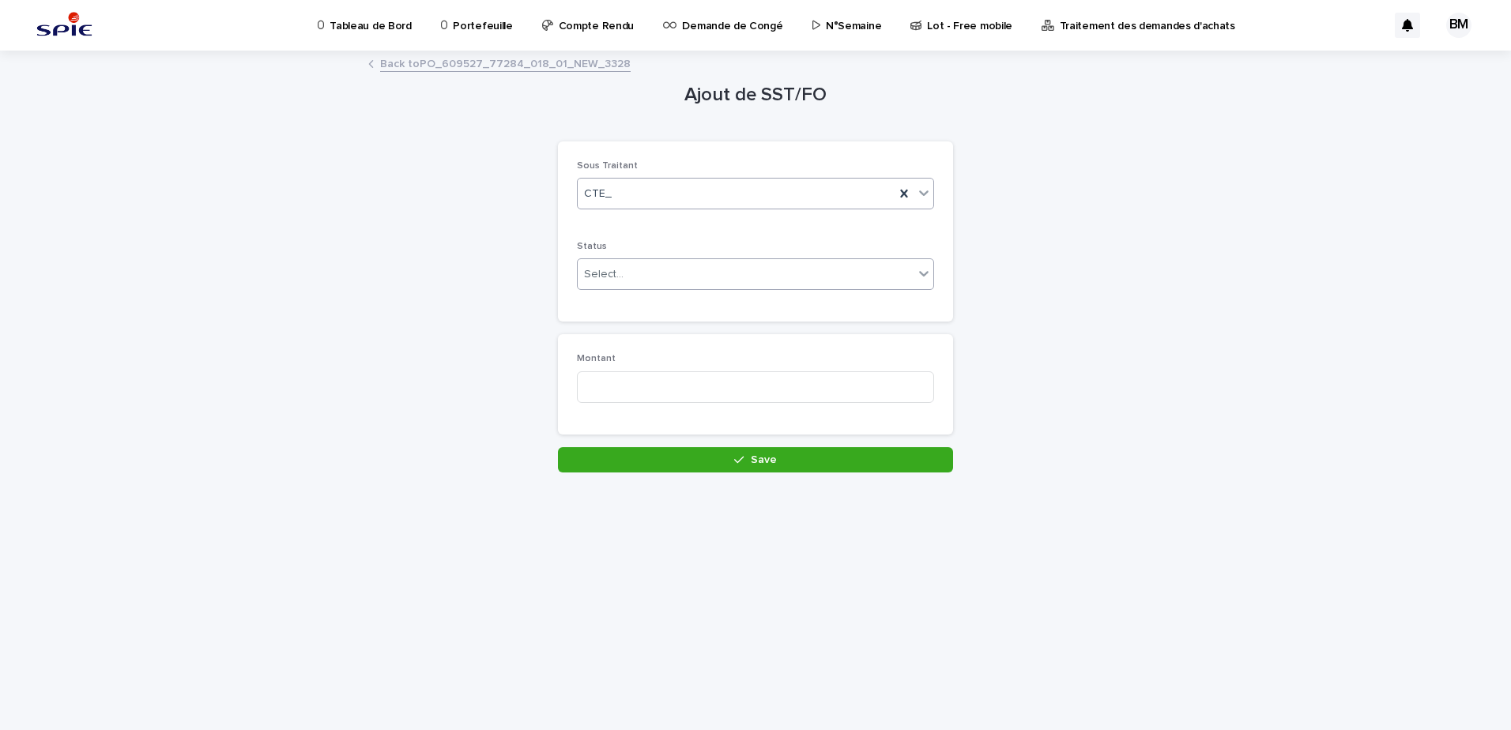
click at [655, 270] on div "Select..." at bounding box center [746, 274] width 336 height 26
click at [642, 333] on span "Sous Traitance" at bounding box center [625, 330] width 83 height 17
click at [633, 382] on input at bounding box center [755, 387] width 357 height 32
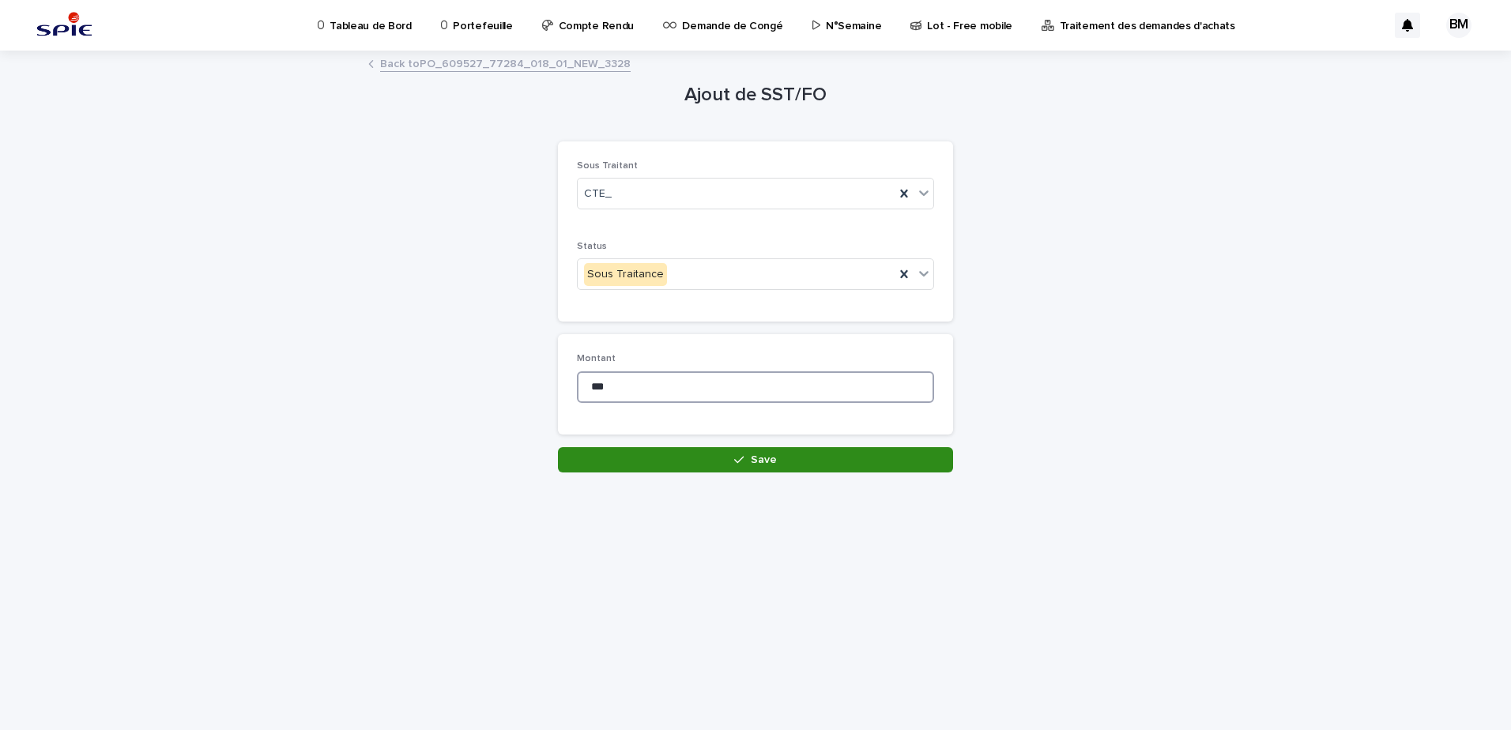
type input "***"
click at [805, 464] on button "Save" at bounding box center [755, 459] width 395 height 25
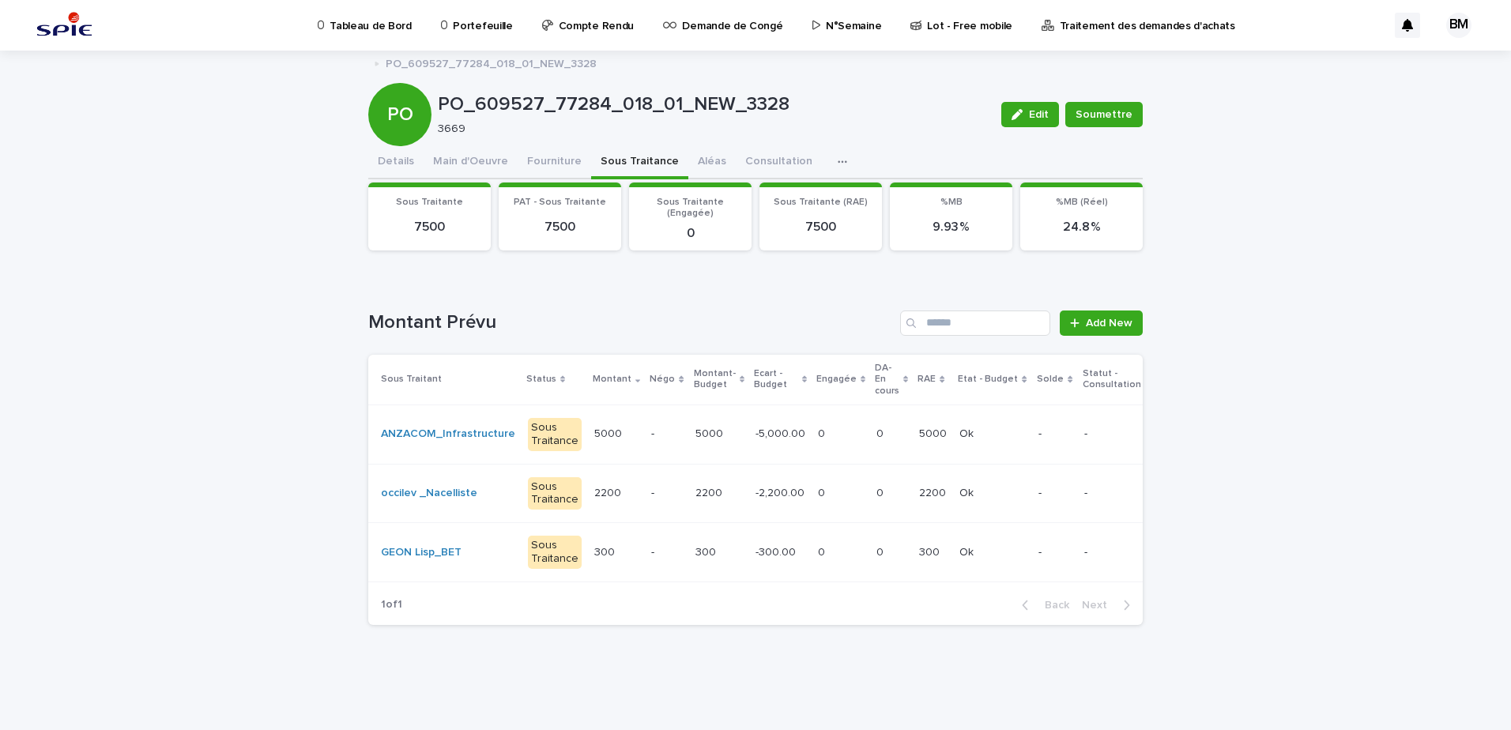
click at [834, 308] on div "Loading... Saving… Montant Prévu Add New Sous Traitant Status Montant Négo Mont…" at bounding box center [755, 458] width 774 height 359
click at [542, 156] on button "Fourniture" at bounding box center [553, 162] width 73 height 33
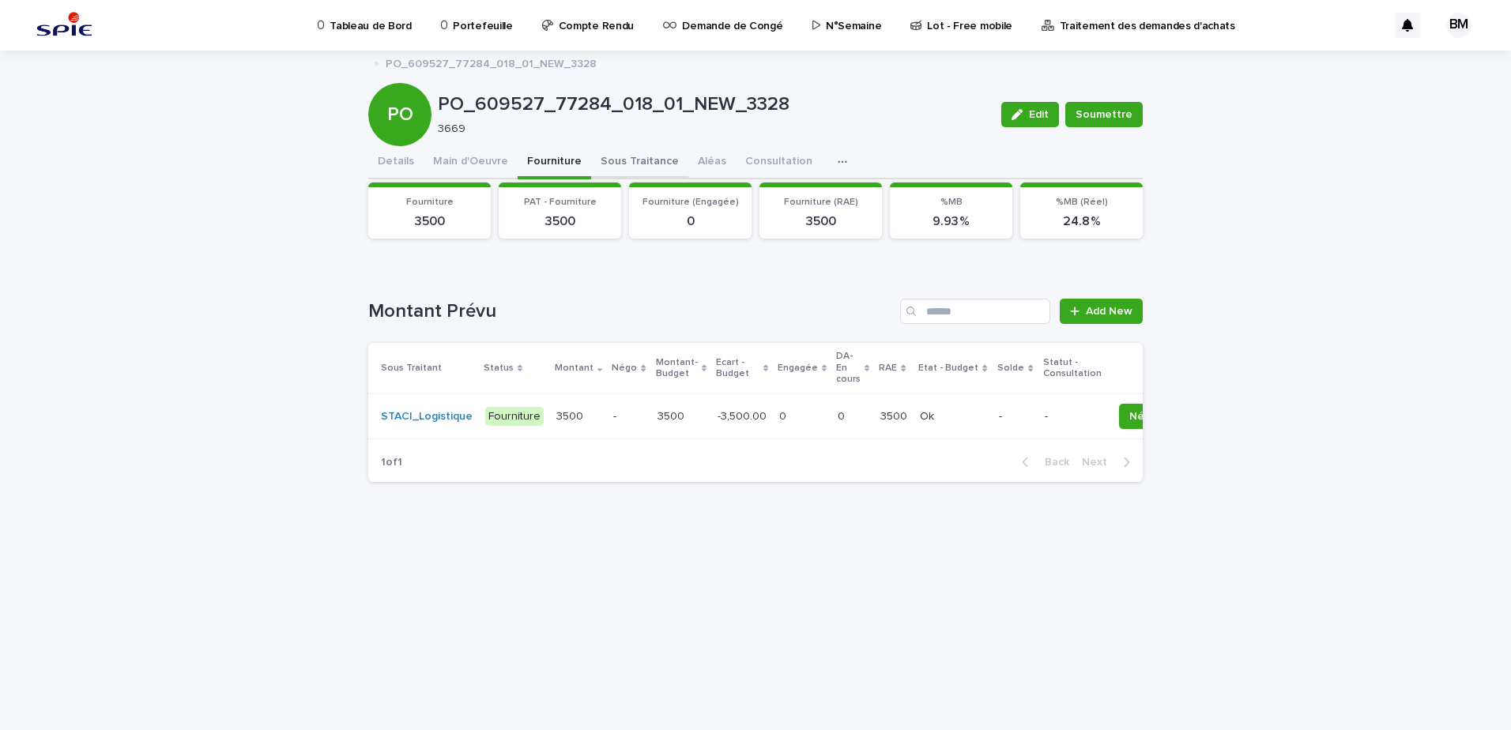
click at [641, 164] on button "Sous Traitance" at bounding box center [639, 162] width 97 height 33
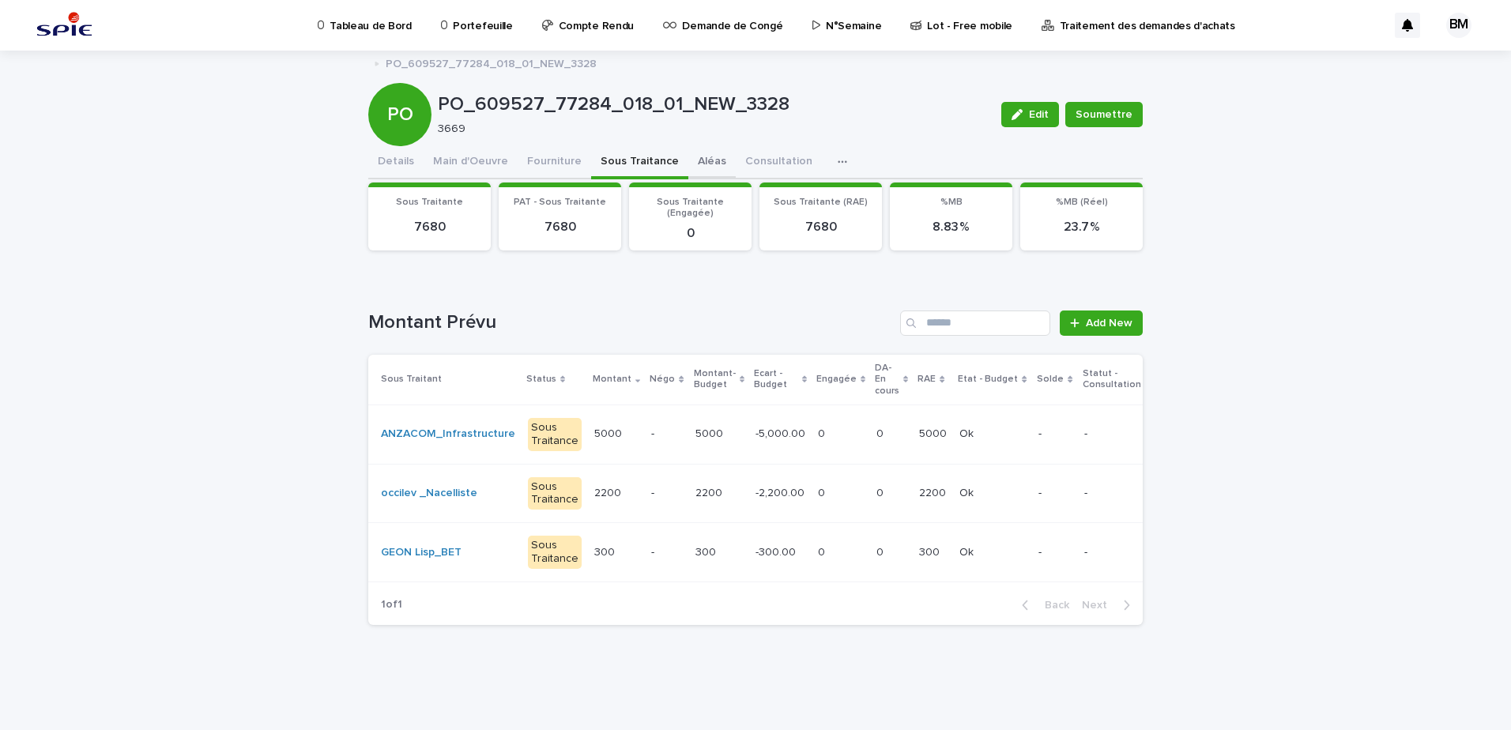
click at [698, 169] on button "Aléas" at bounding box center [711, 162] width 47 height 33
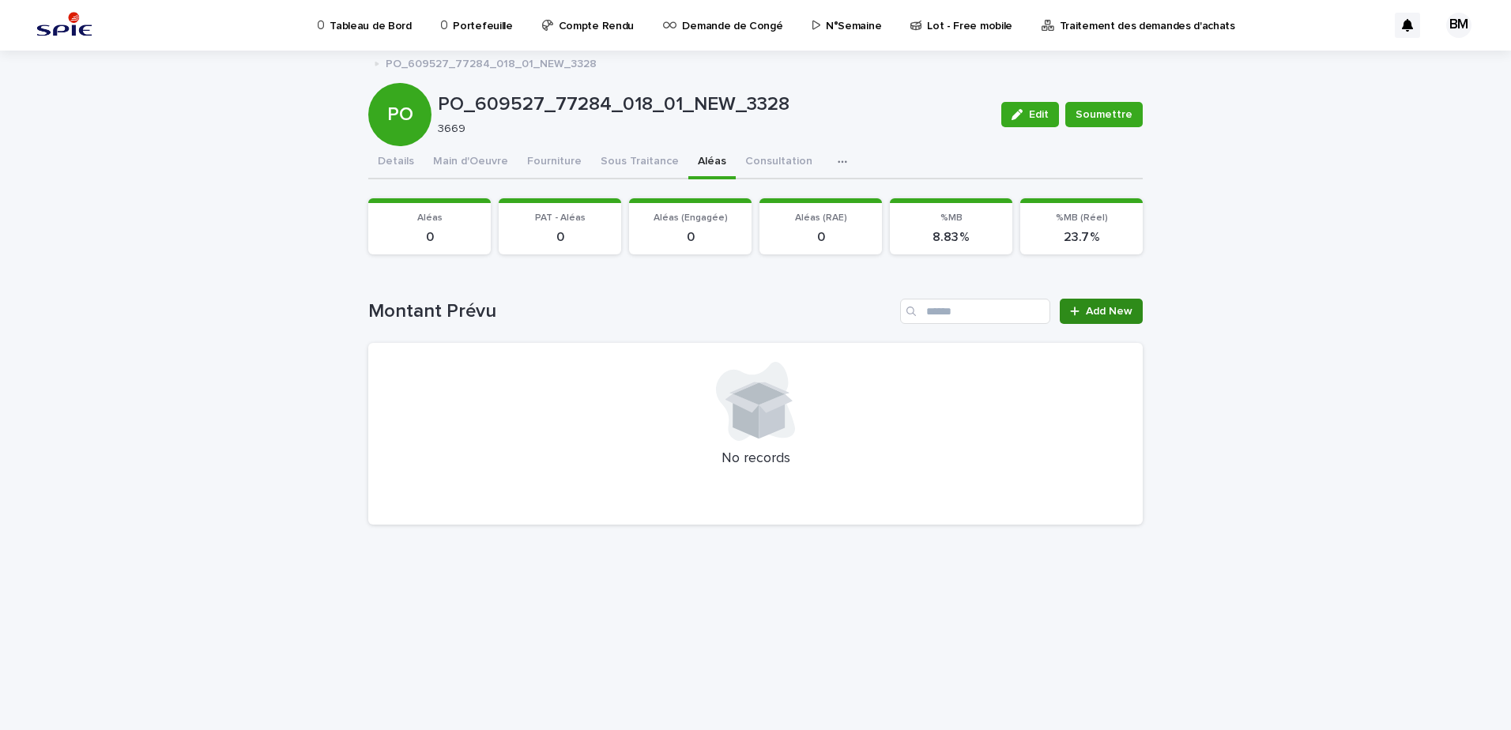
click at [1116, 305] on link "Add New" at bounding box center [1100, 311] width 83 height 25
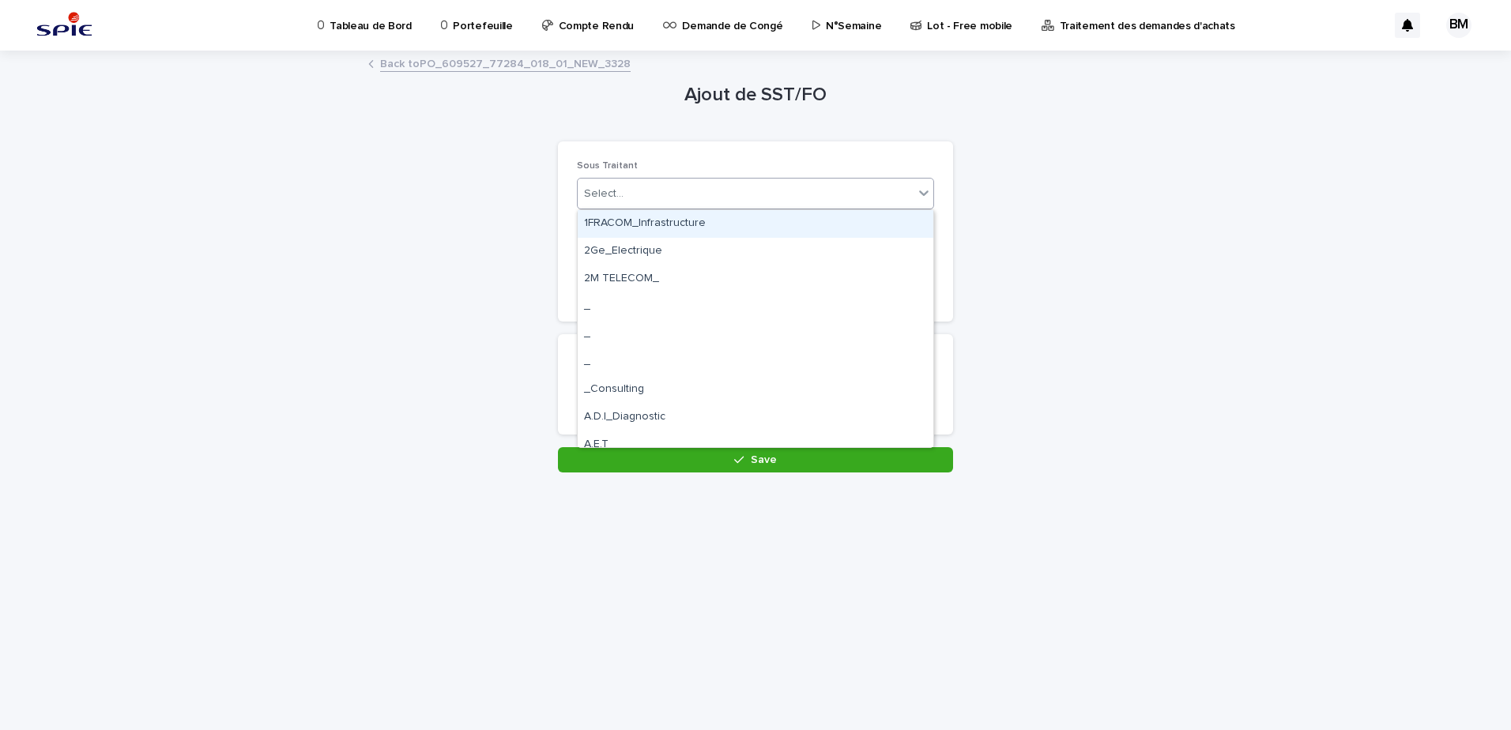
click at [649, 201] on div "Select..." at bounding box center [746, 194] width 336 height 26
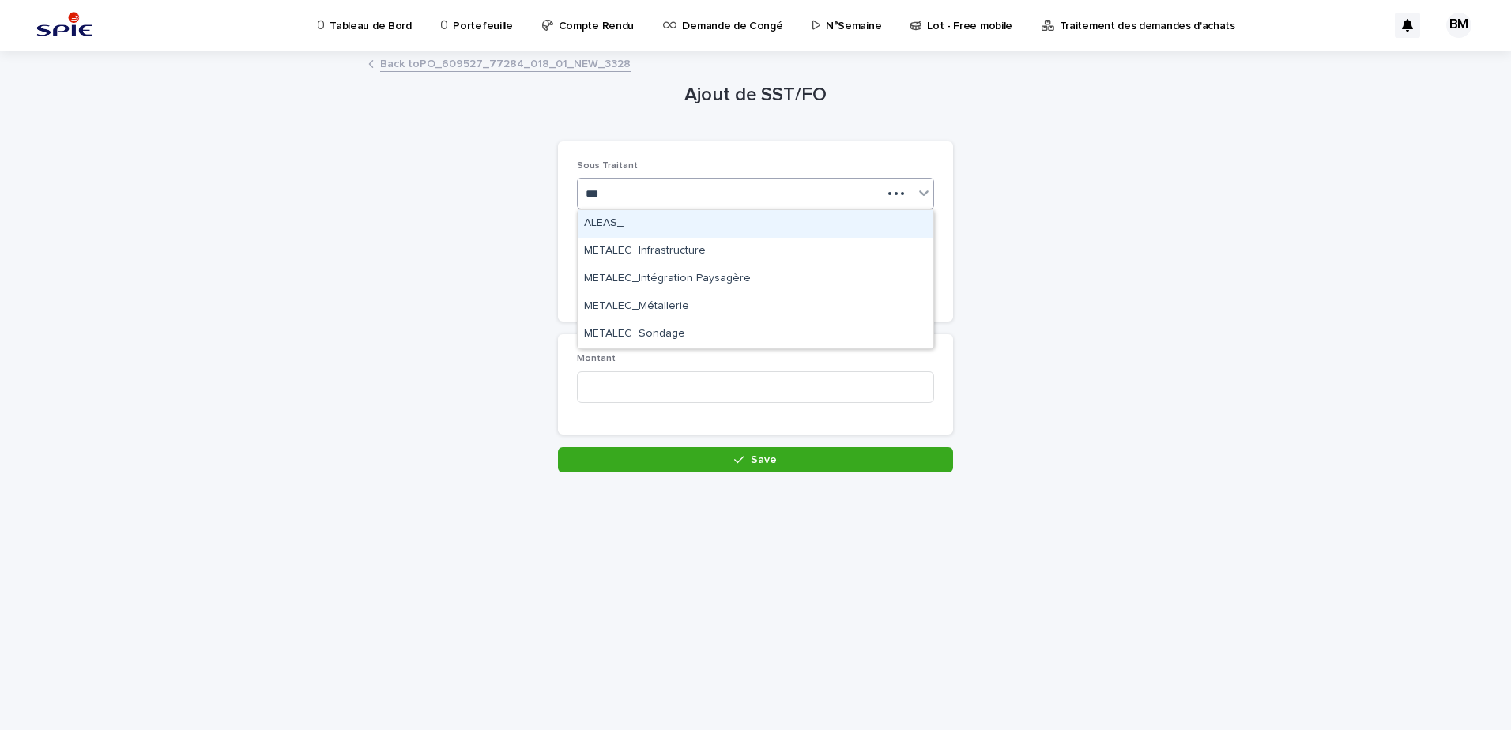
type input "****"
click at [632, 222] on div "ALEAS_" at bounding box center [756, 224] width 356 height 28
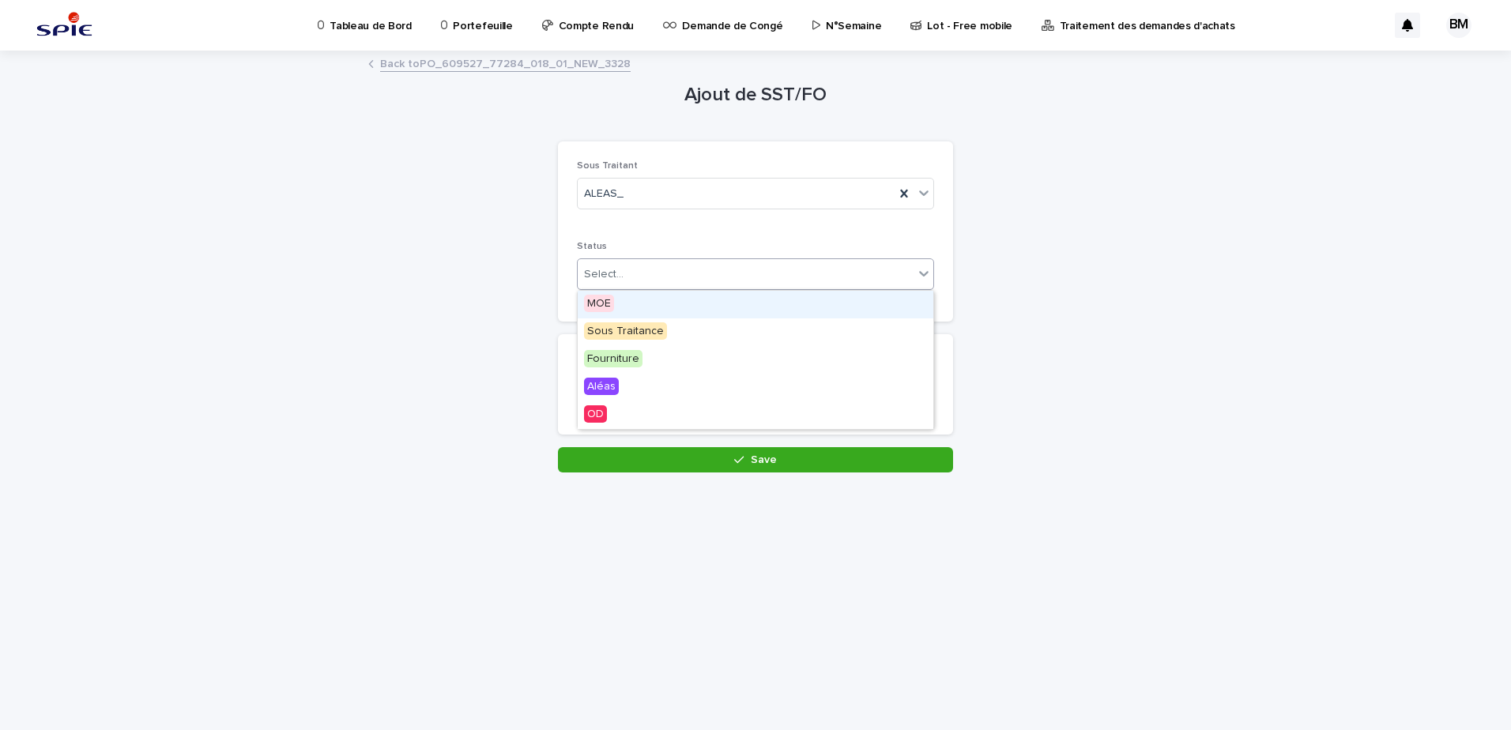
click at [625, 274] on input "text" at bounding box center [626, 274] width 2 height 13
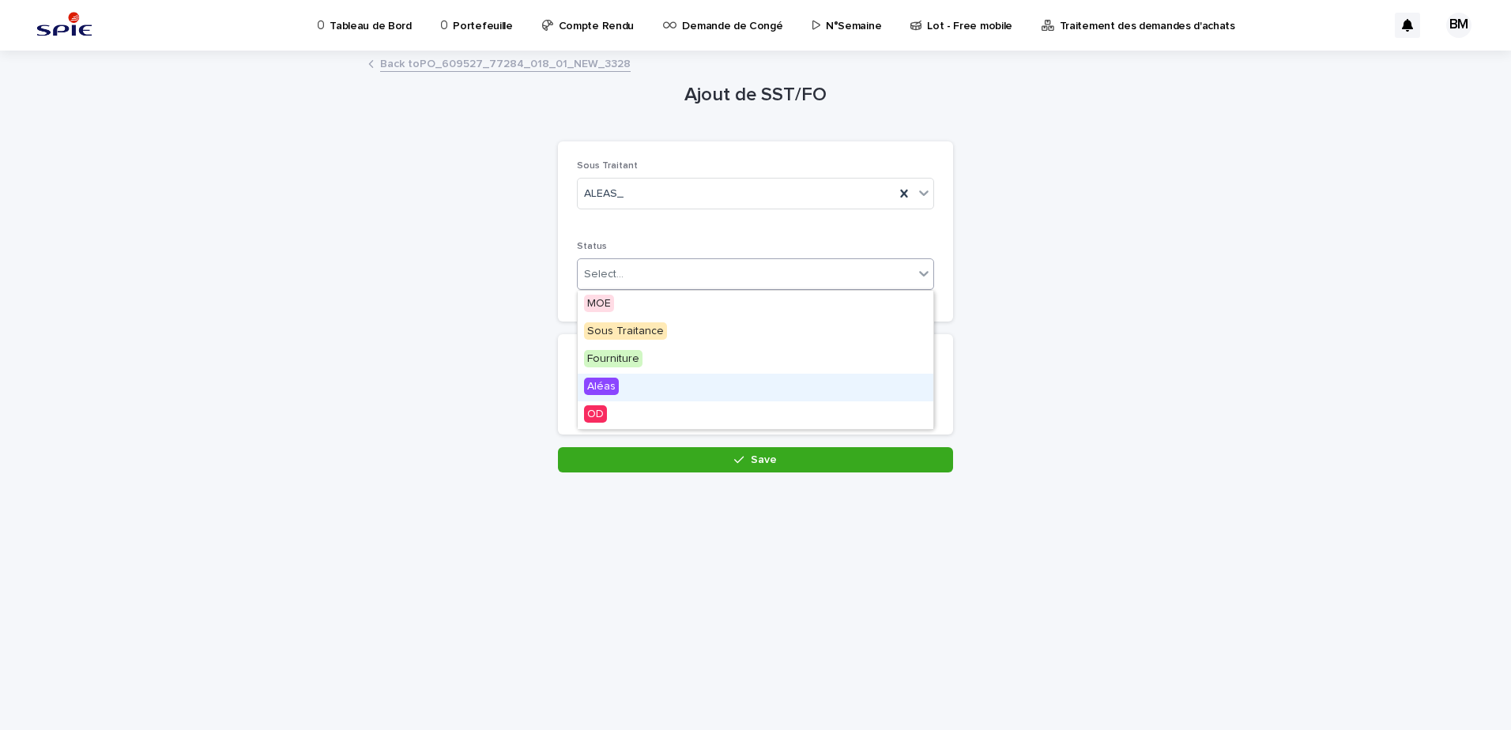
click at [612, 380] on span "Aléas" at bounding box center [601, 386] width 35 height 17
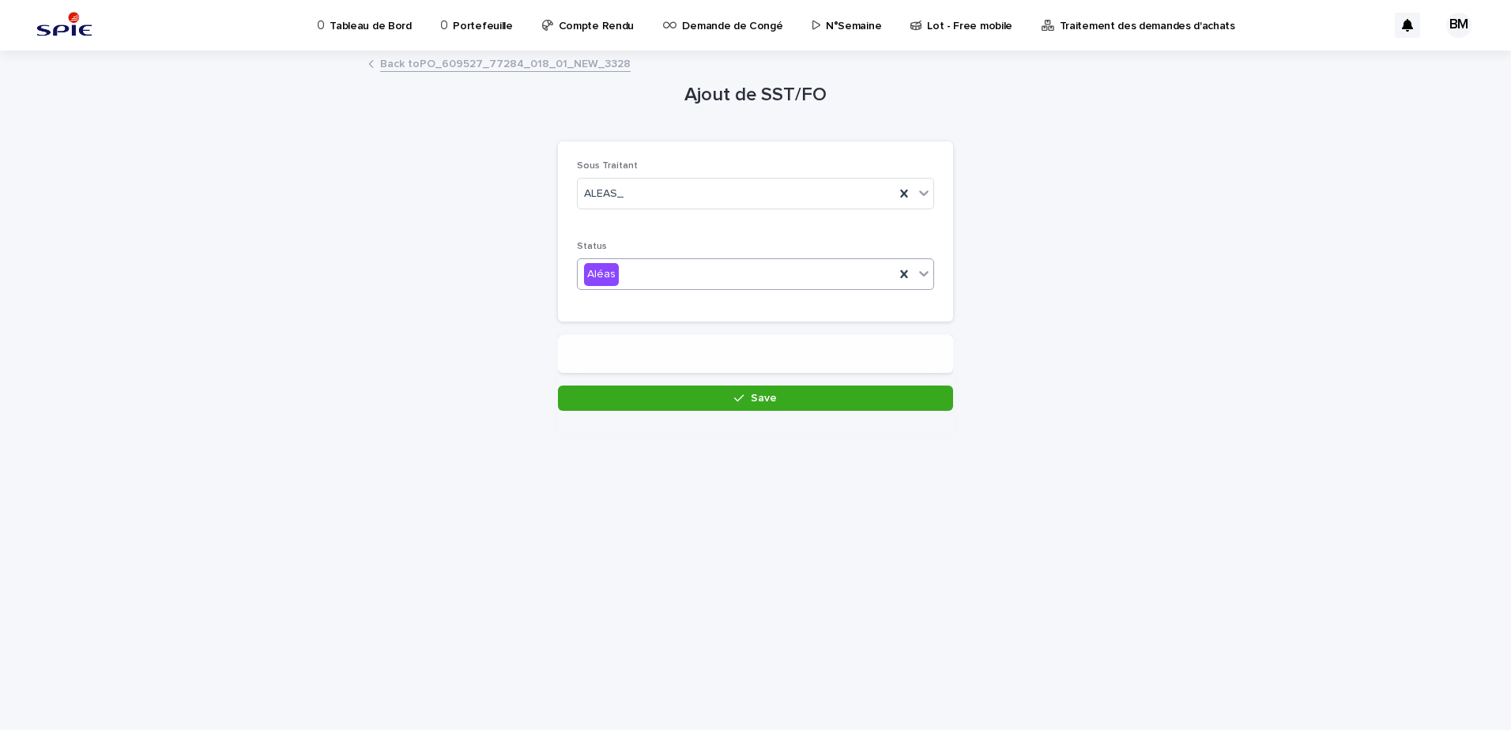
click at [612, 378] on div at bounding box center [755, 360] width 395 height 51
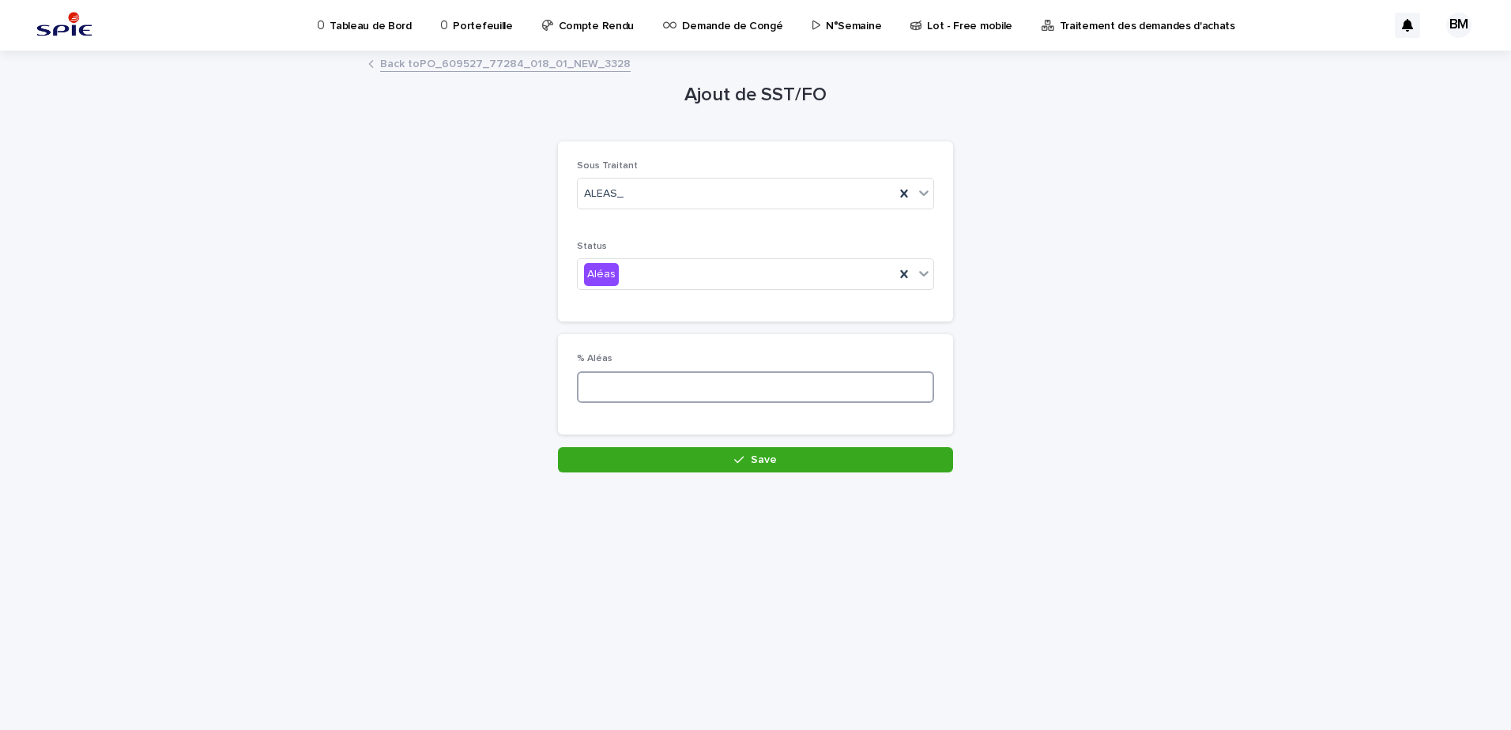
drag, startPoint x: 612, startPoint y: 378, endPoint x: 603, endPoint y: 382, distance: 10.3
click at [603, 382] on input at bounding box center [755, 387] width 357 height 32
type input "*"
click at [730, 454] on button "Save" at bounding box center [755, 459] width 395 height 25
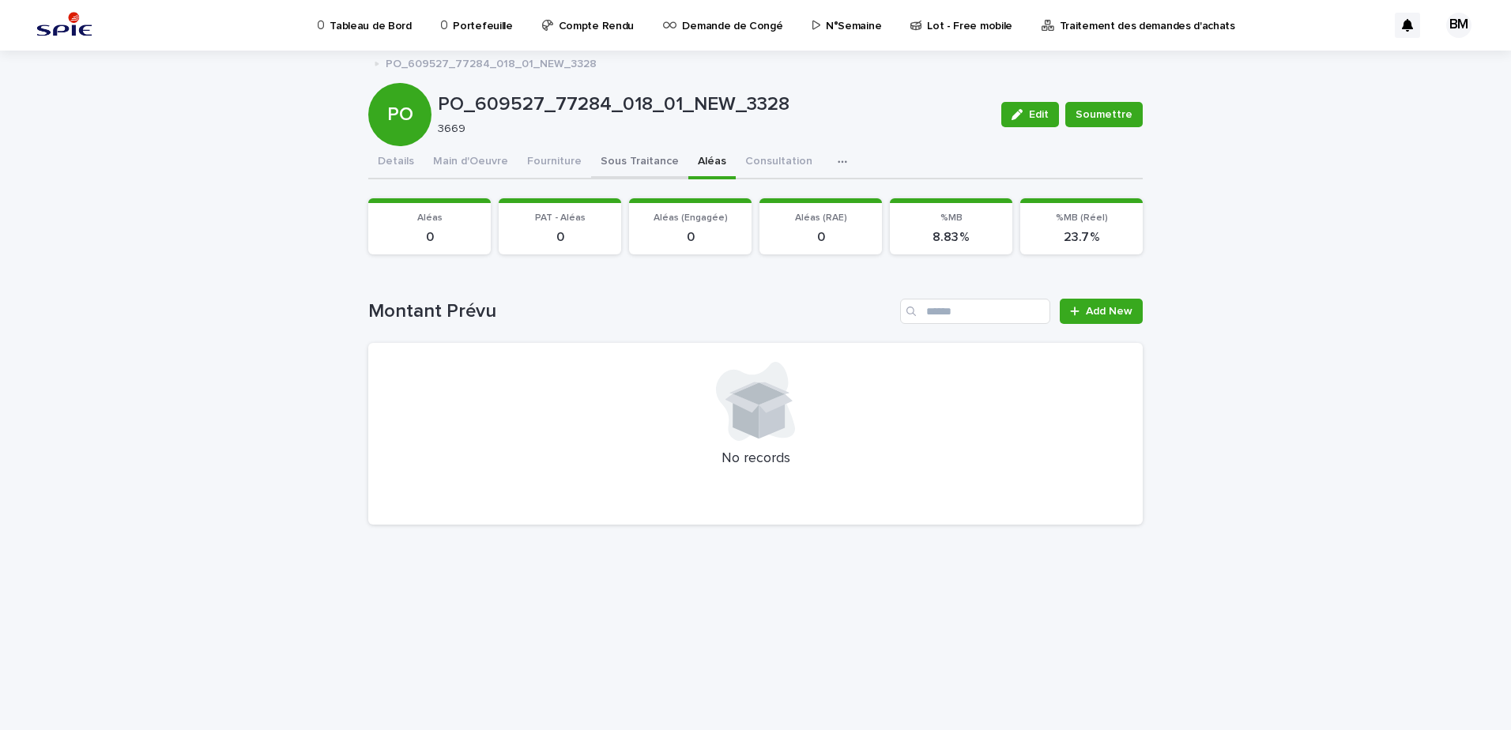
click at [617, 160] on button "Sous Traitance" at bounding box center [639, 162] width 97 height 33
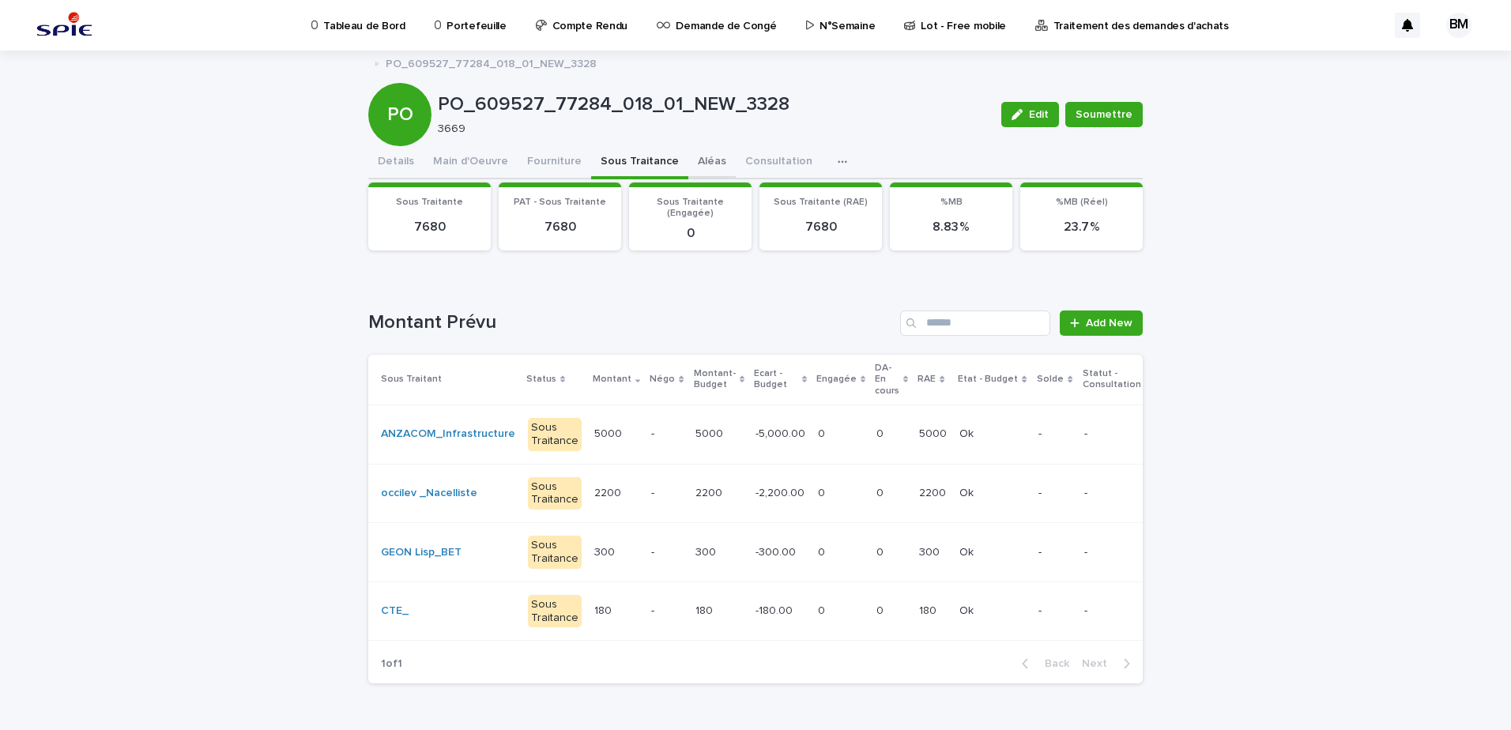
click at [691, 167] on button "Aléas" at bounding box center [711, 162] width 47 height 33
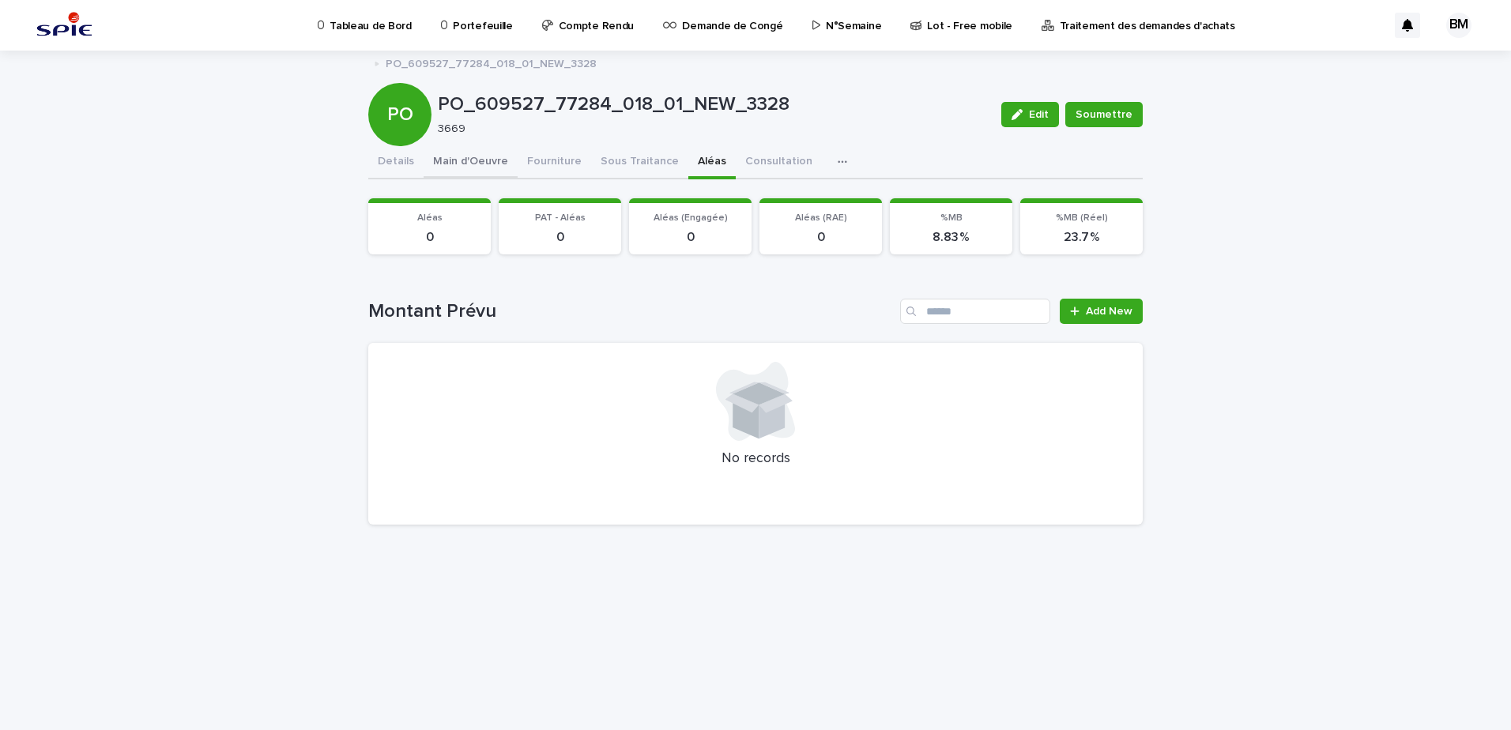
click at [472, 167] on button "Main d'Oeuvre" at bounding box center [470, 162] width 94 height 33
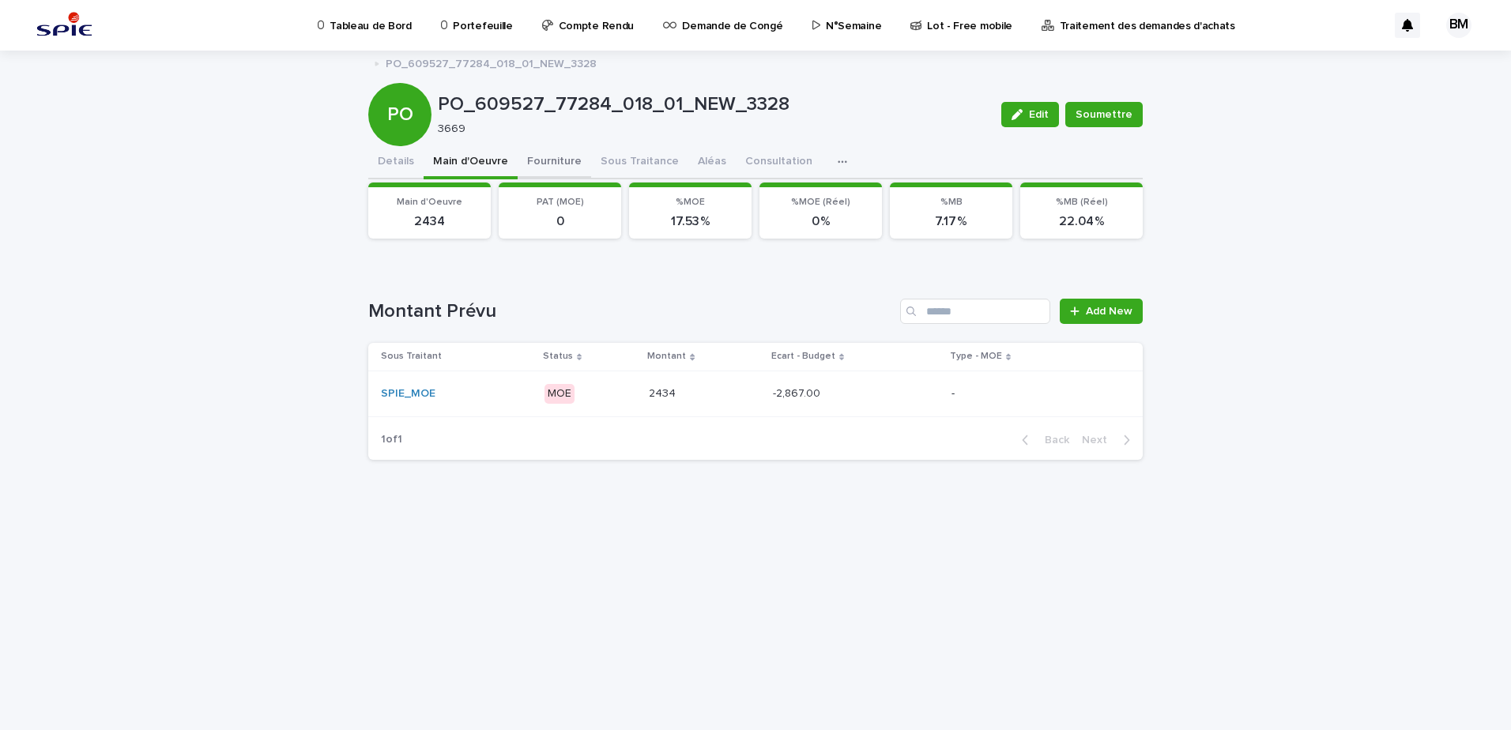
click at [562, 165] on button "Fourniture" at bounding box center [553, 162] width 73 height 33
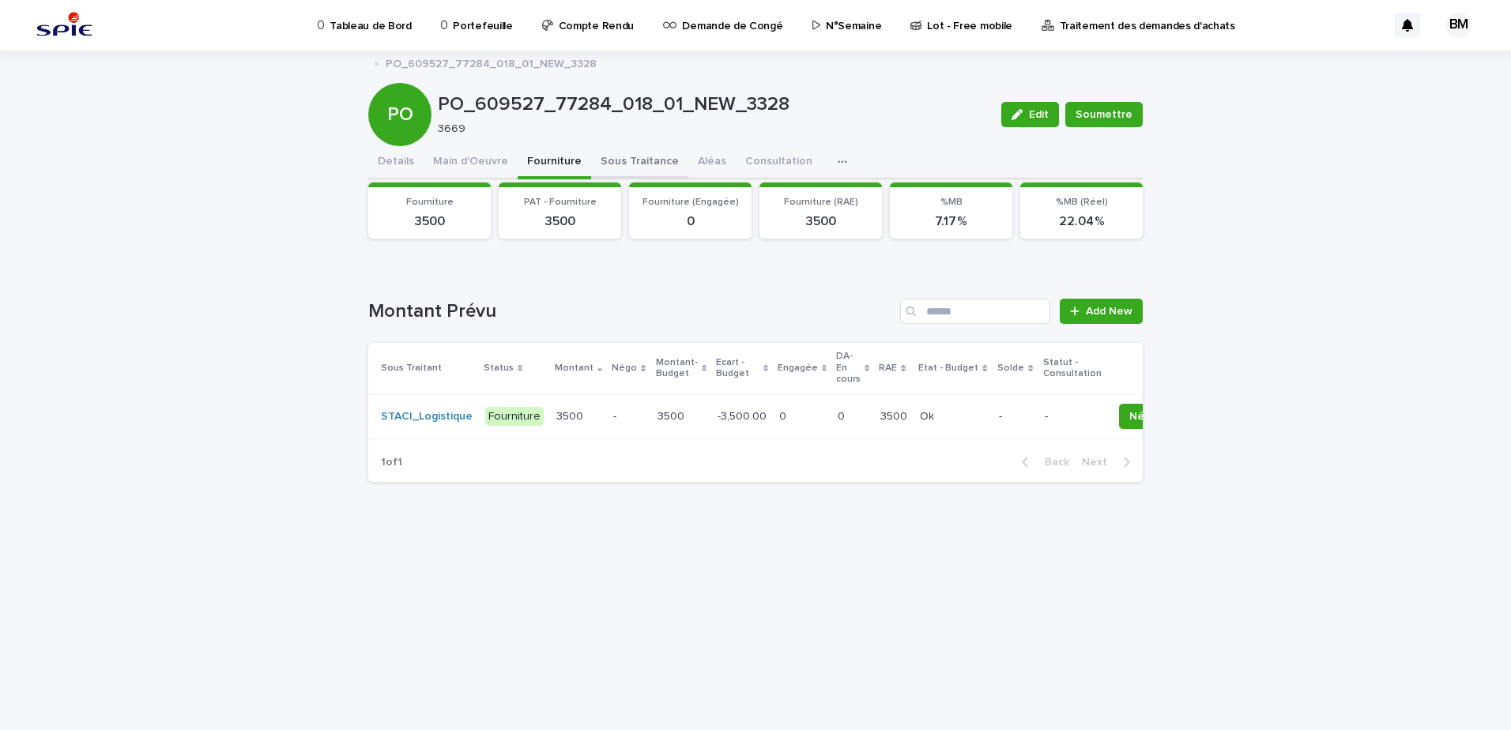
click at [615, 162] on button "Sous Traitance" at bounding box center [639, 162] width 97 height 33
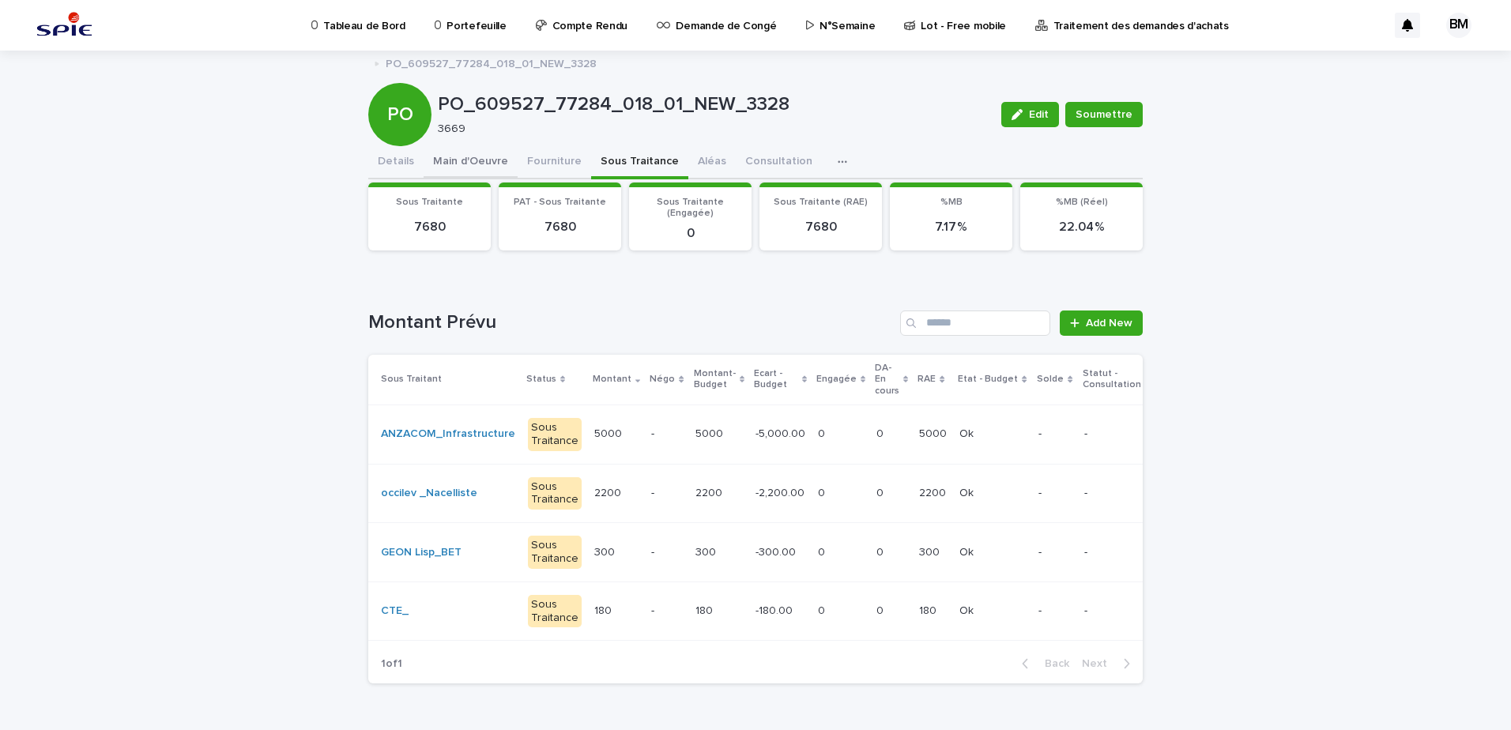
click at [493, 156] on button "Main d'Oeuvre" at bounding box center [470, 162] width 94 height 33
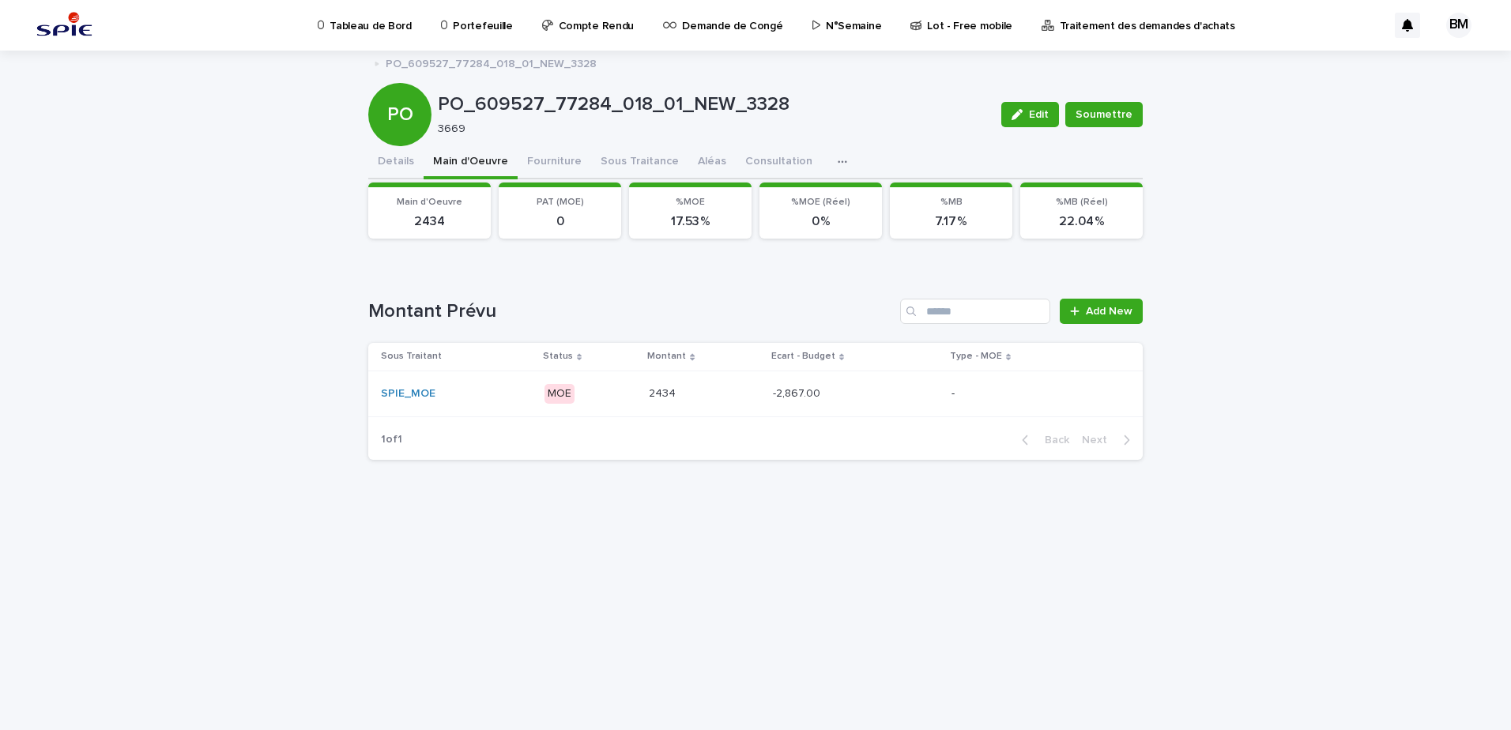
click at [746, 395] on p at bounding box center [704, 393] width 111 height 13
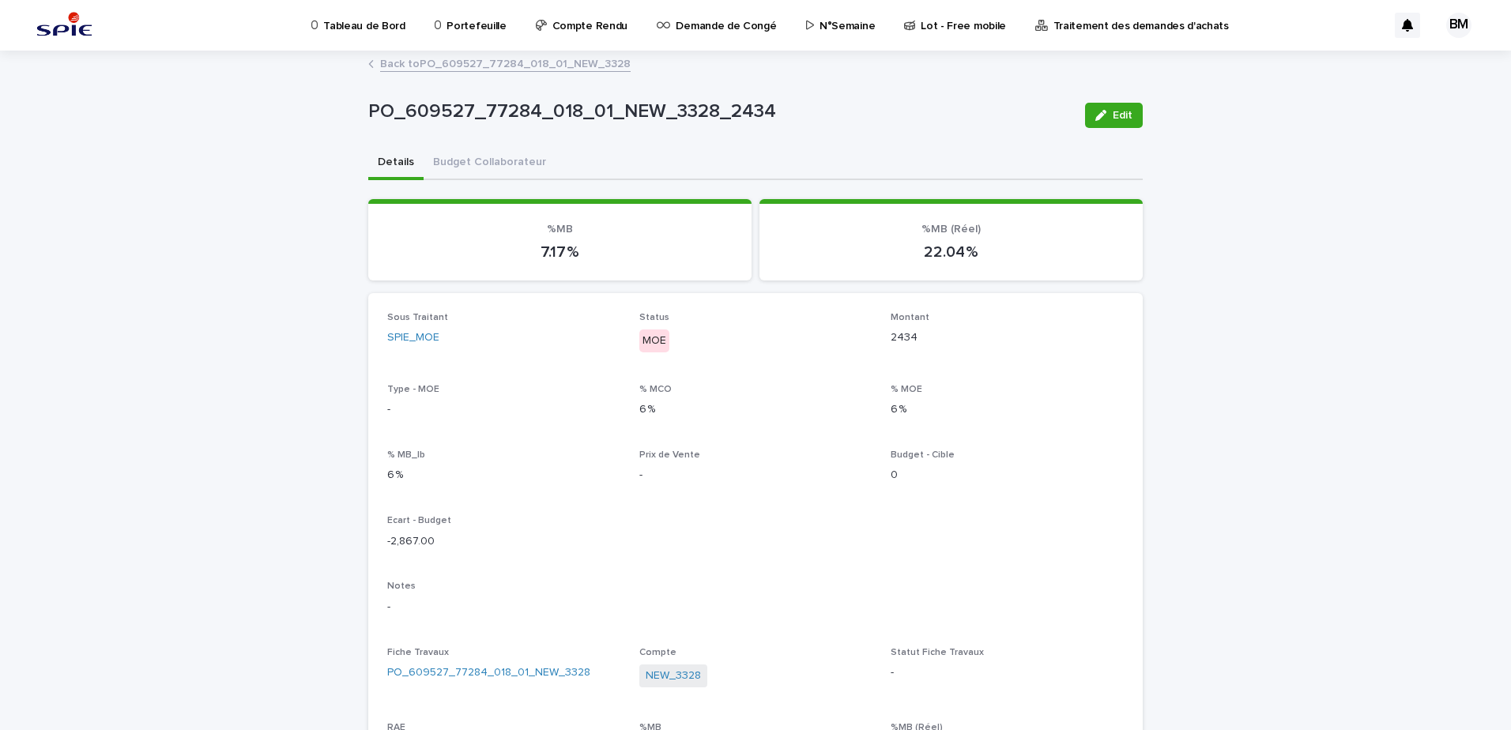
click at [427, 58] on link "Back to PO_609527_77284_018_01_NEW_3328" at bounding box center [505, 63] width 250 height 18
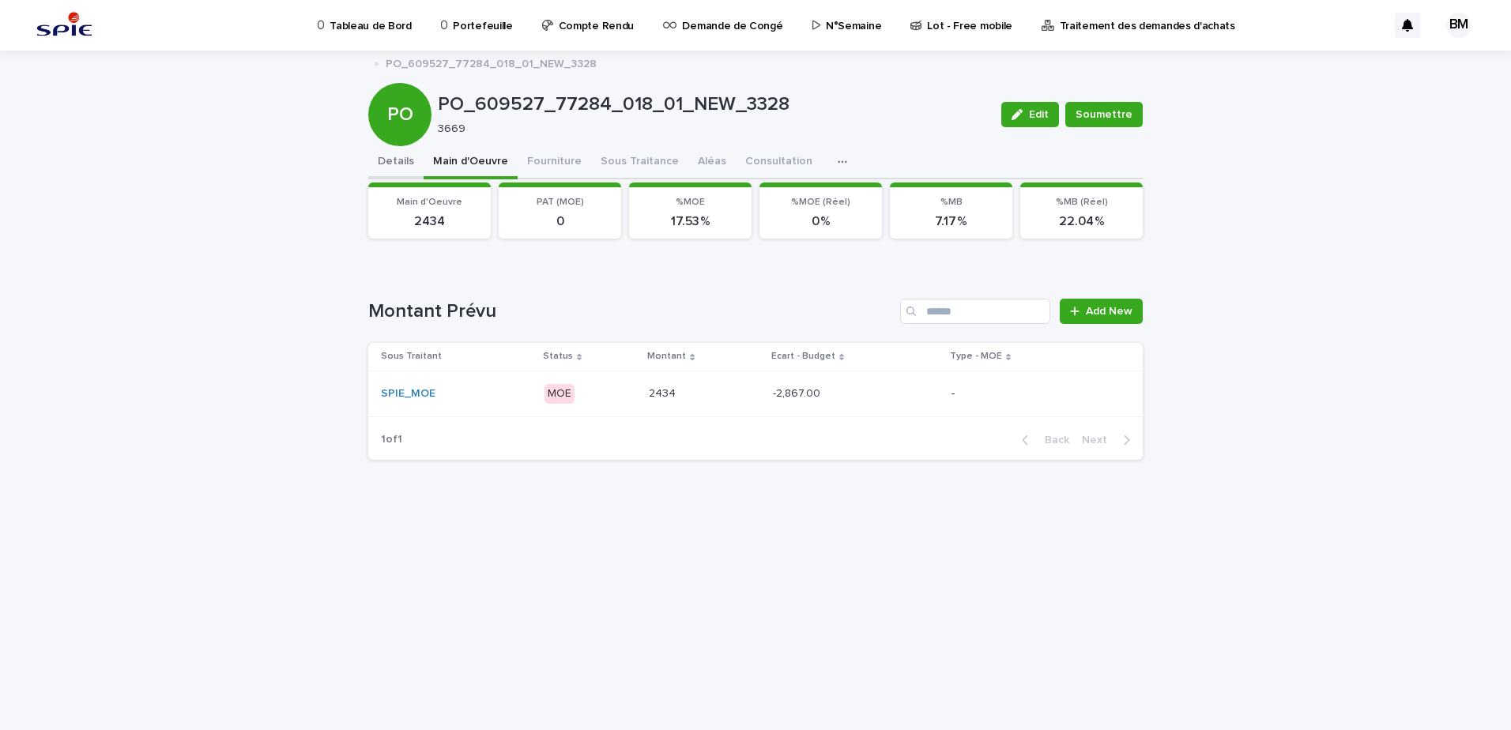
click at [386, 170] on button "Details" at bounding box center [395, 162] width 55 height 33
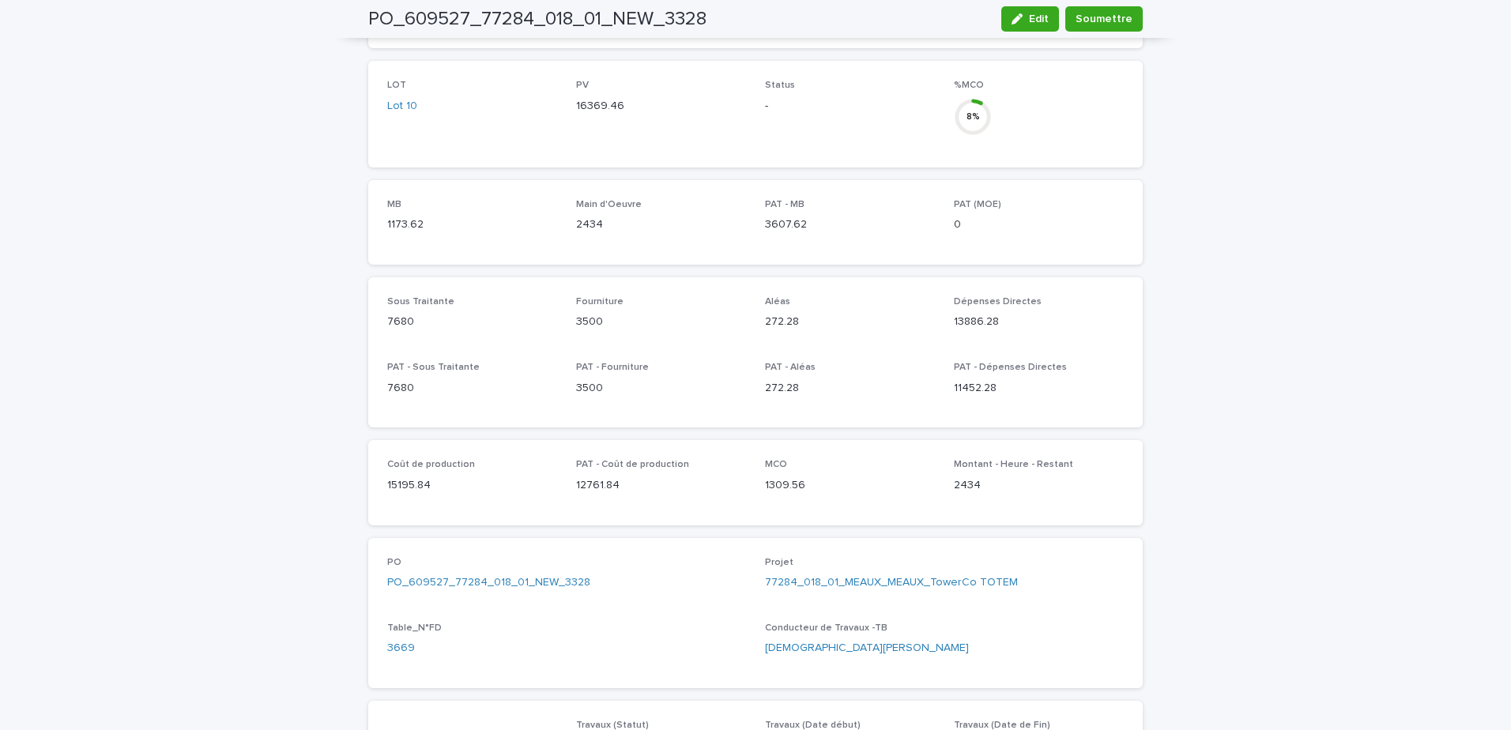
scroll to position [869, 0]
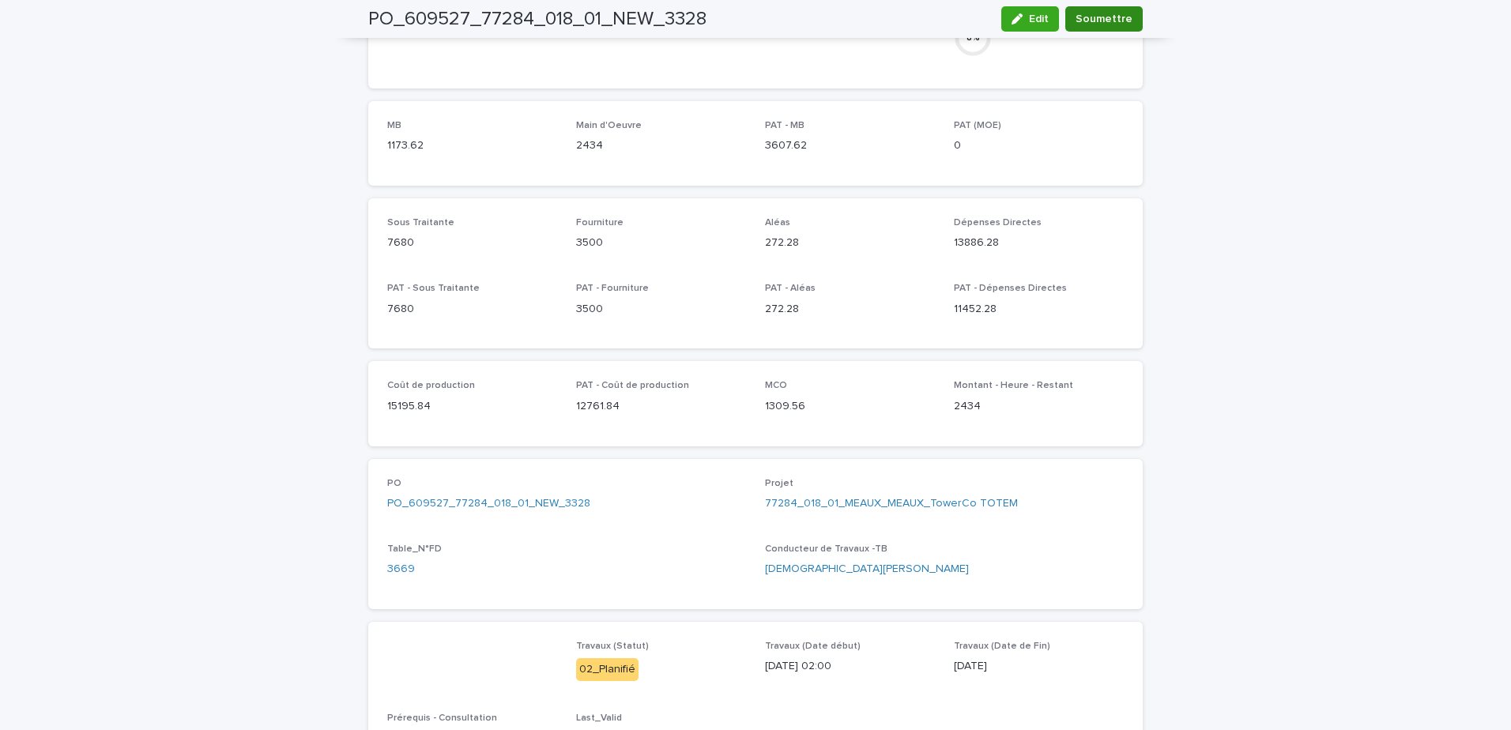
click at [1108, 24] on span "Soumettre" at bounding box center [1103, 19] width 57 height 16
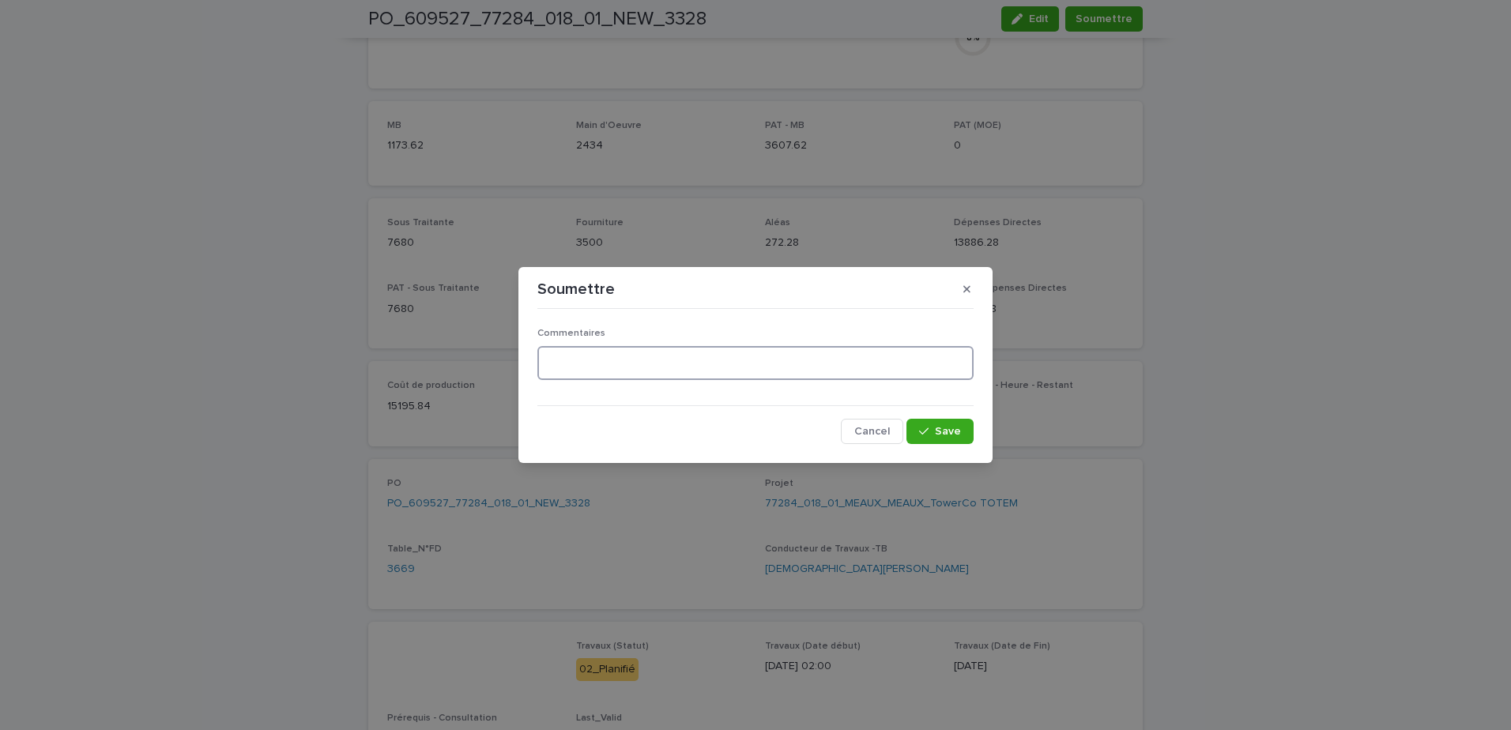
click at [683, 356] on textarea at bounding box center [755, 363] width 436 height 34
type textarea "**********"
click at [962, 439] on button "Save" at bounding box center [939, 431] width 67 height 25
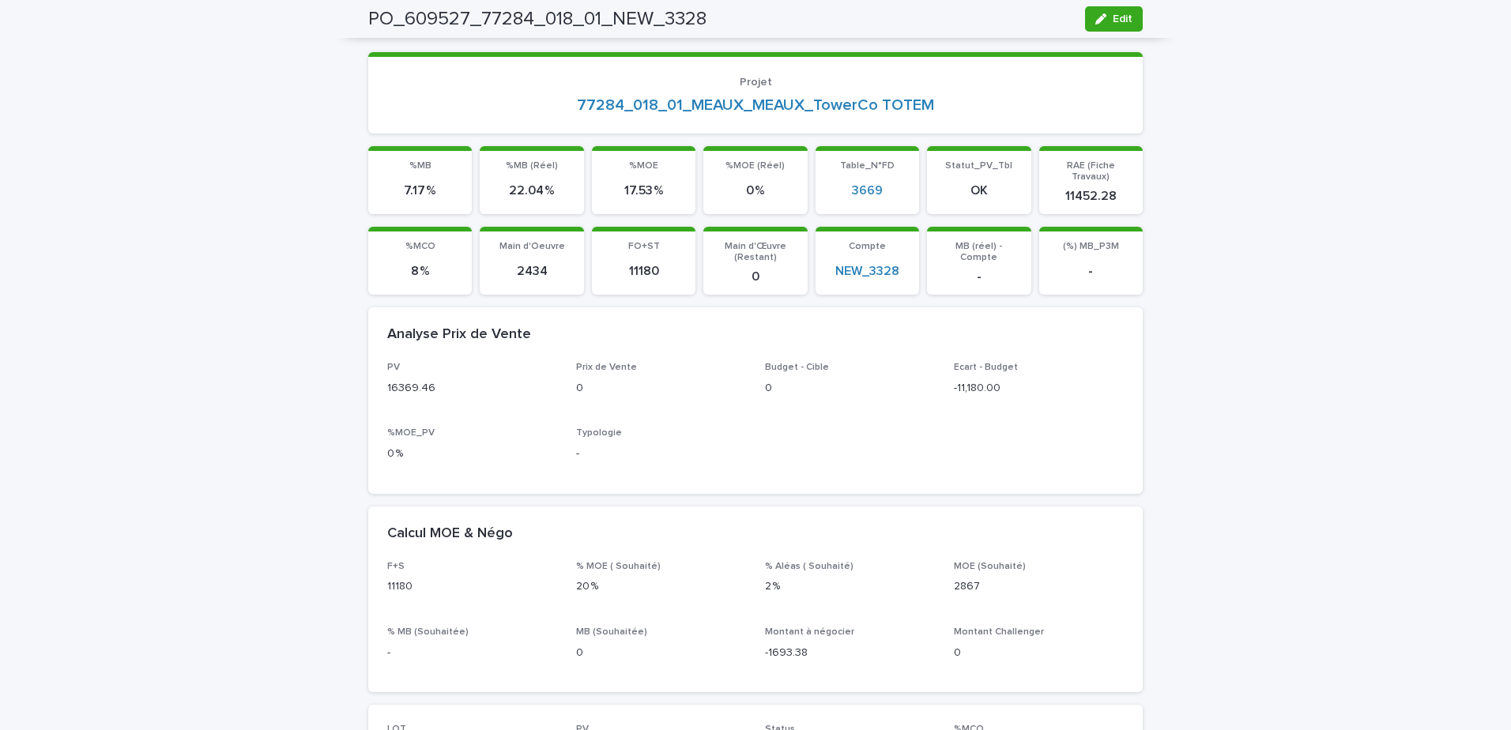
scroll to position [0, 0]
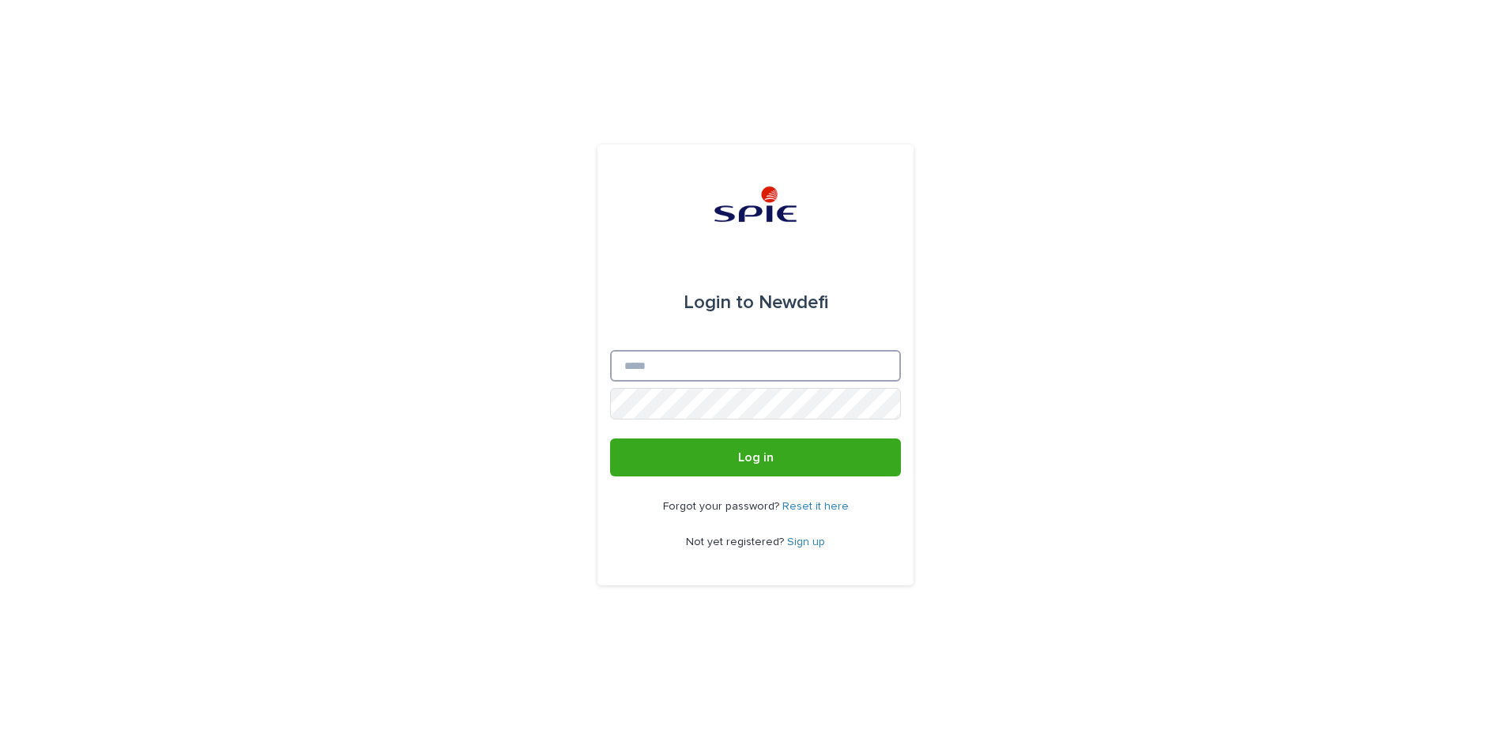
type input "**********"
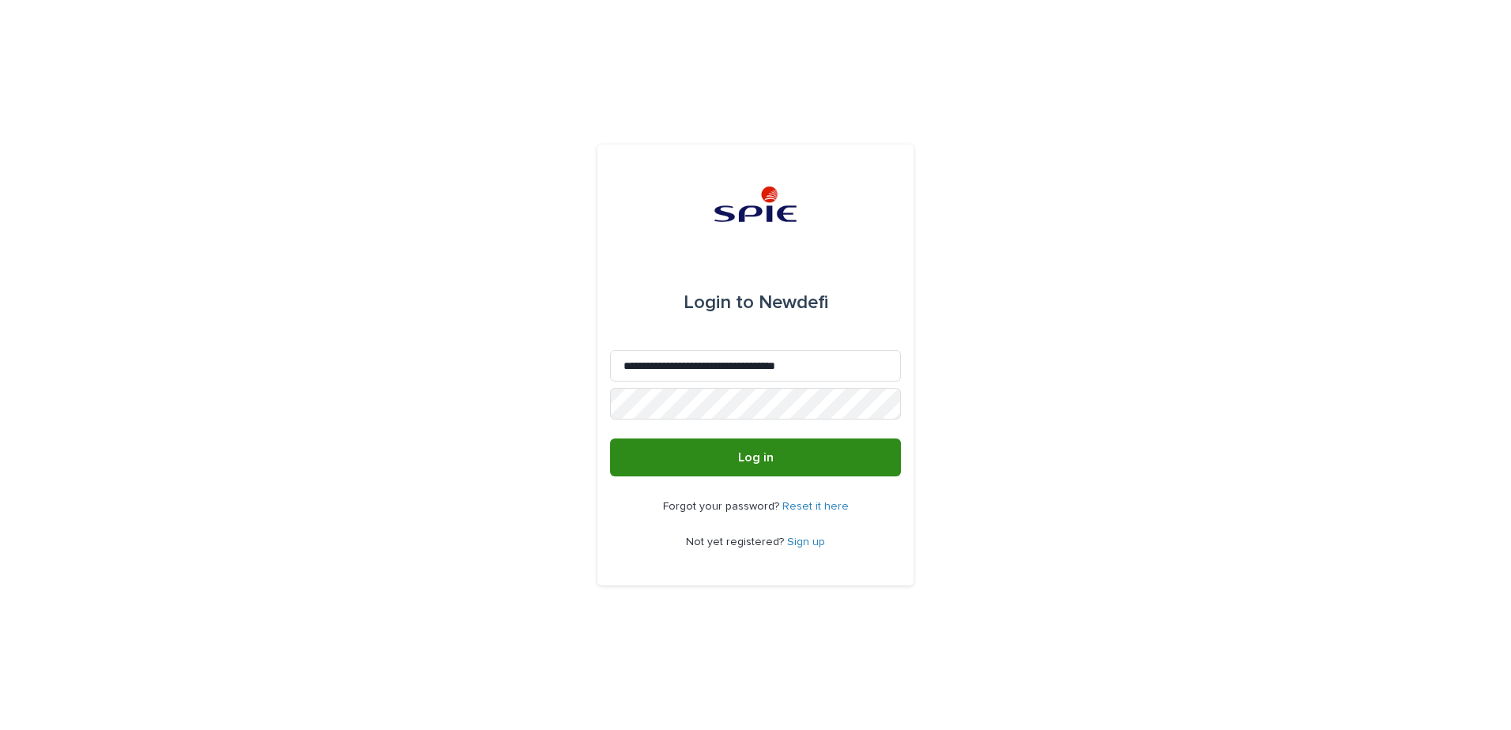
click at [727, 461] on button "Log in" at bounding box center [755, 457] width 291 height 38
type input "**********"
click at [735, 448] on button "Log in" at bounding box center [755, 457] width 291 height 38
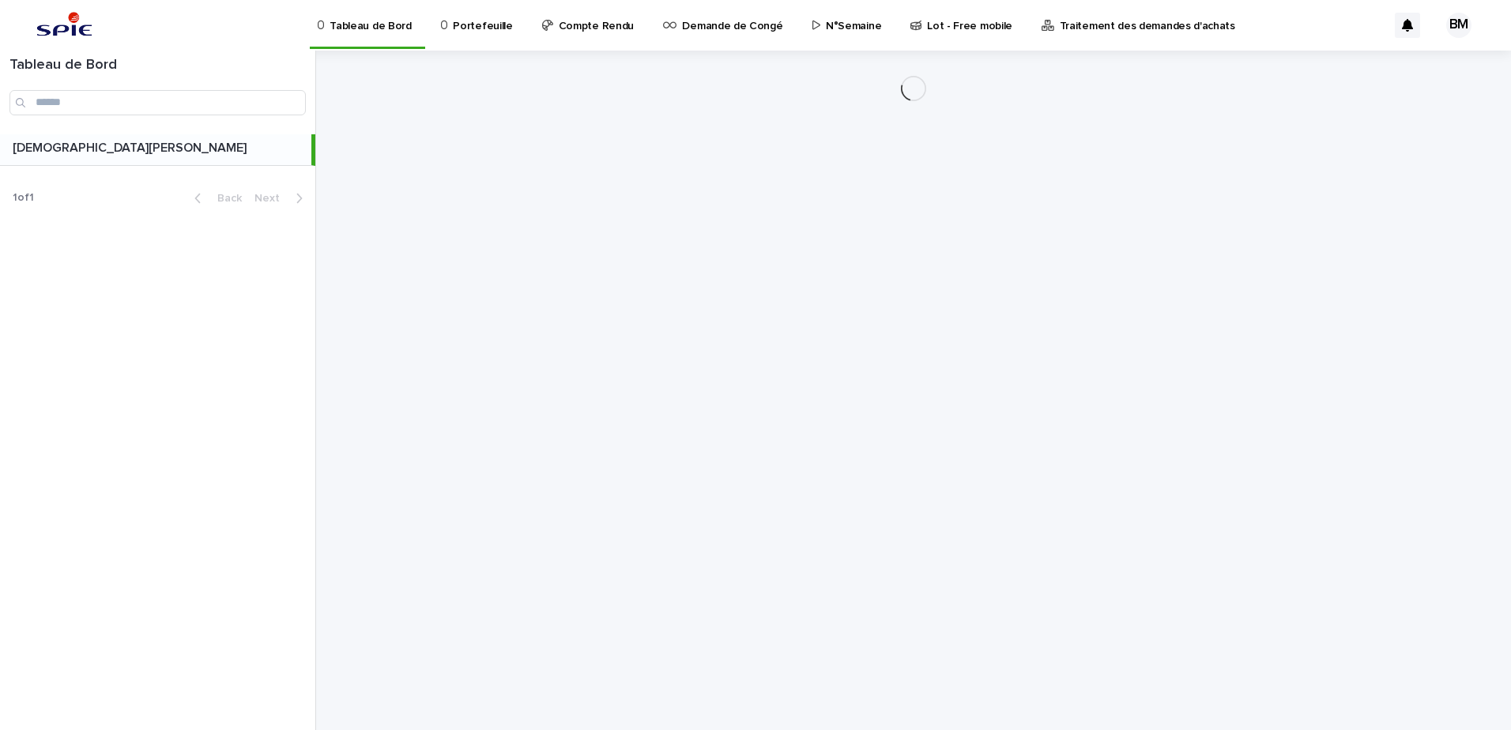
click at [461, 32] on p "Portefeuille" at bounding box center [482, 16] width 59 height 33
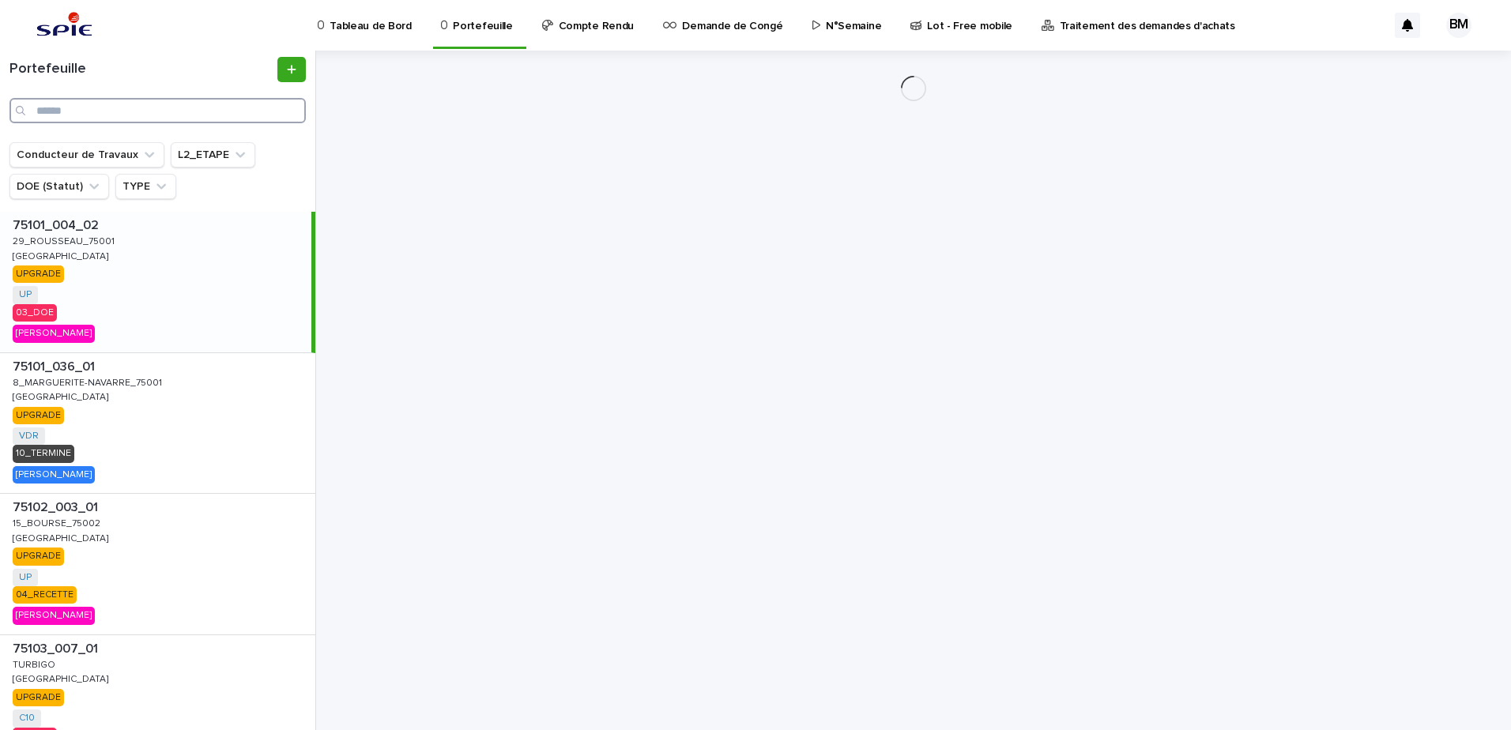
click at [241, 112] on input "Search" at bounding box center [157, 110] width 296 height 25
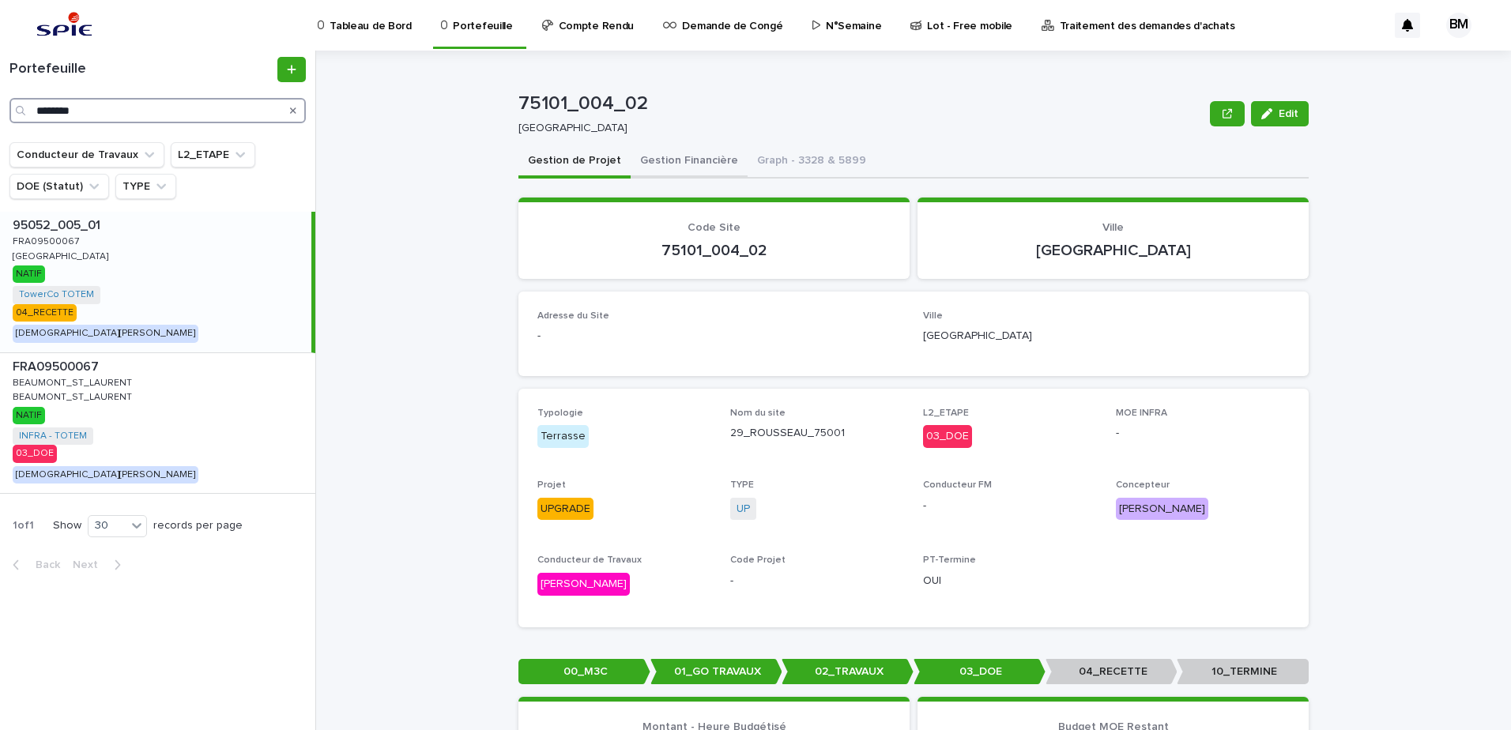
type input "********"
click at [663, 164] on button "Gestion Financière" at bounding box center [688, 161] width 117 height 33
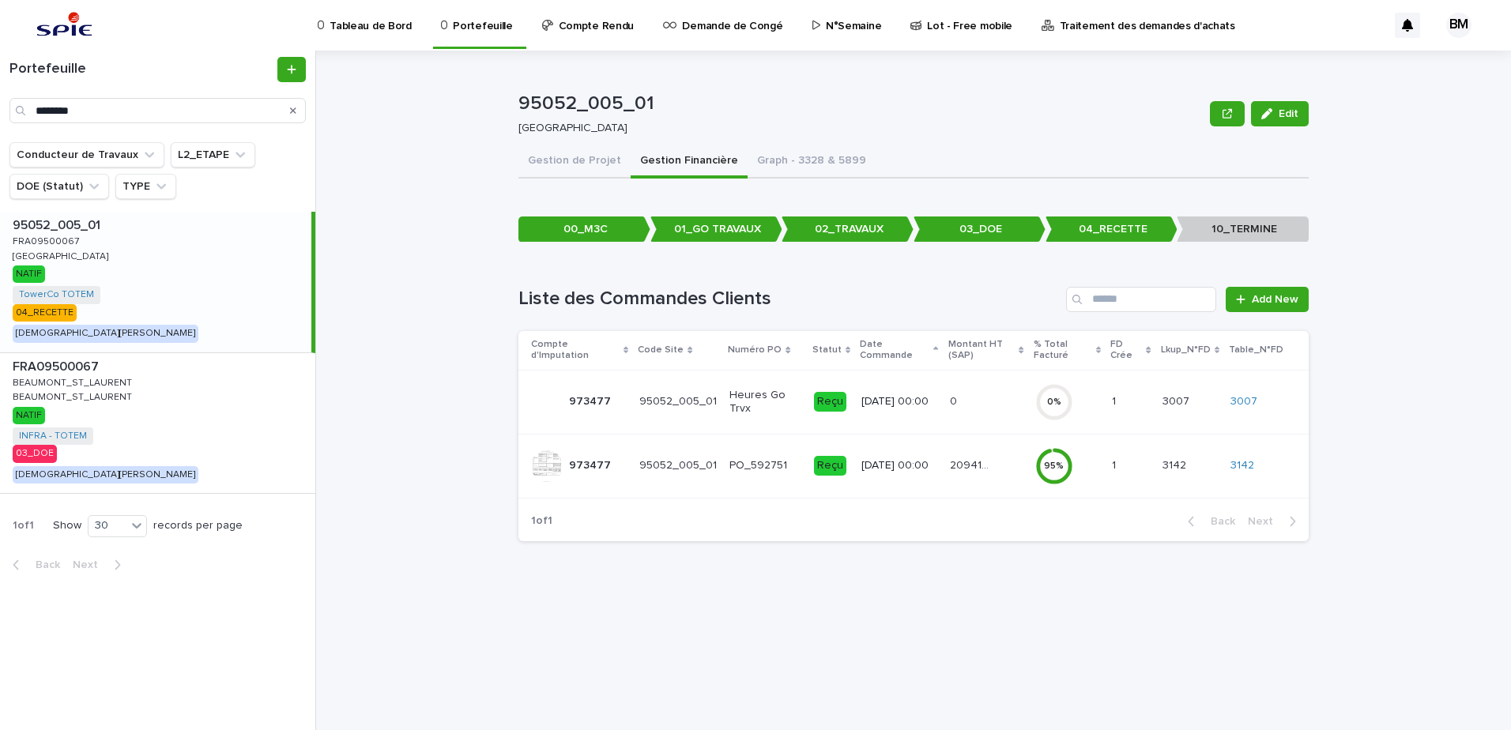
click at [994, 461] on div "20941.74 20941.74" at bounding box center [986, 466] width 73 height 26
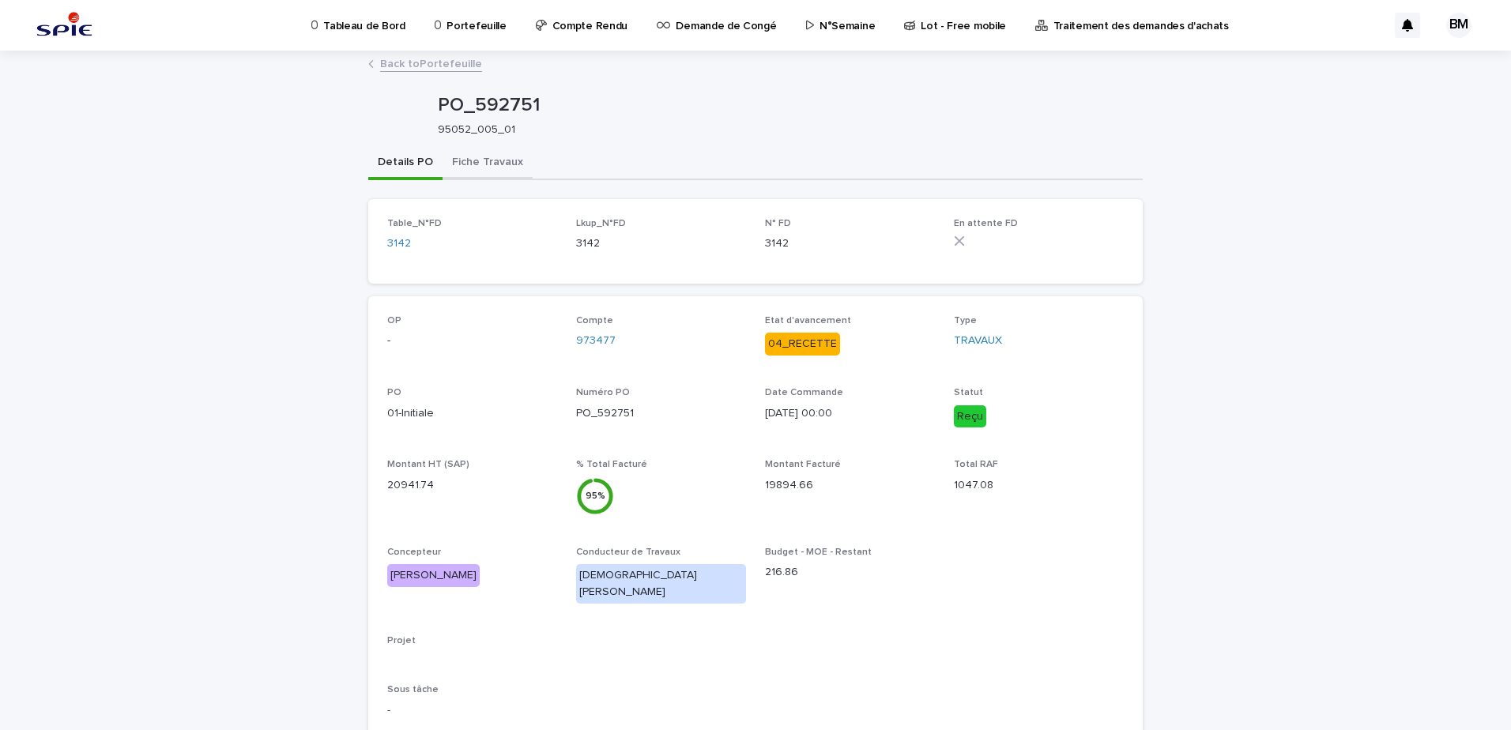
click at [484, 154] on button "Fiche Travaux" at bounding box center [487, 163] width 90 height 33
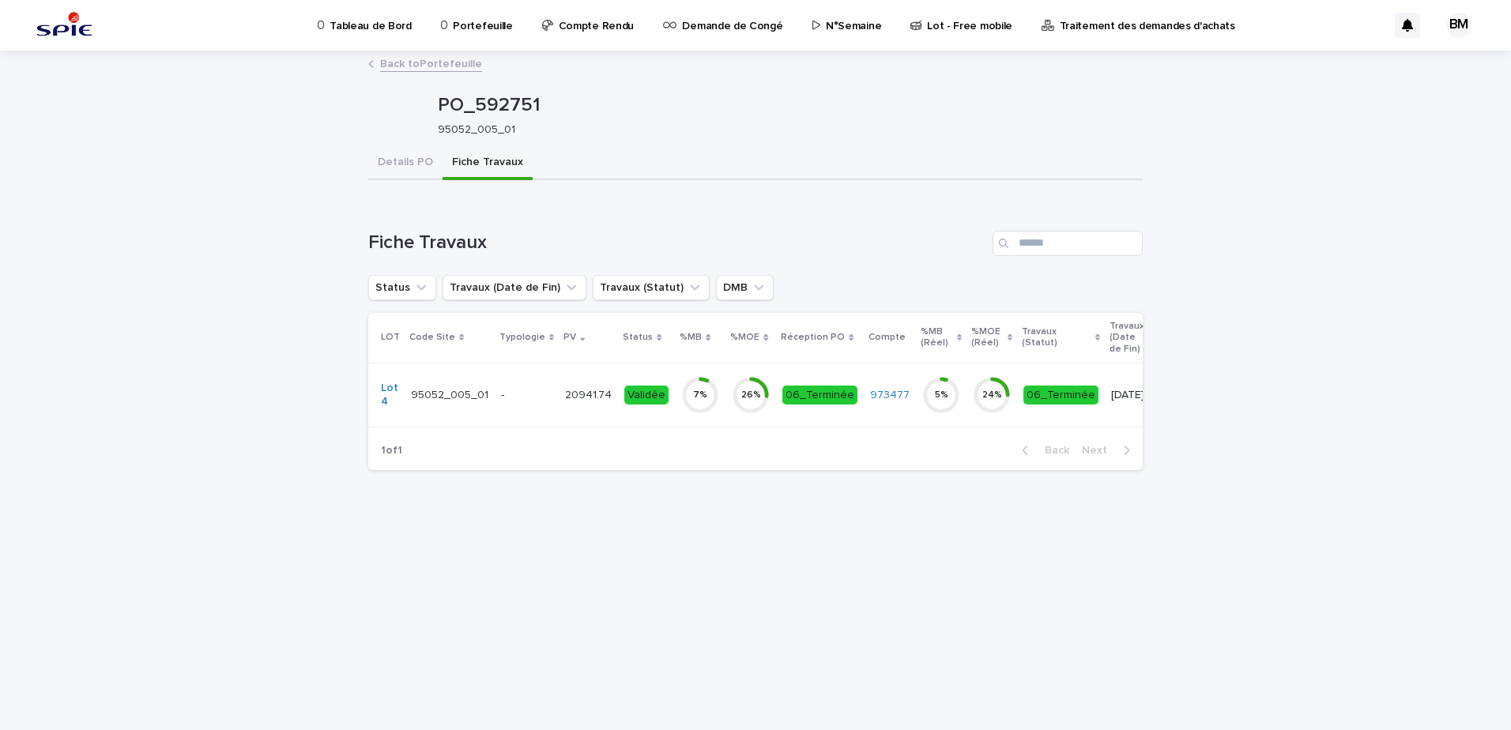
click at [536, 386] on div "-" at bounding box center [526, 394] width 51 height 17
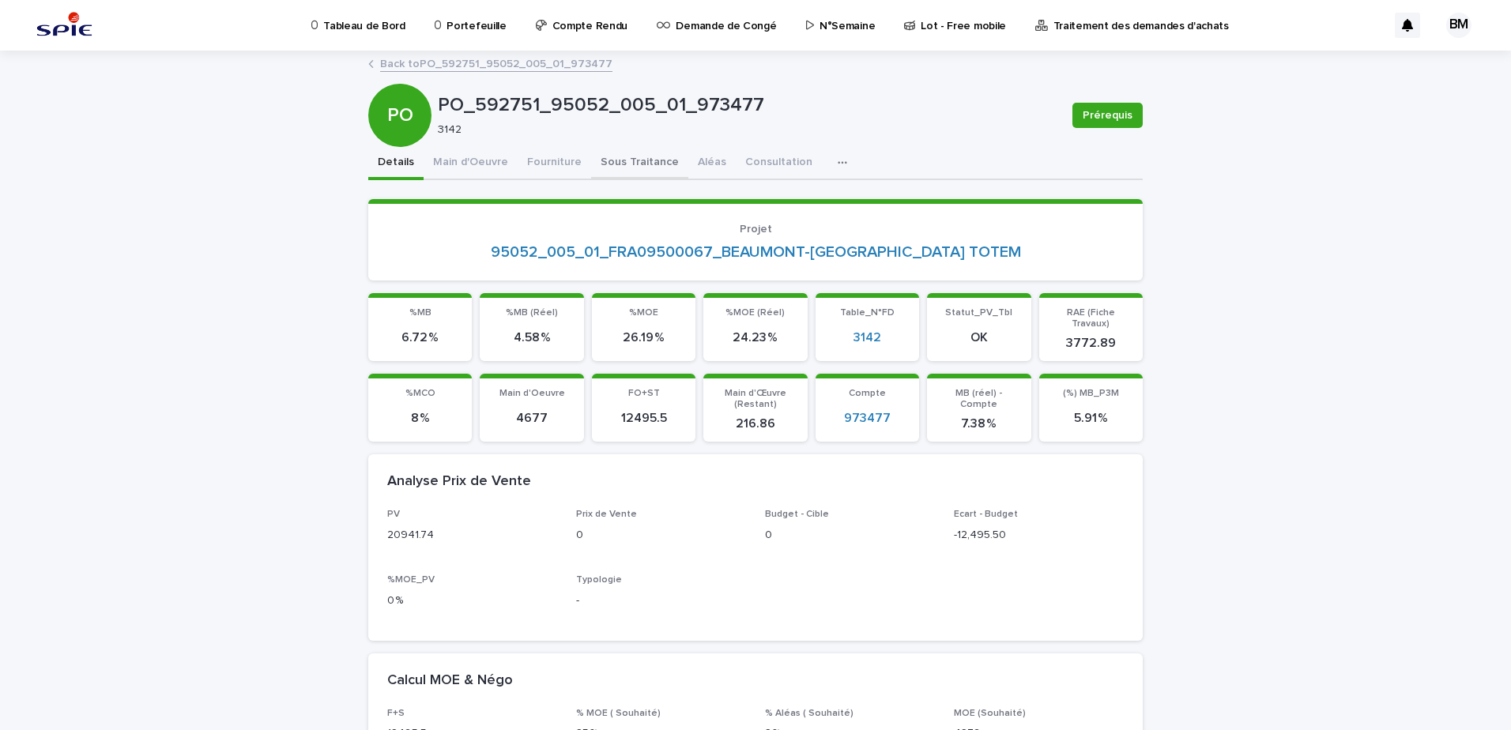
click at [630, 166] on button "Sous Traitance" at bounding box center [639, 163] width 97 height 33
